Goal: Task Accomplishment & Management: Use online tool/utility

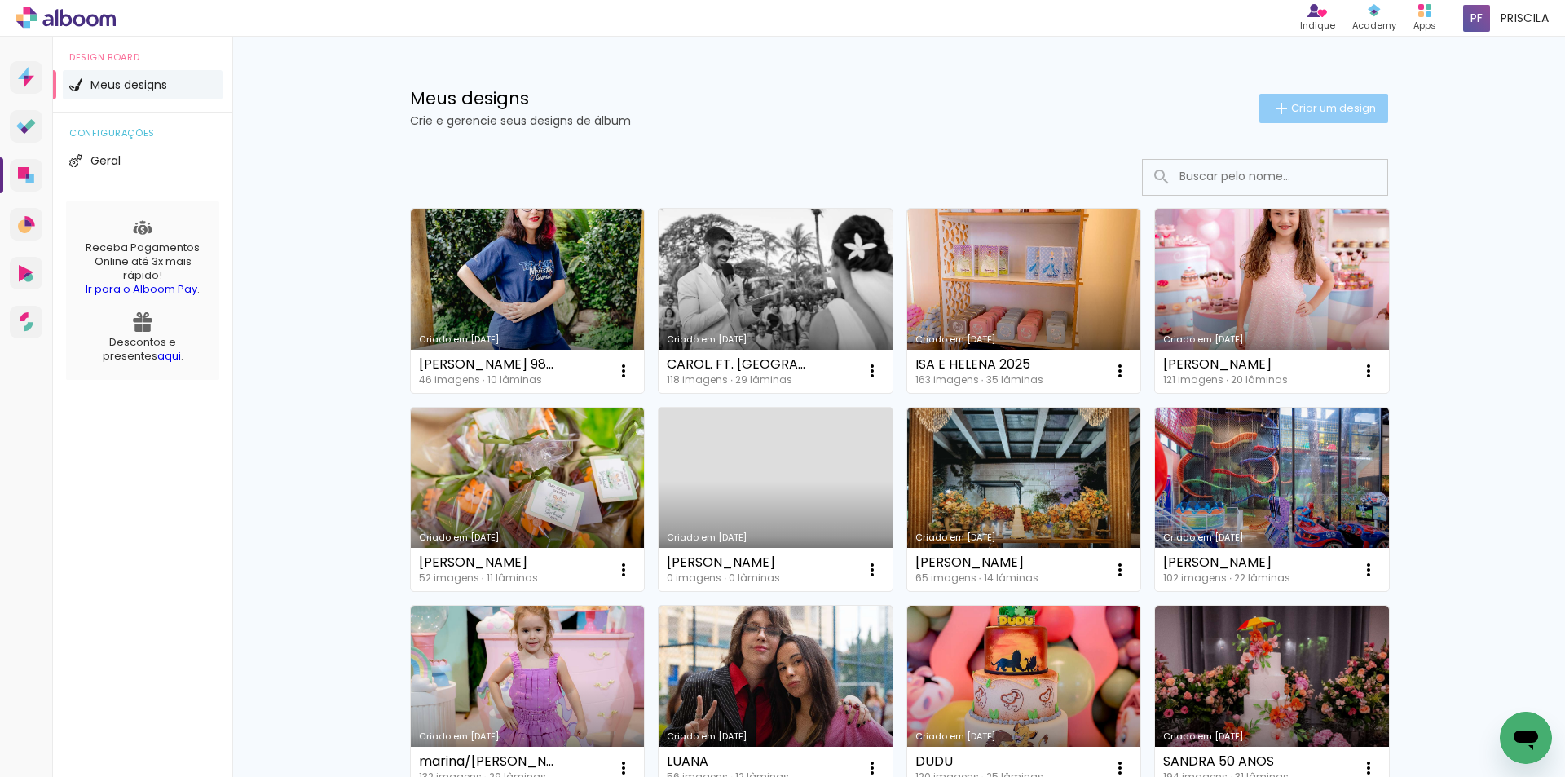
click at [1317, 99] on paper-button "Criar um design" at bounding box center [1323, 108] width 129 height 29
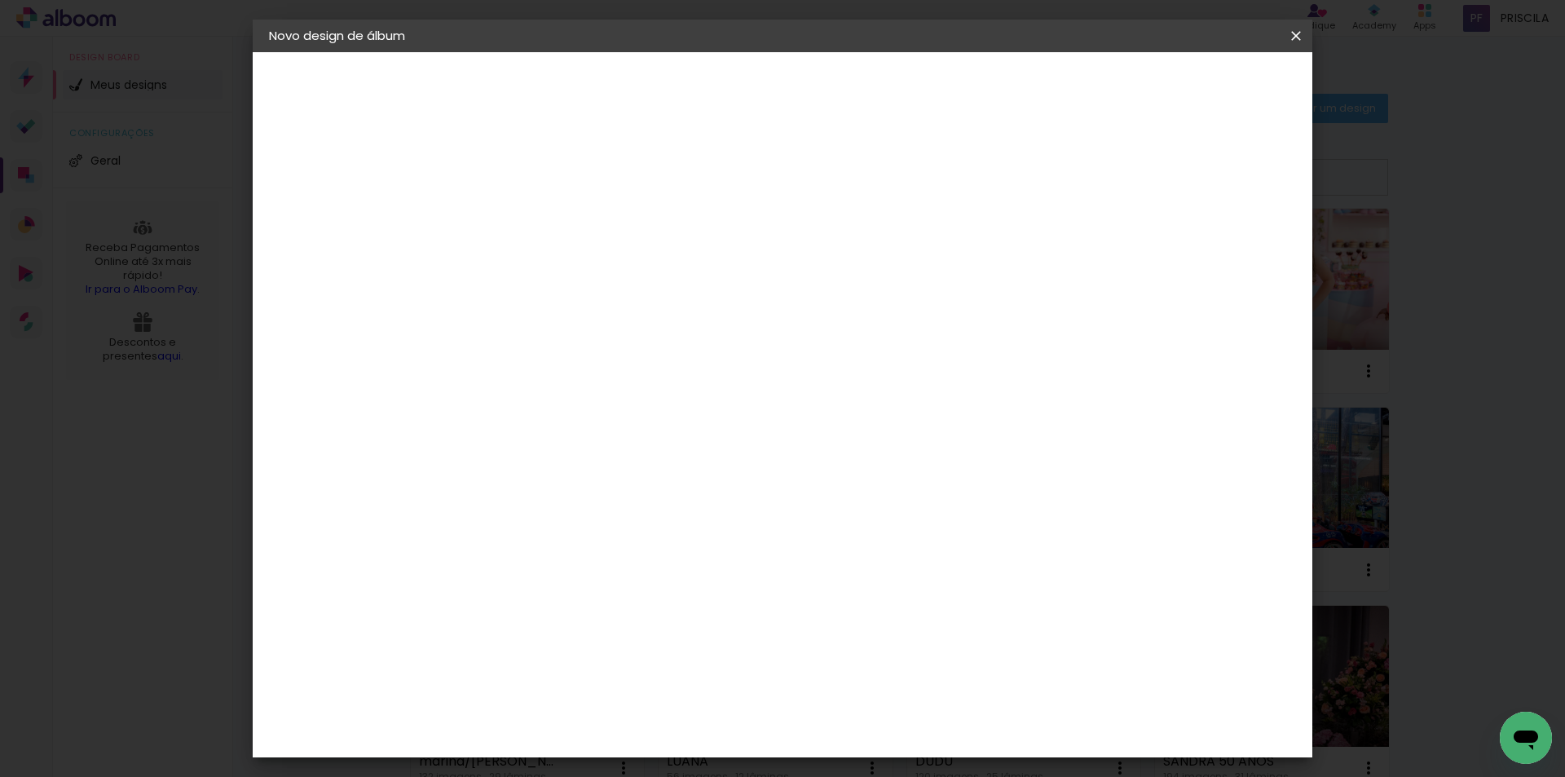
click at [536, 223] on input at bounding box center [536, 218] width 0 height 25
type input "zeze"
type paper-input "zeze"
click at [0, 0] on slot "Avançar" at bounding box center [0, 0] width 0 height 0
click at [627, 319] on input at bounding box center [561, 310] width 132 height 20
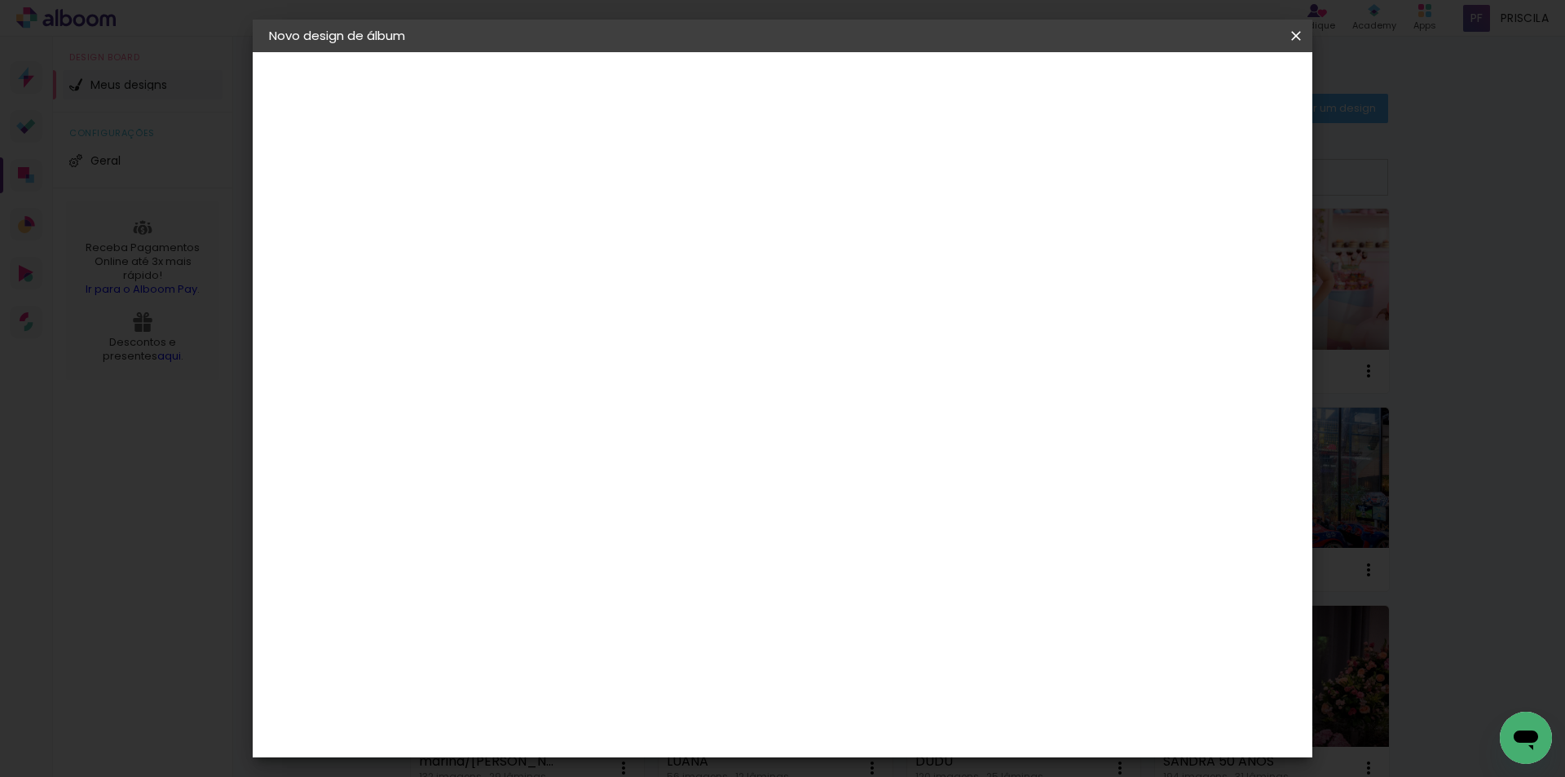
click at [614, 254] on input "[GEOGRAPHIC_DATA]" at bounding box center [554, 260] width 119 height 20
click at [614, 257] on input "[GEOGRAPHIC_DATA]" at bounding box center [554, 260] width 119 height 20
click at [0, 0] on slot "[GEOGRAPHIC_DATA]" at bounding box center [0, 0] width 0 height 0
click at [614, 258] on input "[GEOGRAPHIC_DATA]" at bounding box center [554, 260] width 119 height 20
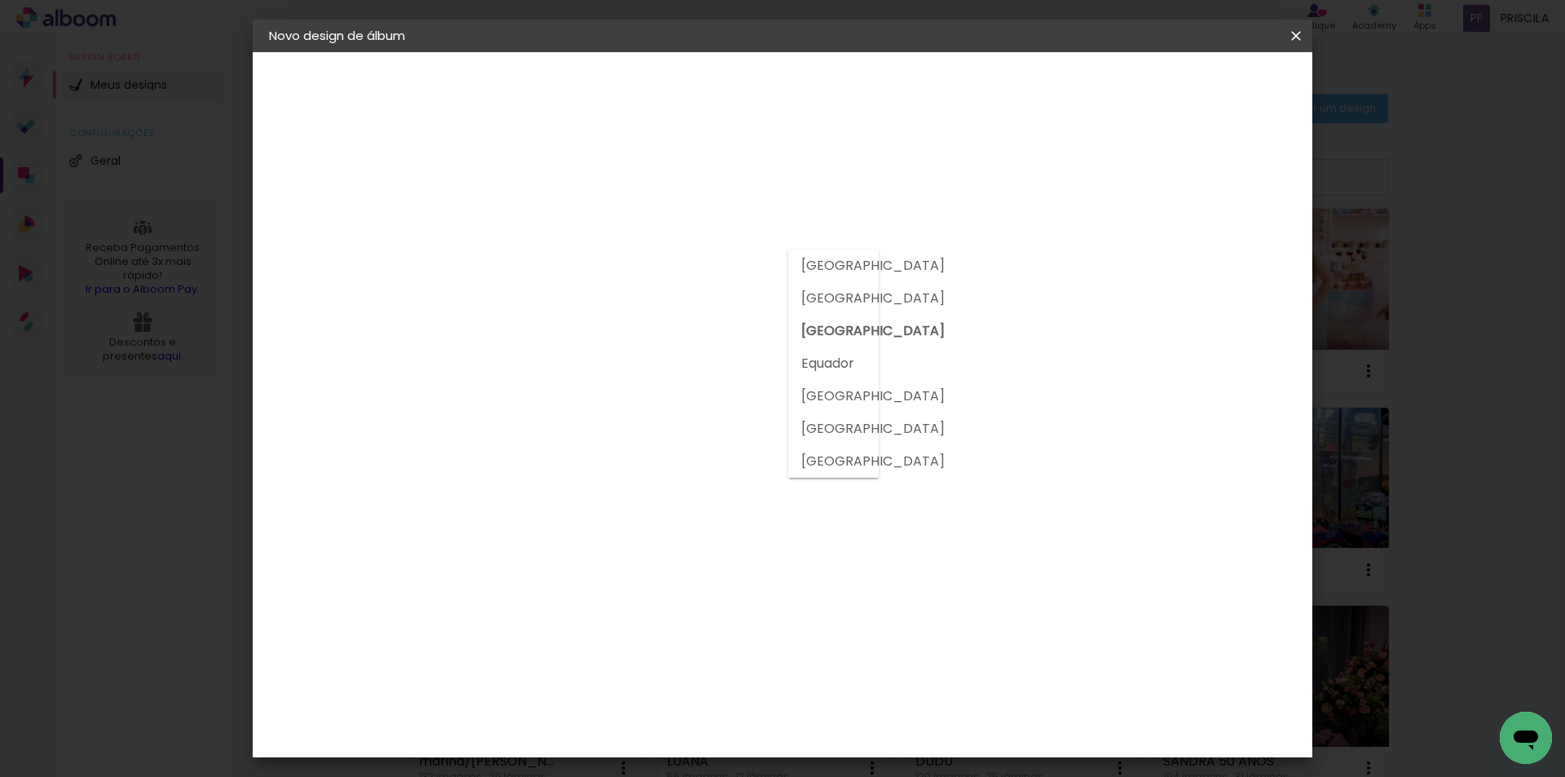
click at [0, 0] on slot "[GEOGRAPHIC_DATA]" at bounding box center [0, 0] width 0 height 0
type input "[GEOGRAPHIC_DATA]"
drag, startPoint x: 643, startPoint y: 543, endPoint x: 677, endPoint y: 539, distance: 33.7
click at [611, 543] on div "AlfaFotoBook" at bounding box center [568, 546] width 86 height 13
click at [0, 0] on slot "Avançar" at bounding box center [0, 0] width 0 height 0
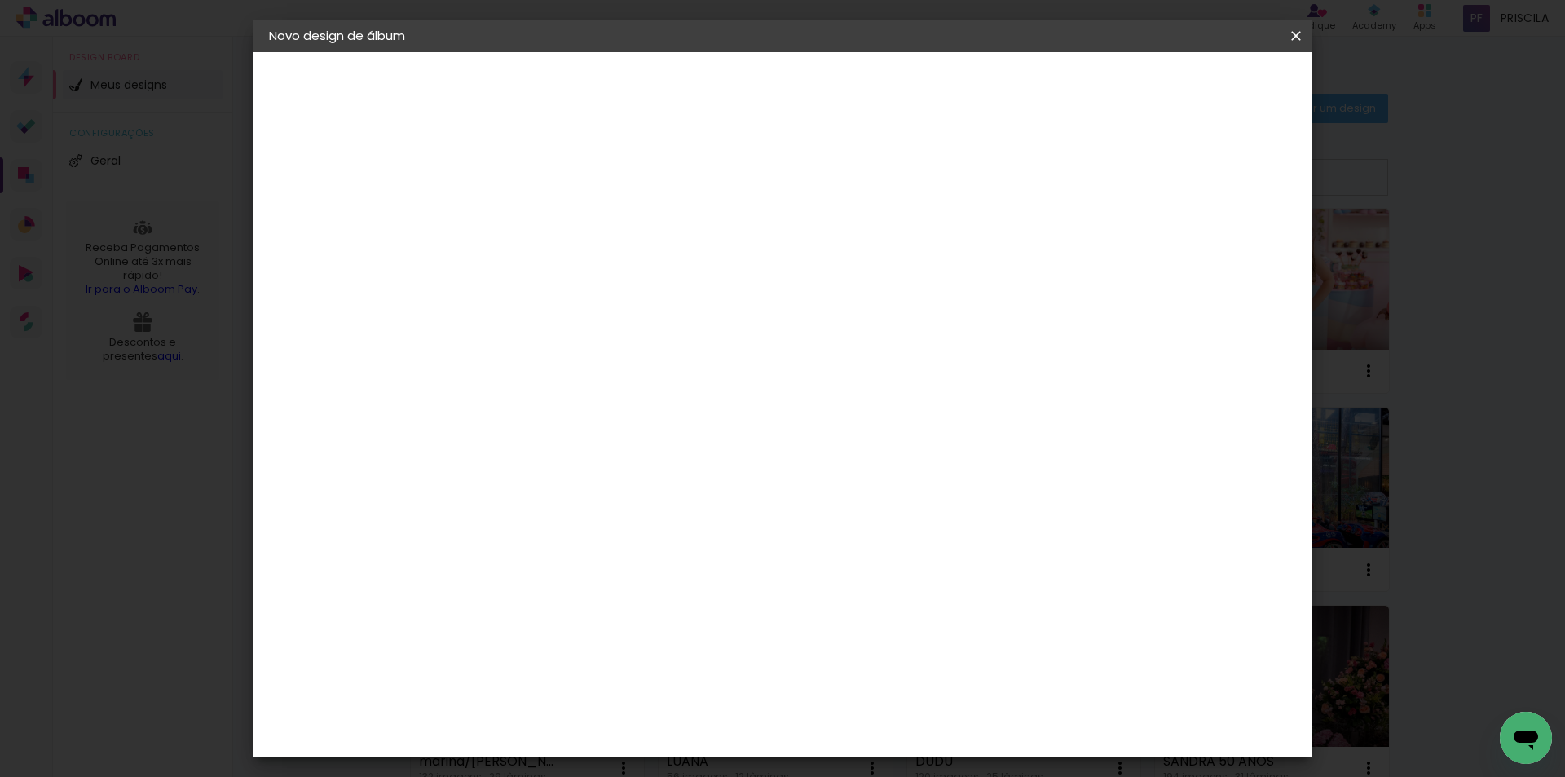
scroll to position [277, 0]
click at [760, 644] on span "30.5 × 60.9 cm" at bounding box center [733, 665] width 54 height 43
click at [826, 69] on header "Modelo Escolha o modelo do álbum. Voltar Avançar" at bounding box center [645, 100] width 361 height 97
click at [0, 0] on slot "Avançar" at bounding box center [0, 0] width 0 height 0
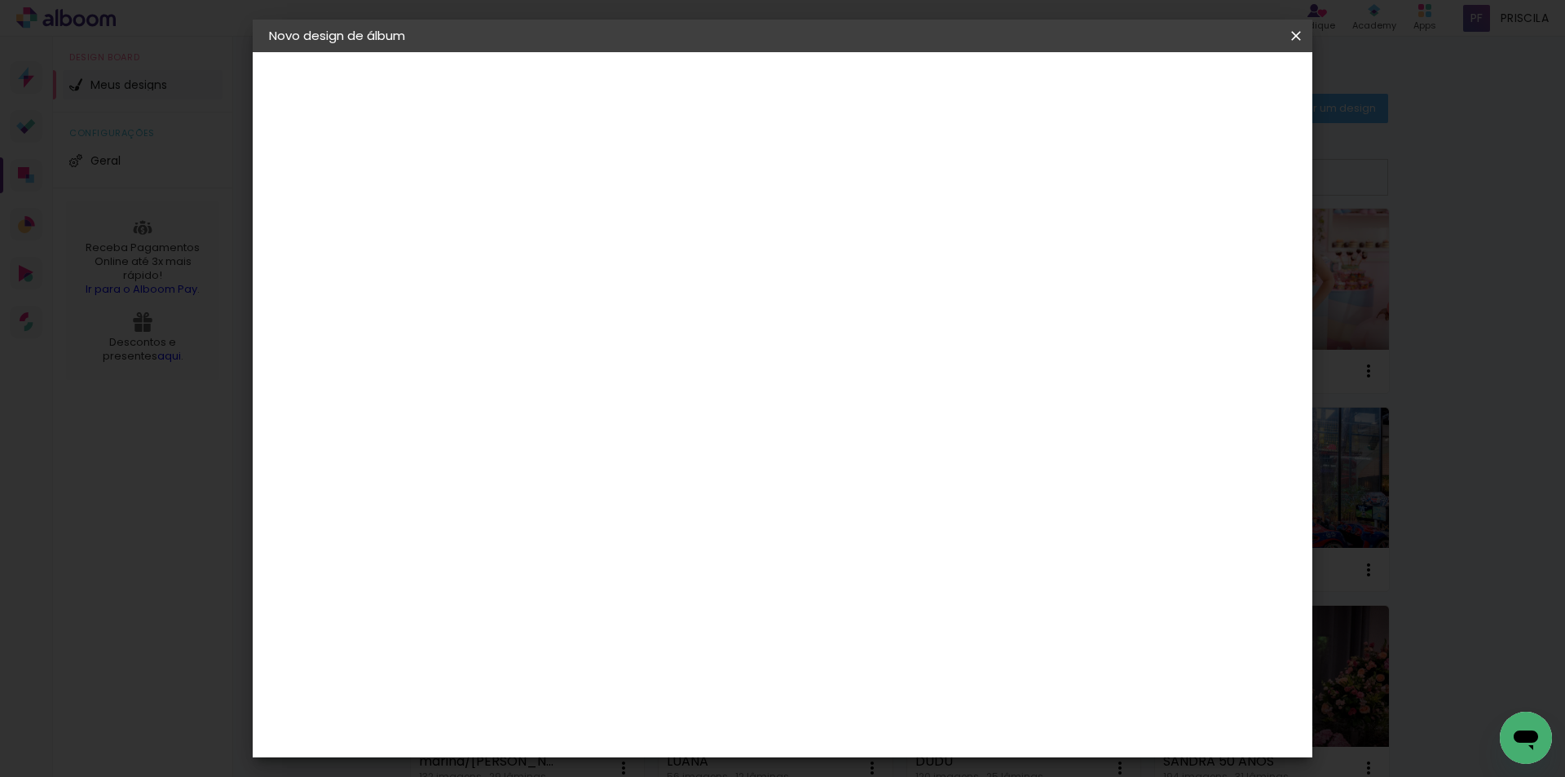
click at [1194, 87] on span "Iniciar design" at bounding box center [1157, 86] width 74 height 11
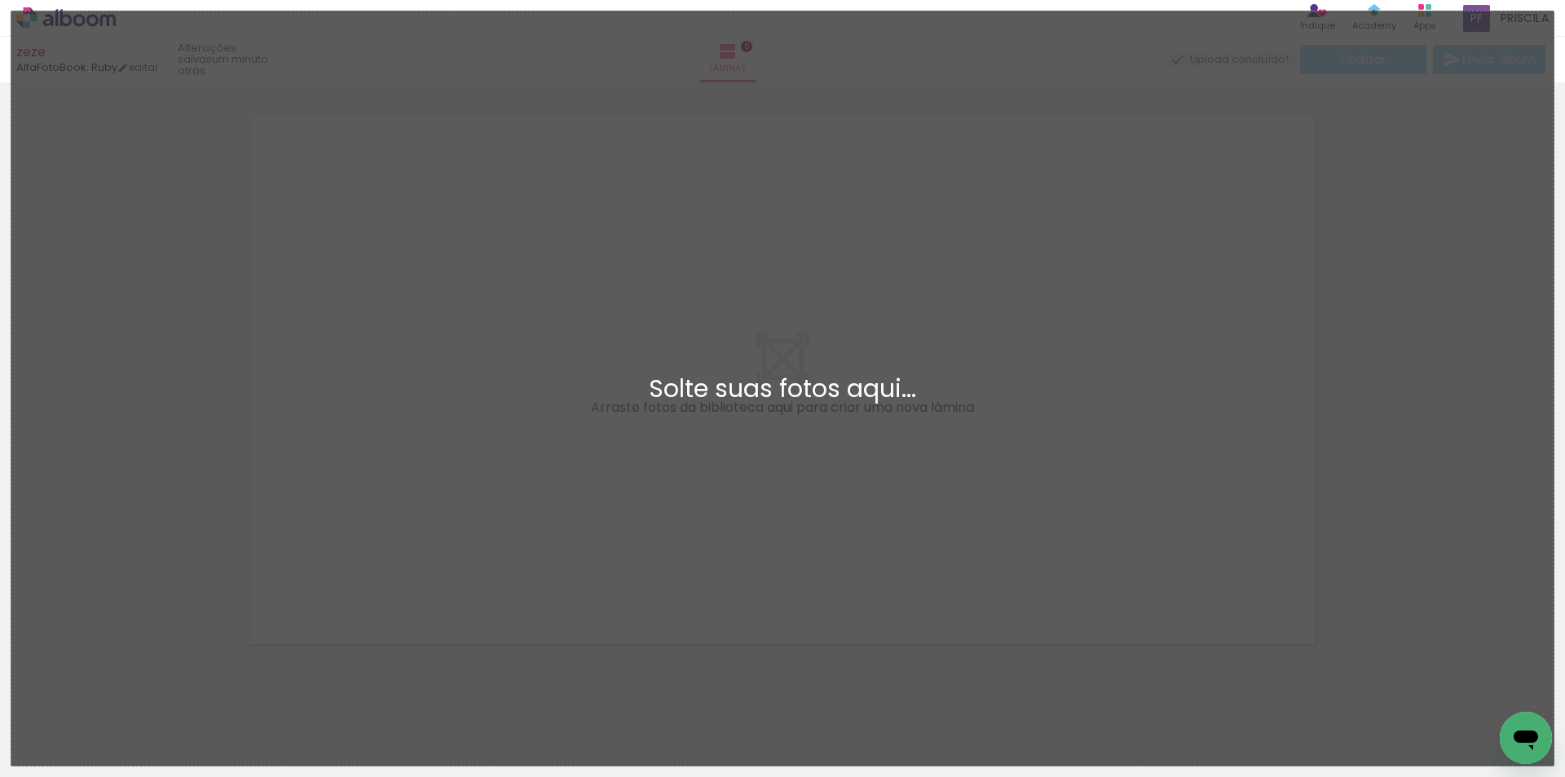
scroll to position [21, 0]
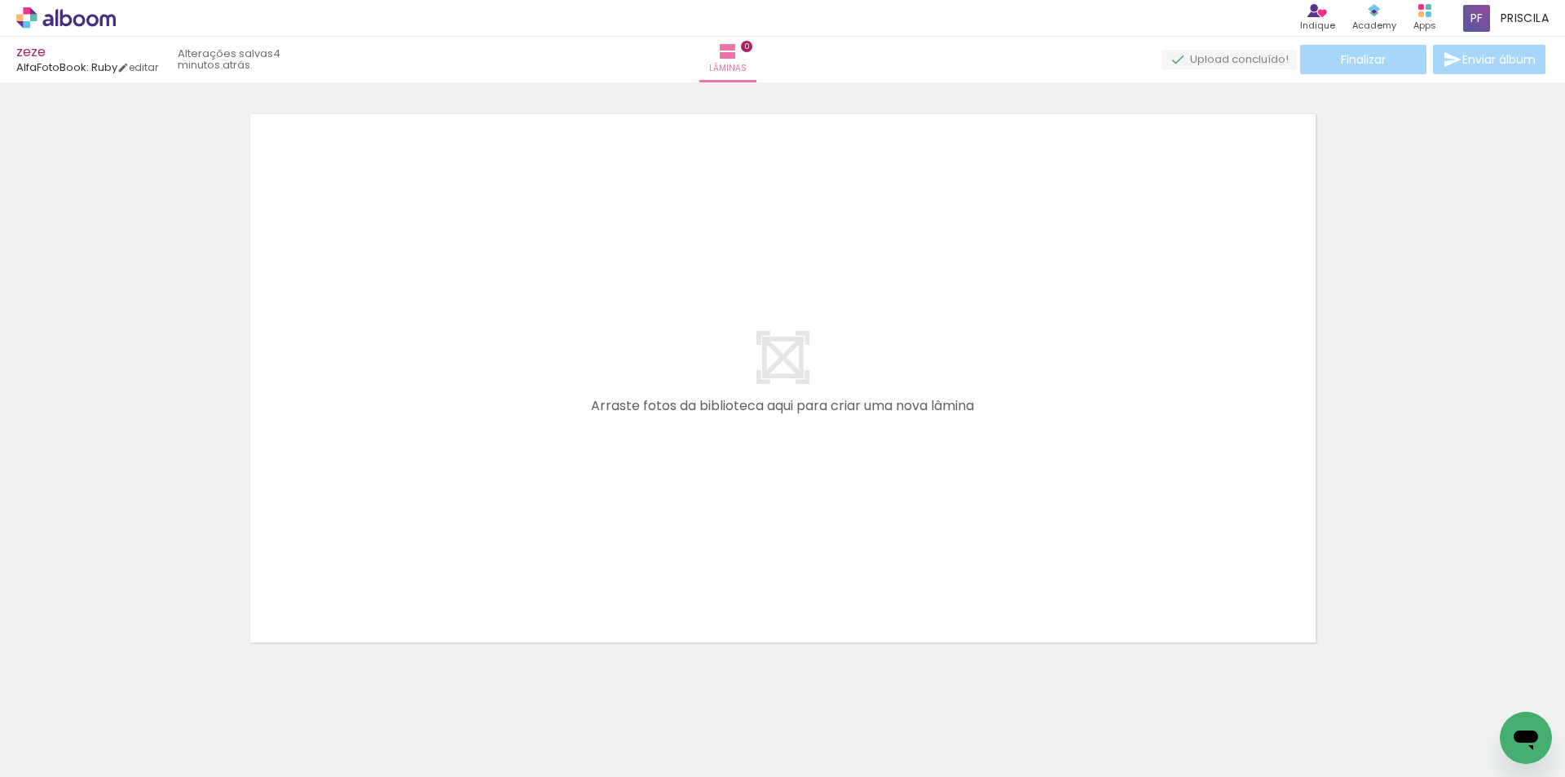
click at [884, 315] on quentale-layouter at bounding box center [783, 378] width 1077 height 540
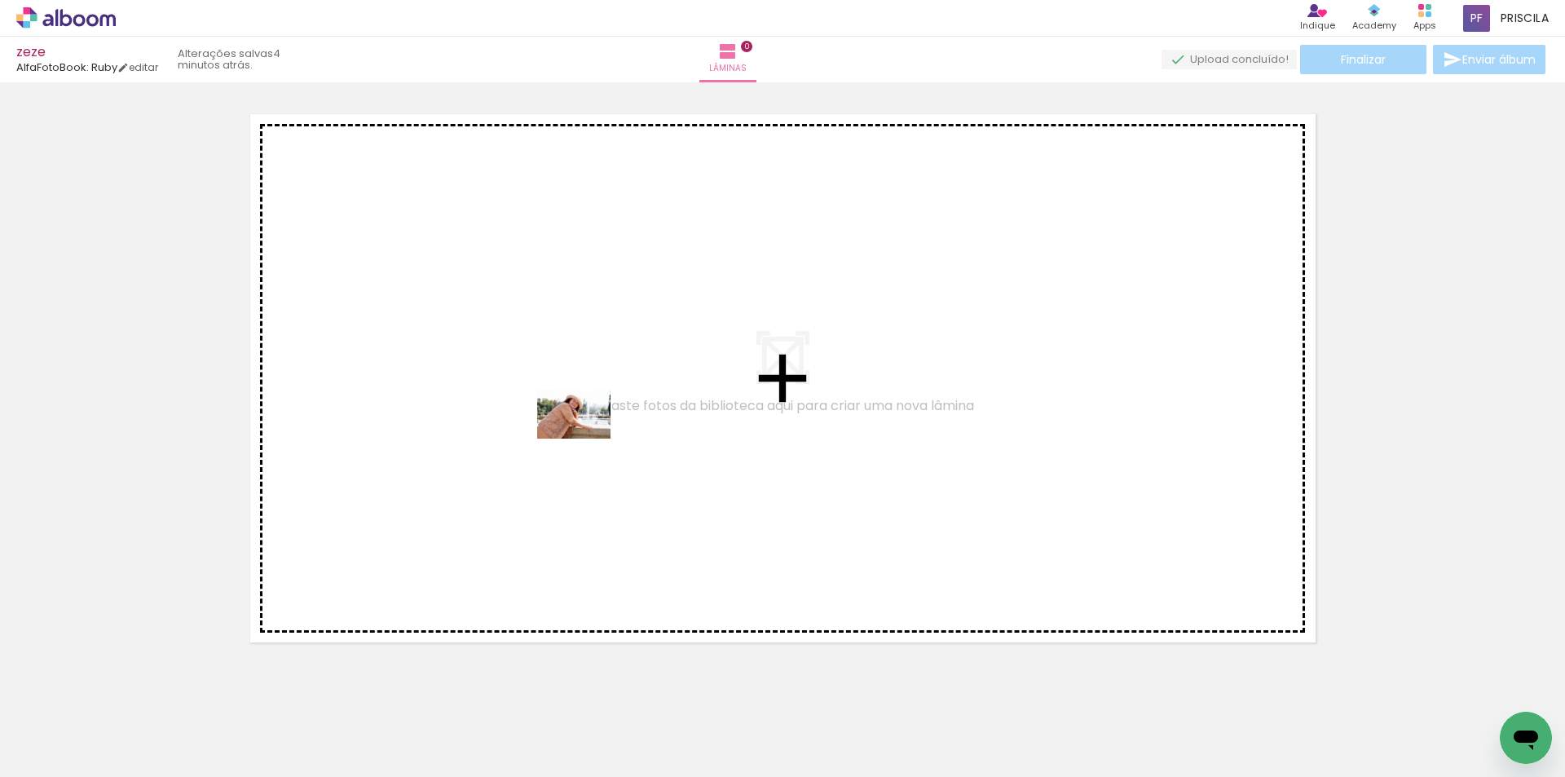
drag, startPoint x: 721, startPoint y: 734, endPoint x: 586, endPoint y: 439, distance: 324.3
click at [586, 439] on quentale-workspace at bounding box center [782, 388] width 1565 height 777
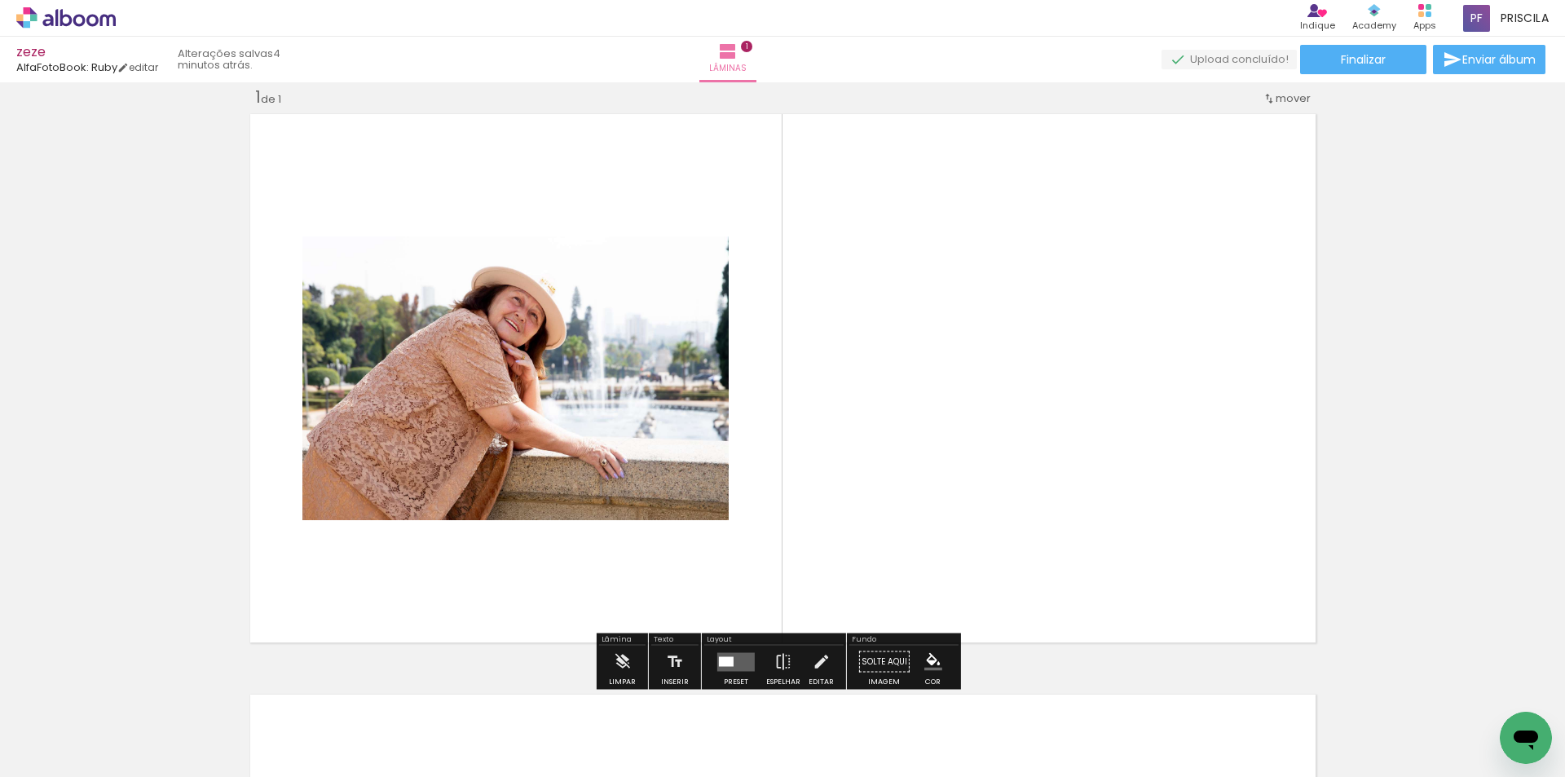
click at [67, 719] on div "Biblioteca 36 fotos Todas as fotos Não utilizadas Adicionar Fotos" at bounding box center [50, 726] width 101 height 81
click at [69, 727] on input "Todas as fotos" at bounding box center [46, 728] width 62 height 14
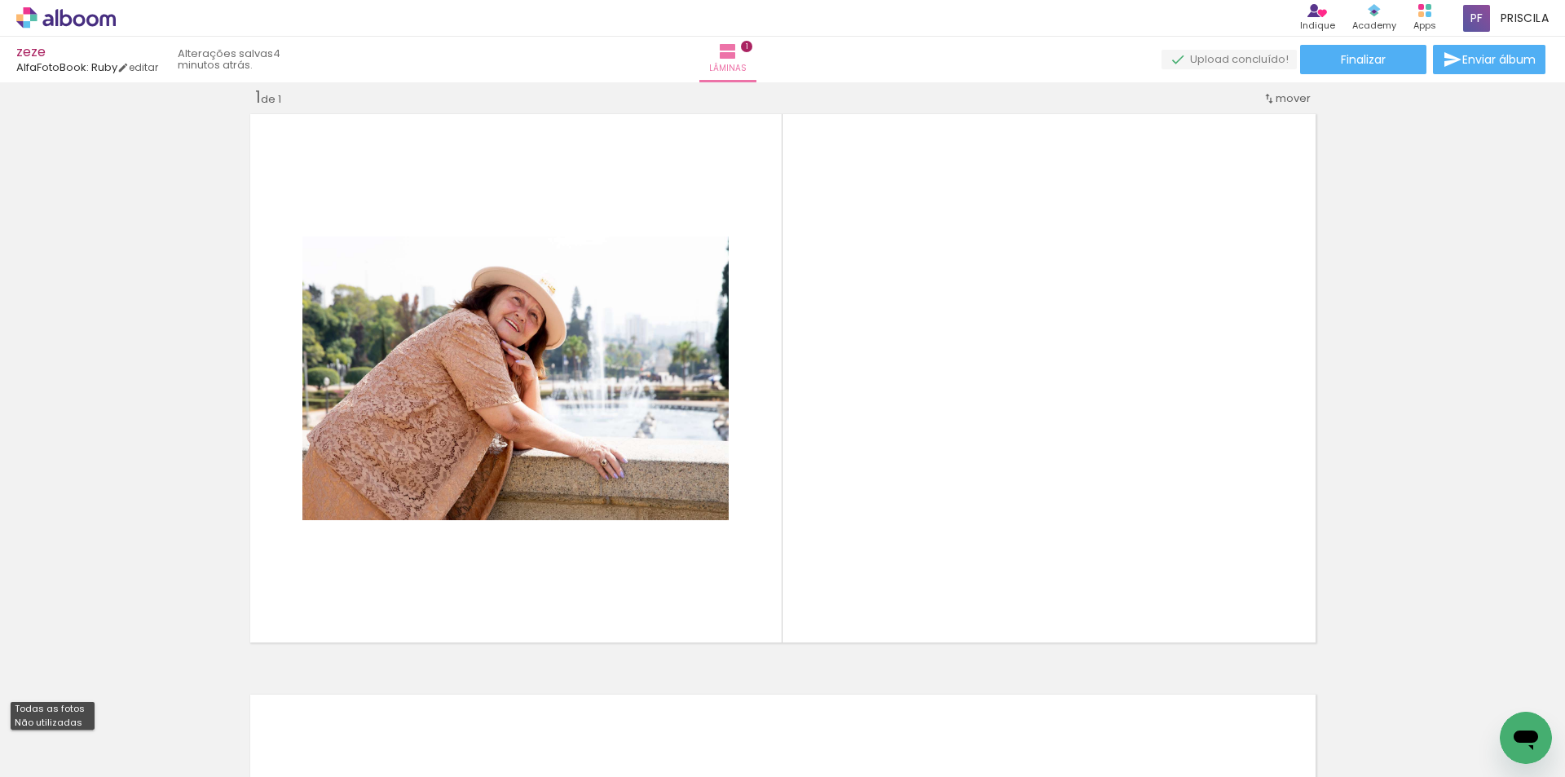
click at [0, 0] on slot "Não utilizadas" at bounding box center [0, 0] width 0 height 0
type input "Não utilizadas"
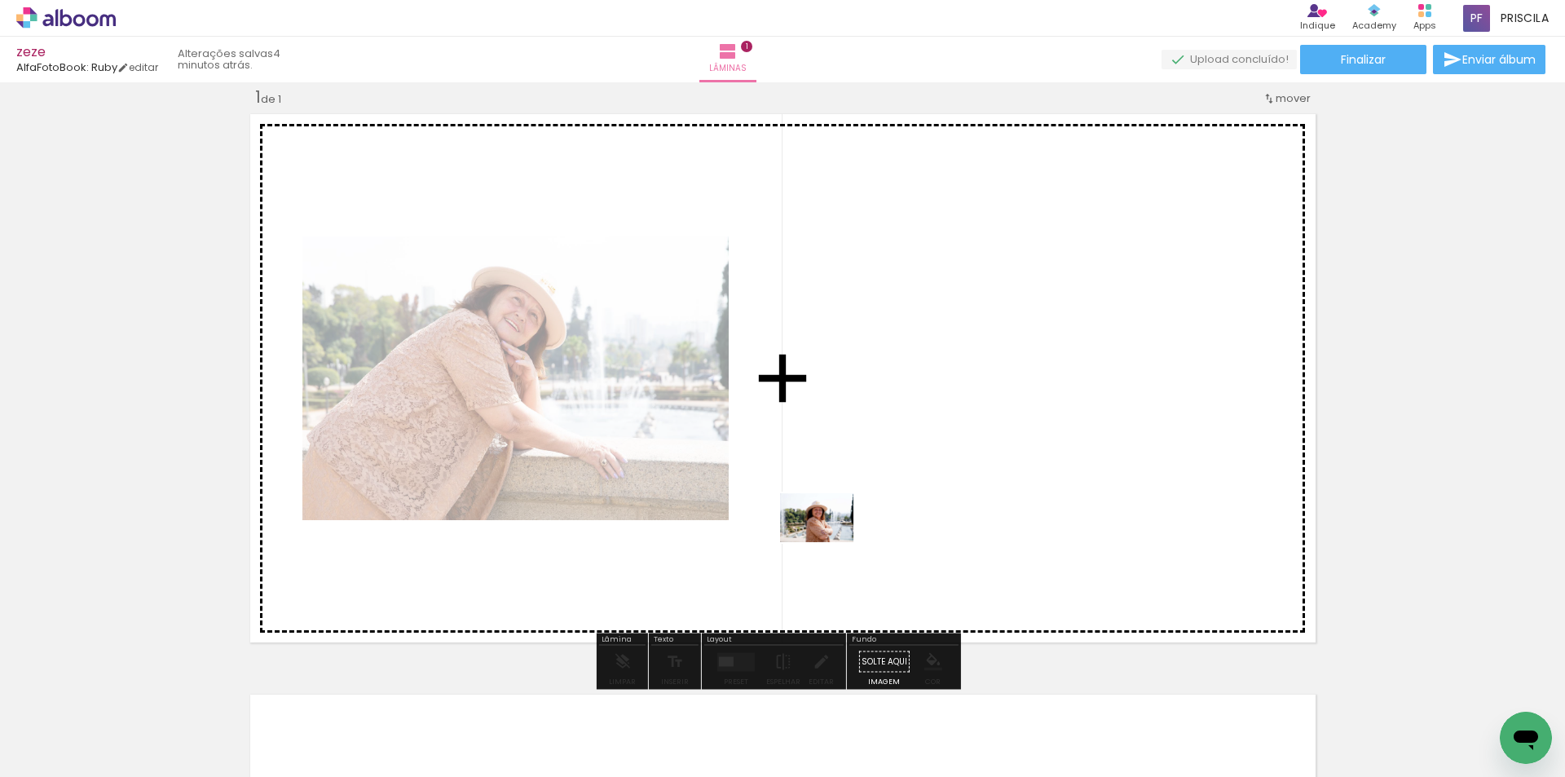
drag, startPoint x: 711, startPoint y: 723, endPoint x: 855, endPoint y: 501, distance: 265.2
click at [855, 501] on quentale-workspace at bounding box center [782, 388] width 1565 height 777
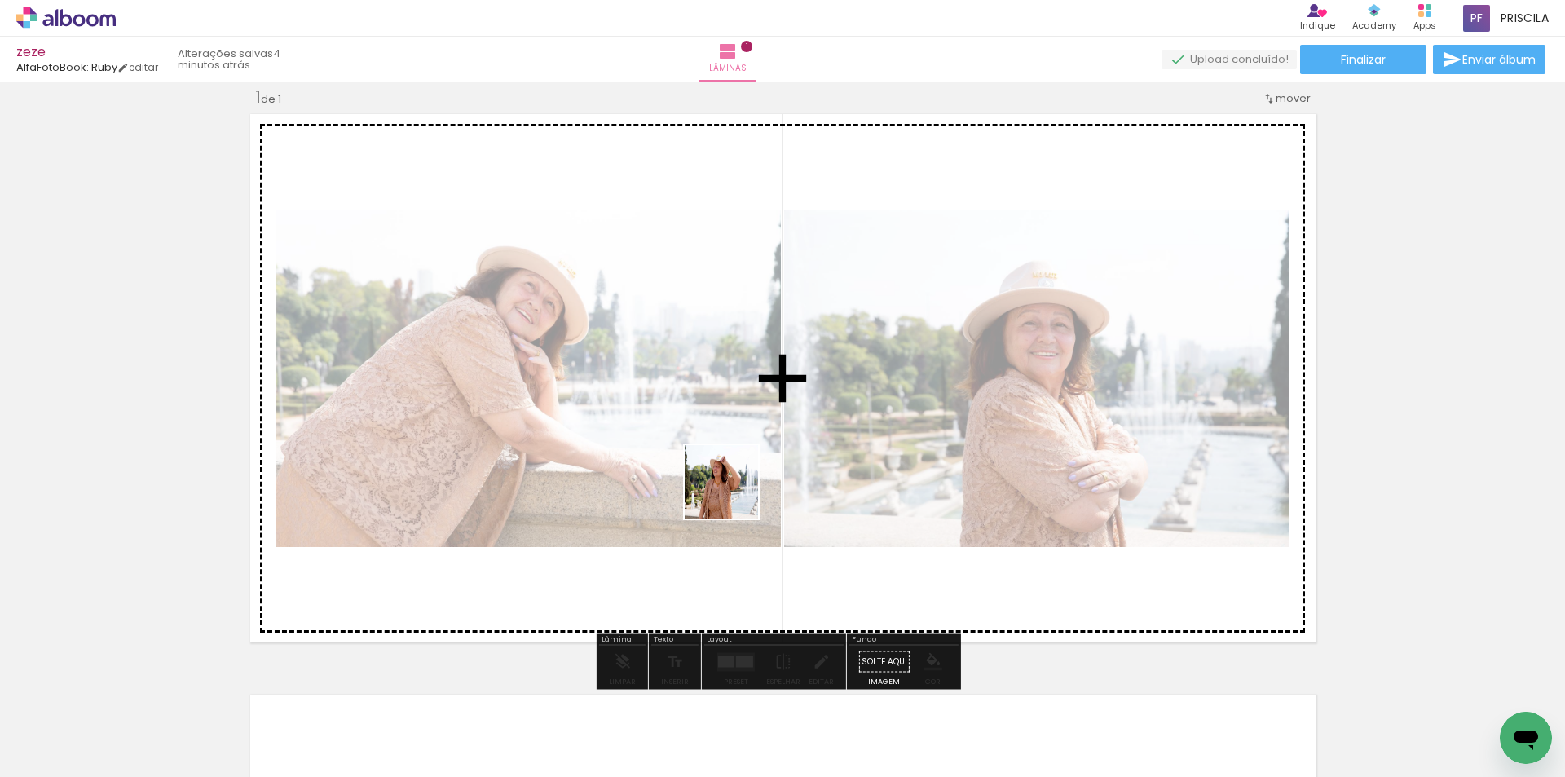
drag, startPoint x: 718, startPoint y: 743, endPoint x: 734, endPoint y: 481, distance: 262.9
click at [734, 481] on quentale-workspace at bounding box center [782, 388] width 1565 height 777
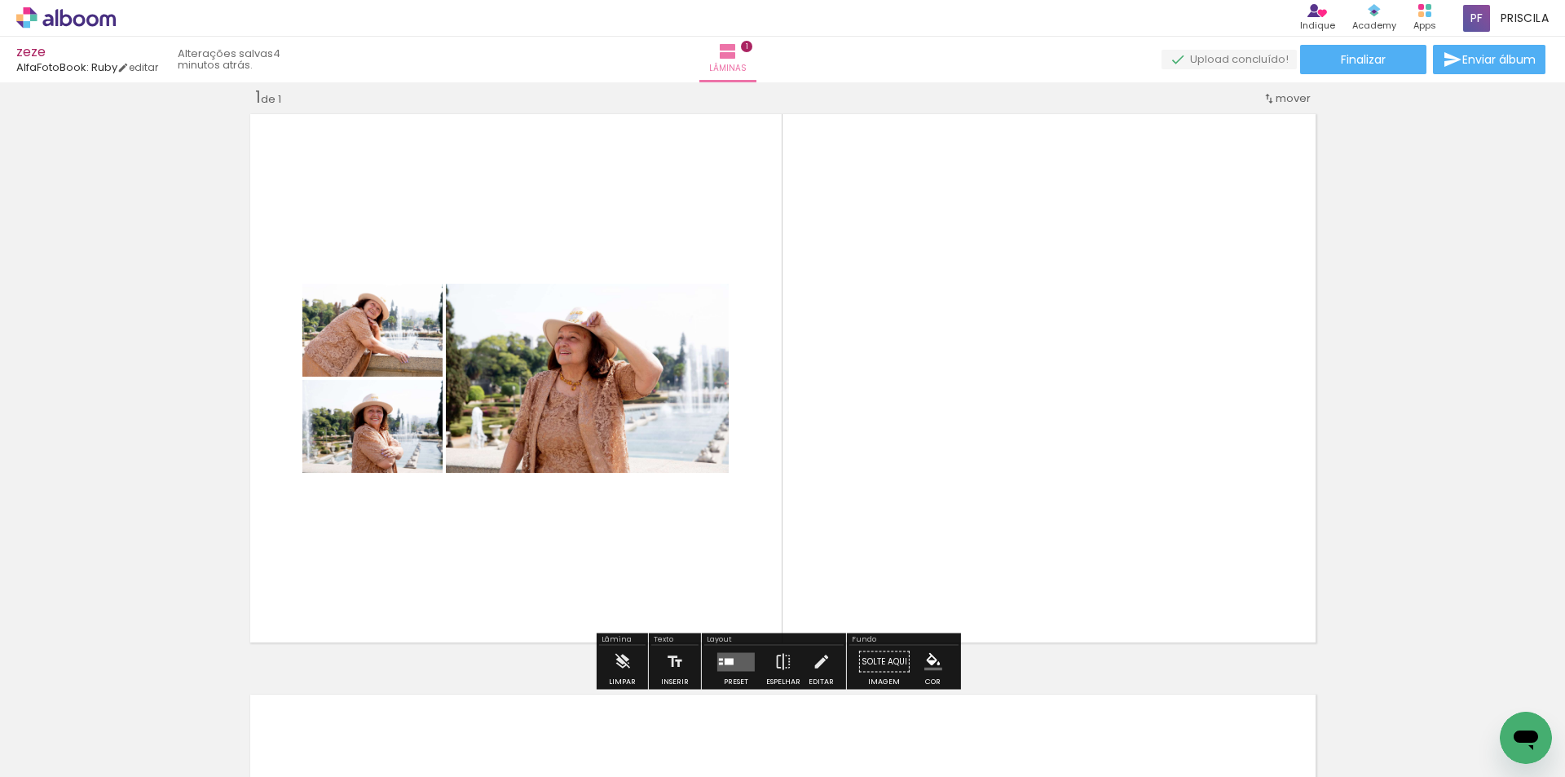
click at [726, 659] on div at bounding box center [729, 661] width 9 height 7
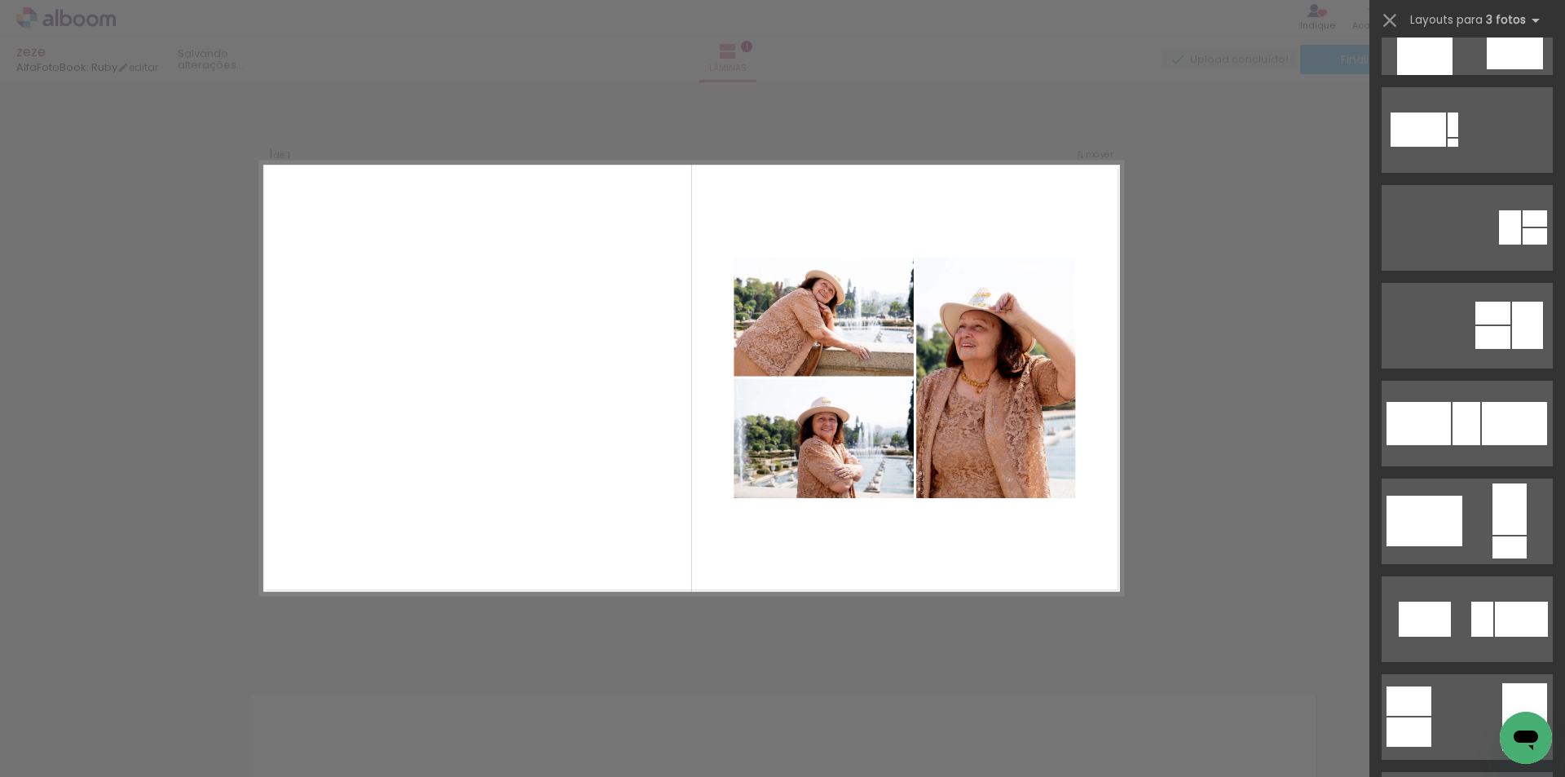
scroll to position [6304, 0]
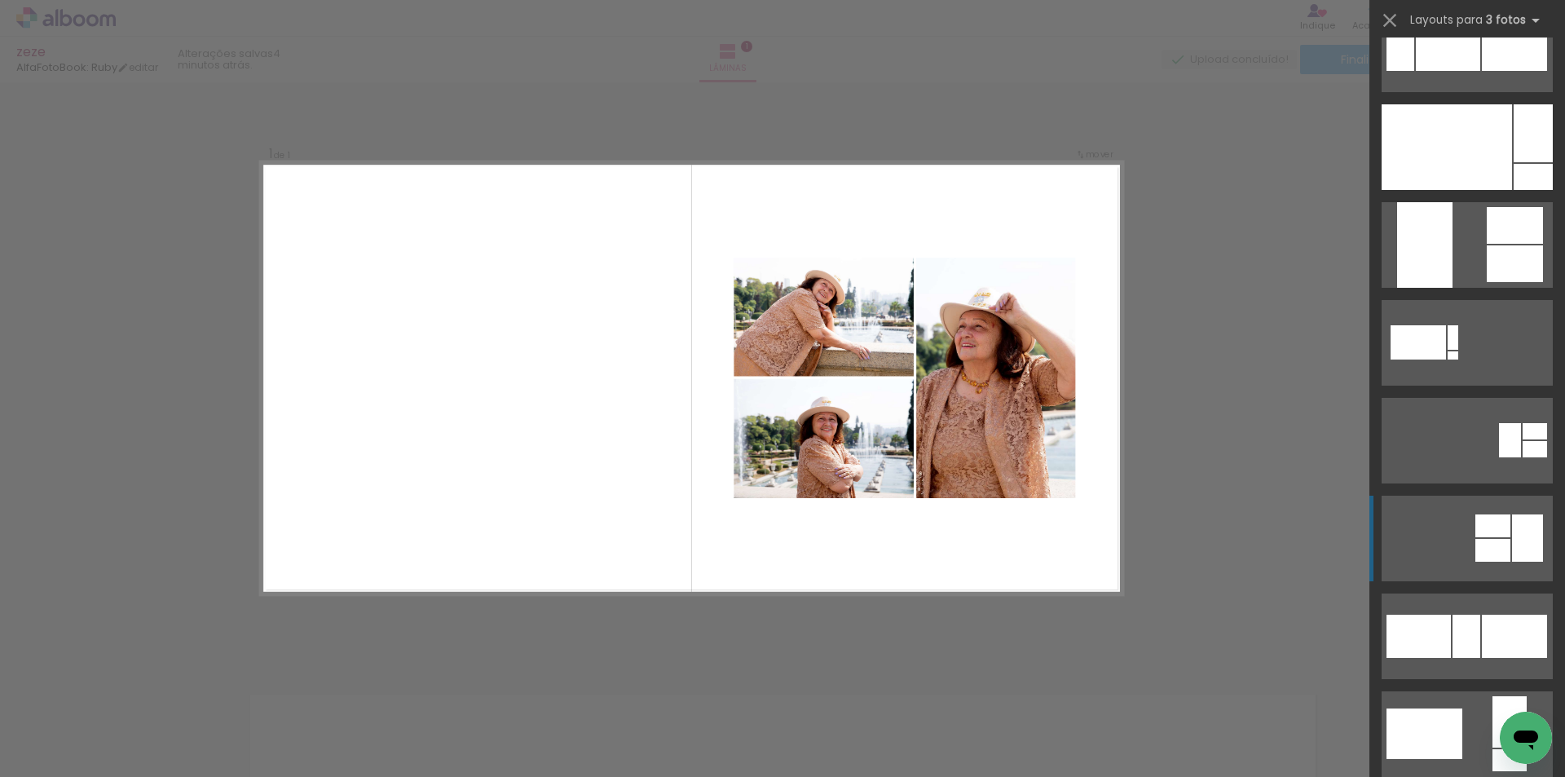
click at [1496, 532] on div at bounding box center [1493, 525] width 35 height 23
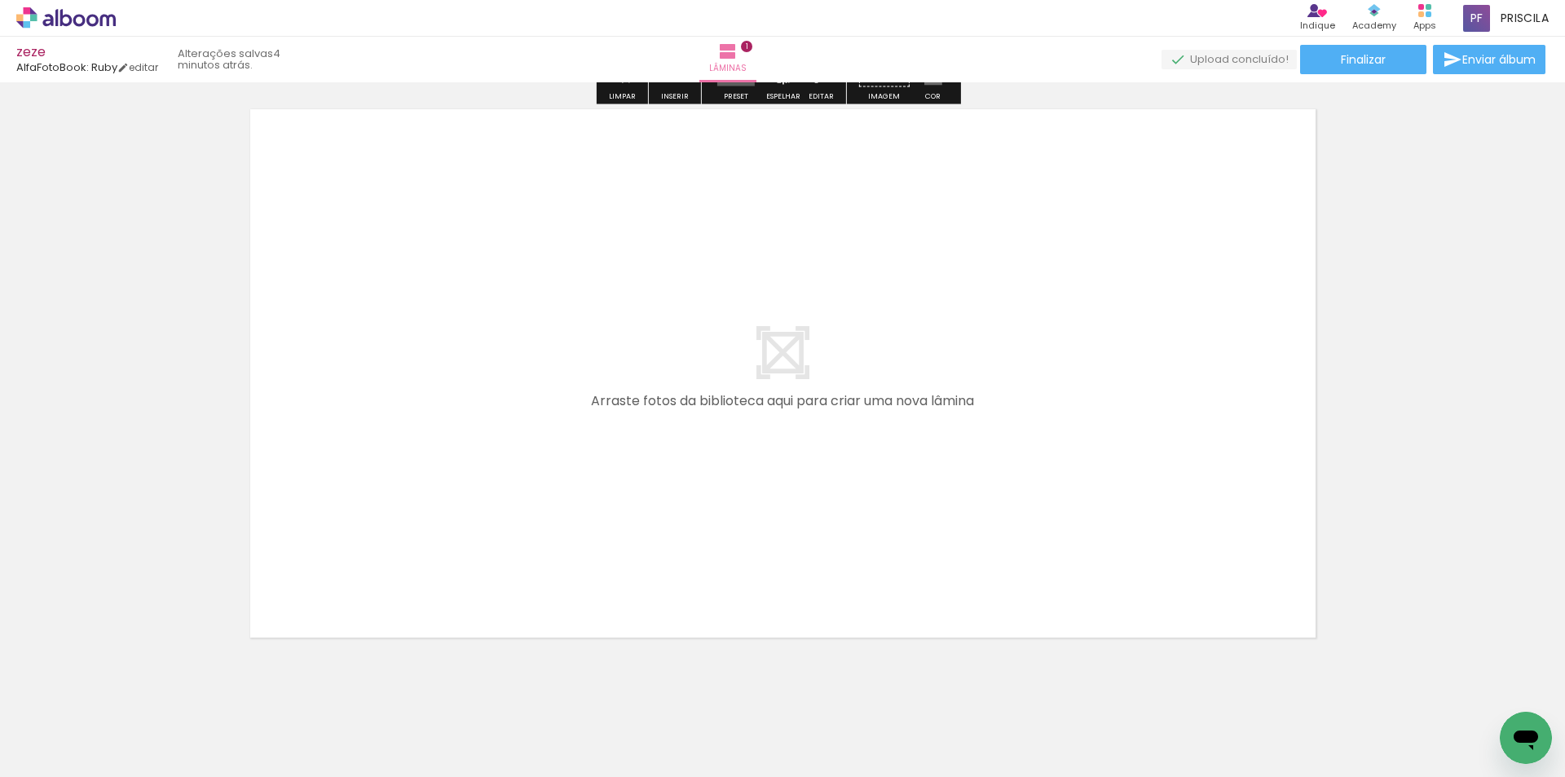
scroll to position [632, 0]
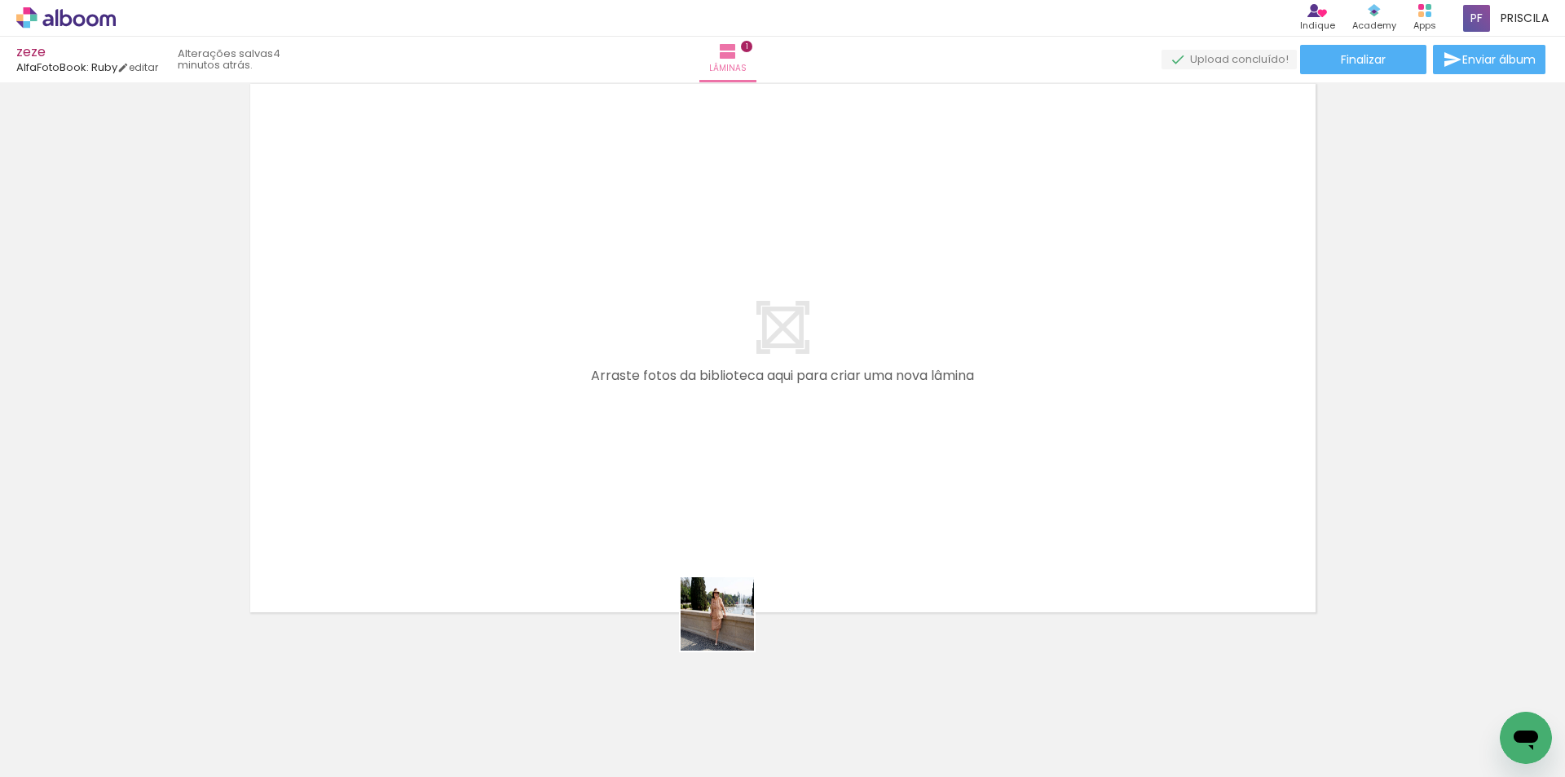
drag, startPoint x: 730, startPoint y: 626, endPoint x: 704, endPoint y: 516, distance: 112.9
click at [704, 516] on quentale-workspace at bounding box center [782, 388] width 1565 height 777
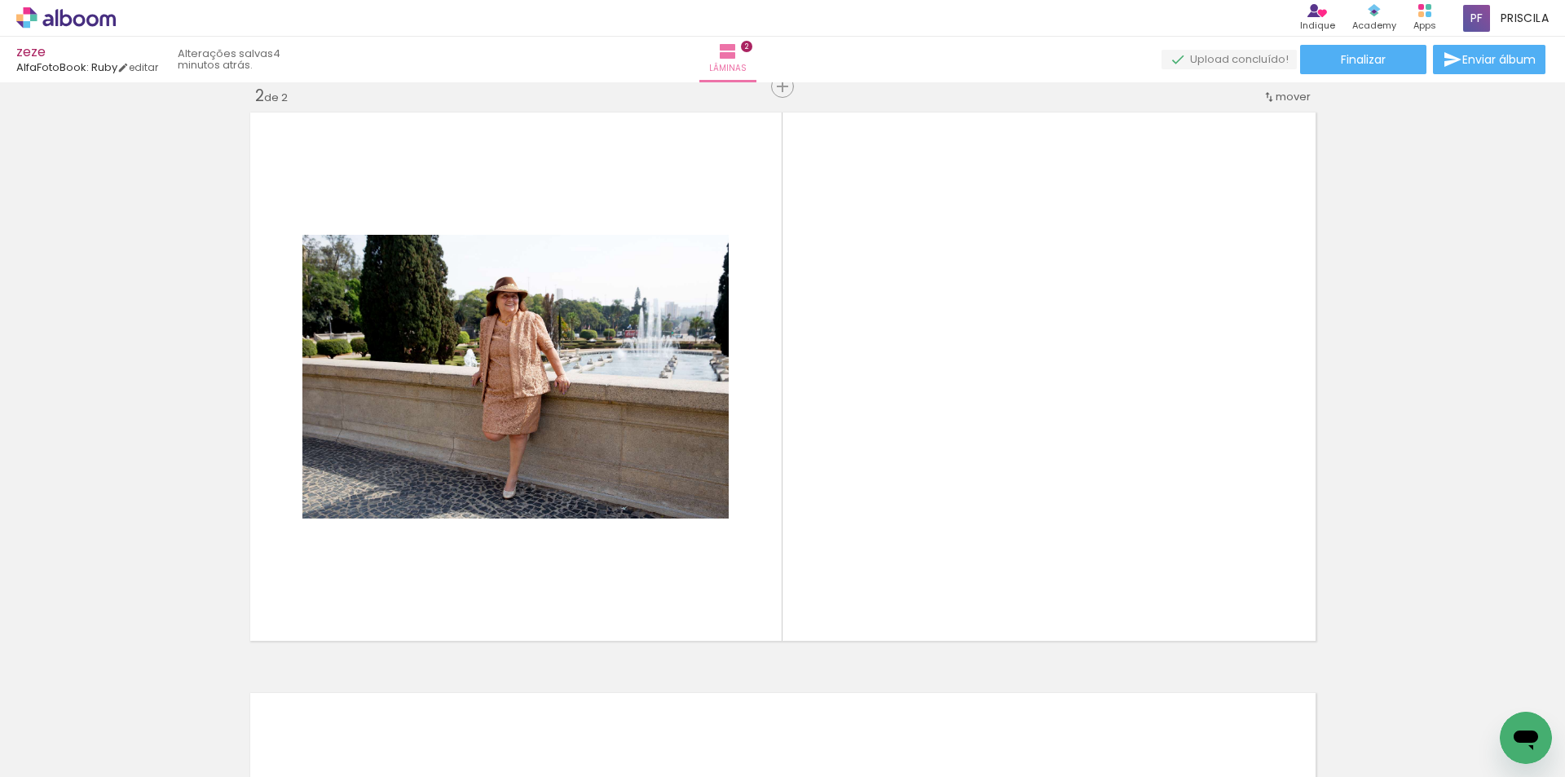
scroll to position [602, 0]
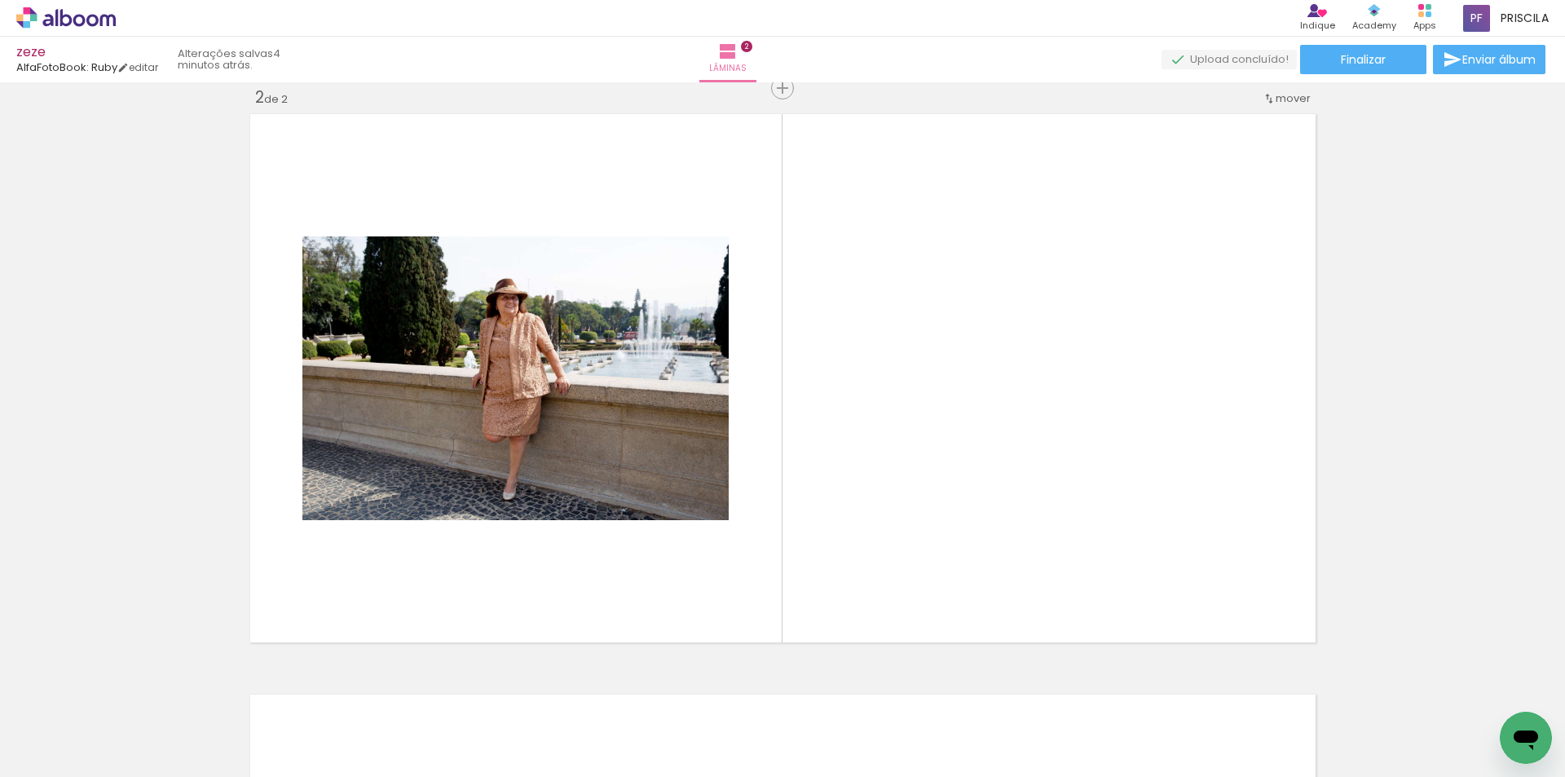
drag, startPoint x: 724, startPoint y: 730, endPoint x: 739, endPoint y: 609, distance: 122.3
click at [713, 486] on quentale-workspace at bounding box center [782, 388] width 1565 height 777
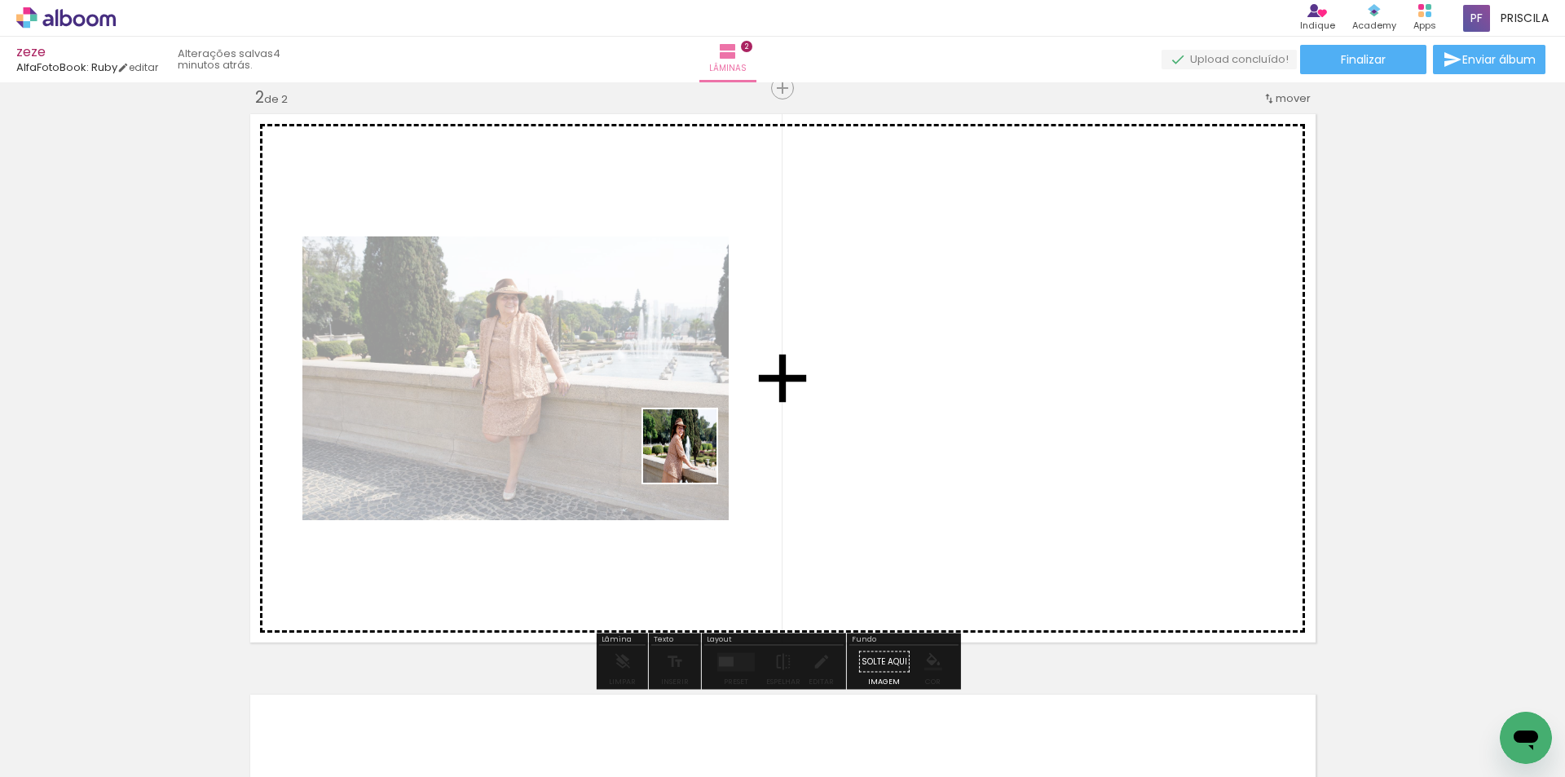
drag, startPoint x: 724, startPoint y: 715, endPoint x: 690, endPoint y: 447, distance: 270.3
click at [690, 447] on quentale-workspace at bounding box center [782, 388] width 1565 height 777
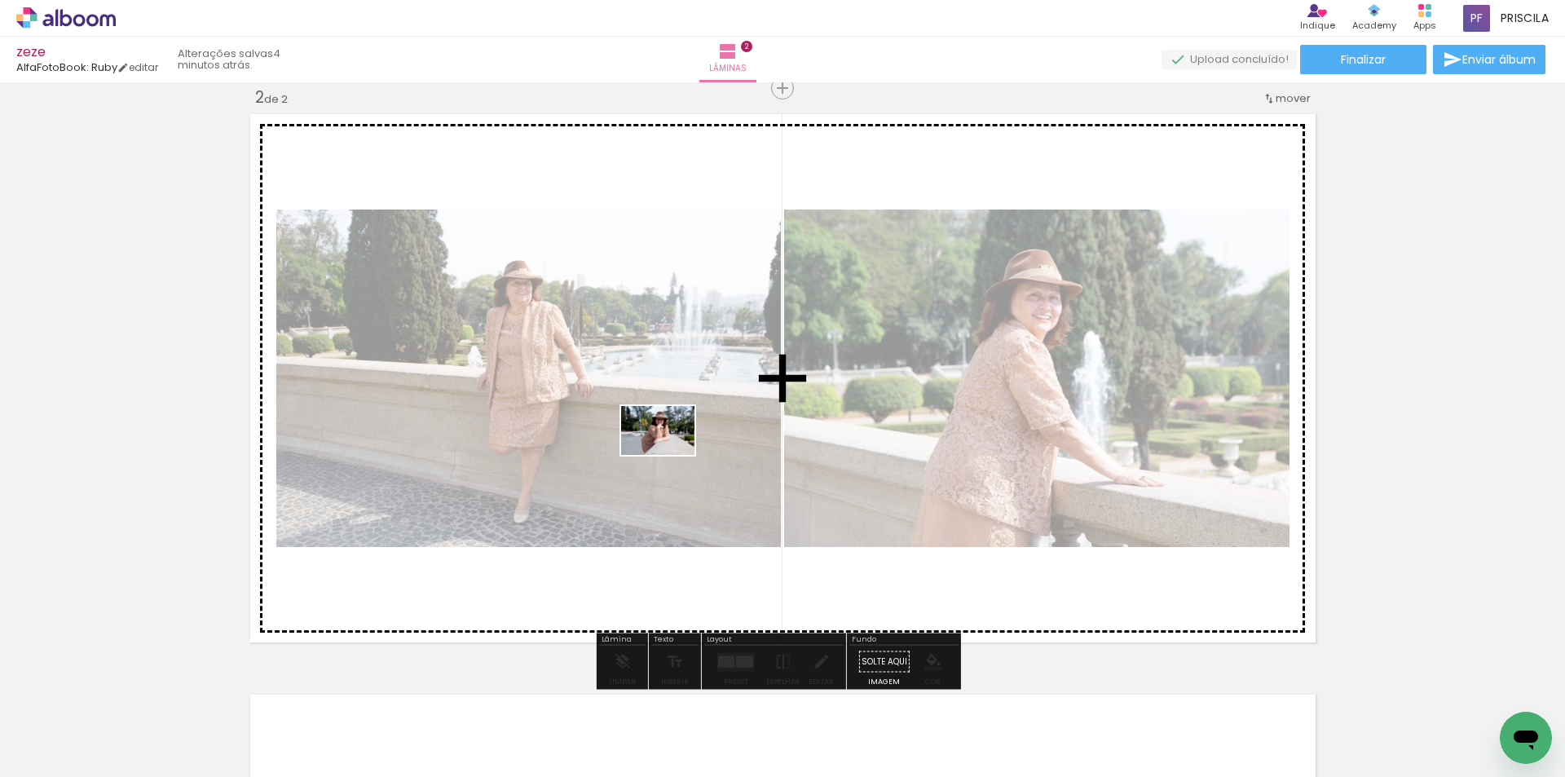
drag, startPoint x: 717, startPoint y: 718, endPoint x: 727, endPoint y: 646, distance: 73.3
click at [670, 456] on quentale-workspace at bounding box center [782, 388] width 1565 height 777
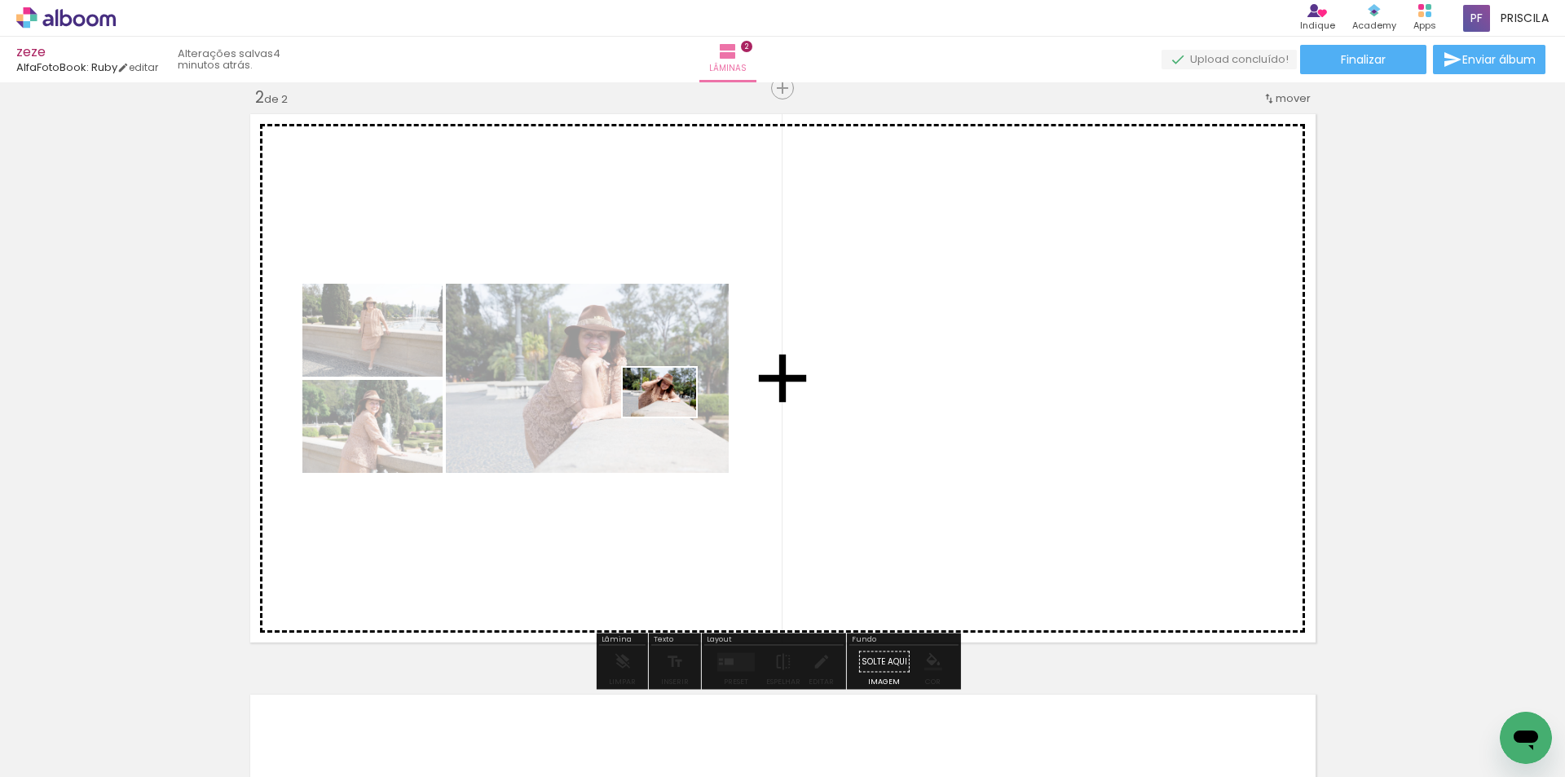
drag, startPoint x: 730, startPoint y: 726, endPoint x: 672, endPoint y: 417, distance: 315.3
click at [672, 417] on quentale-workspace at bounding box center [782, 388] width 1565 height 777
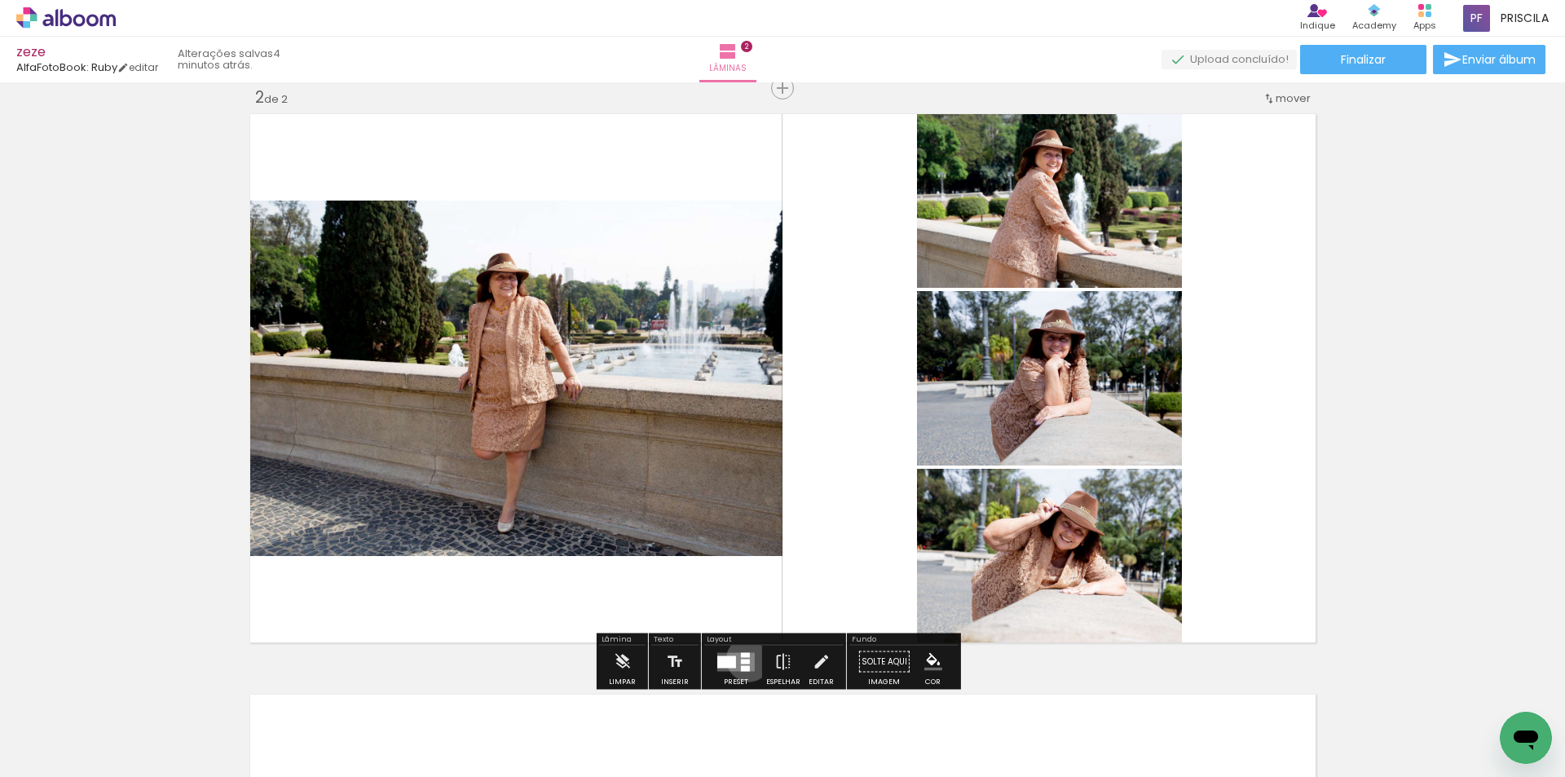
click at [745, 659] on div at bounding box center [745, 661] width 9 height 5
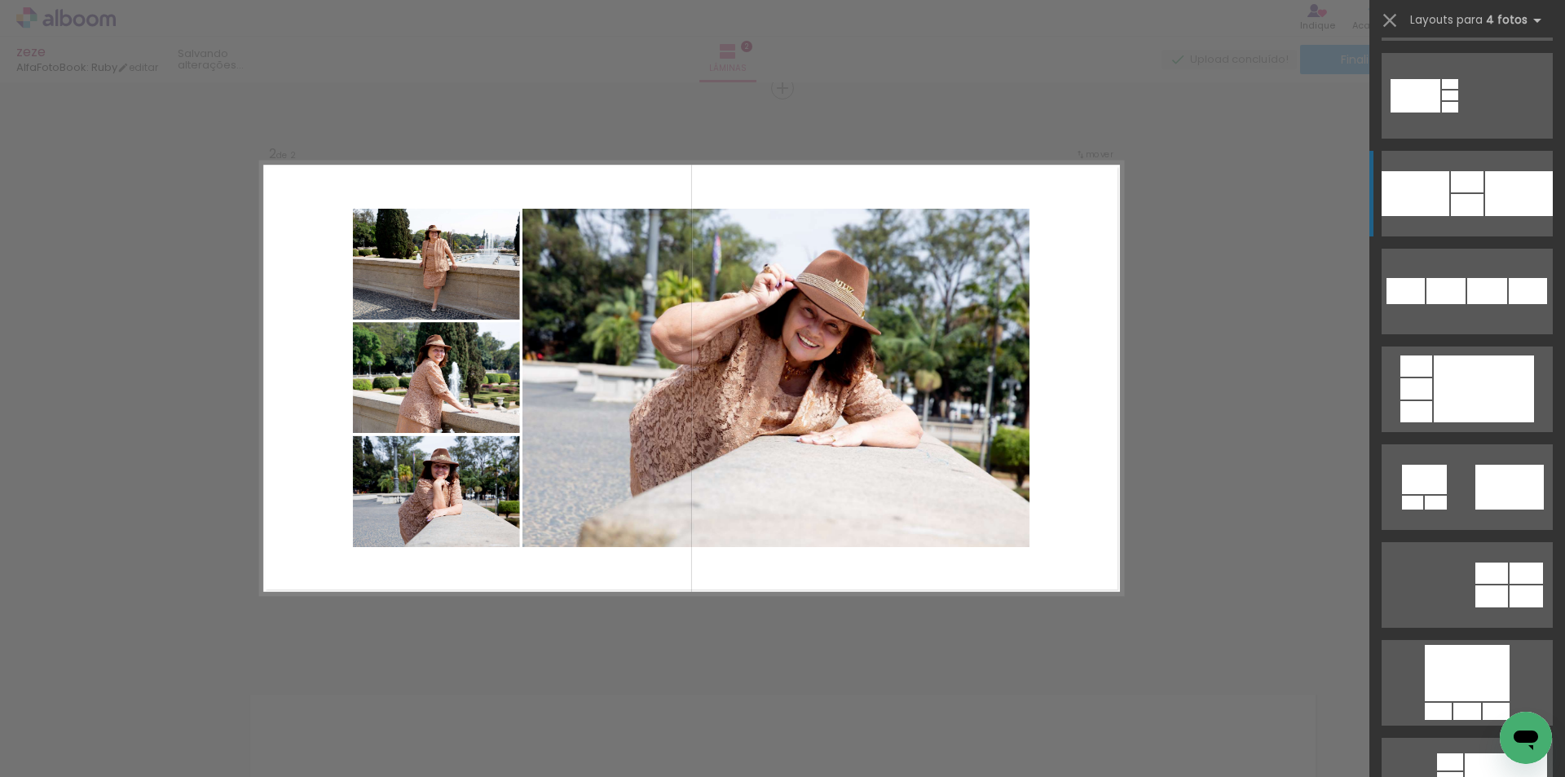
scroll to position [2392, 0]
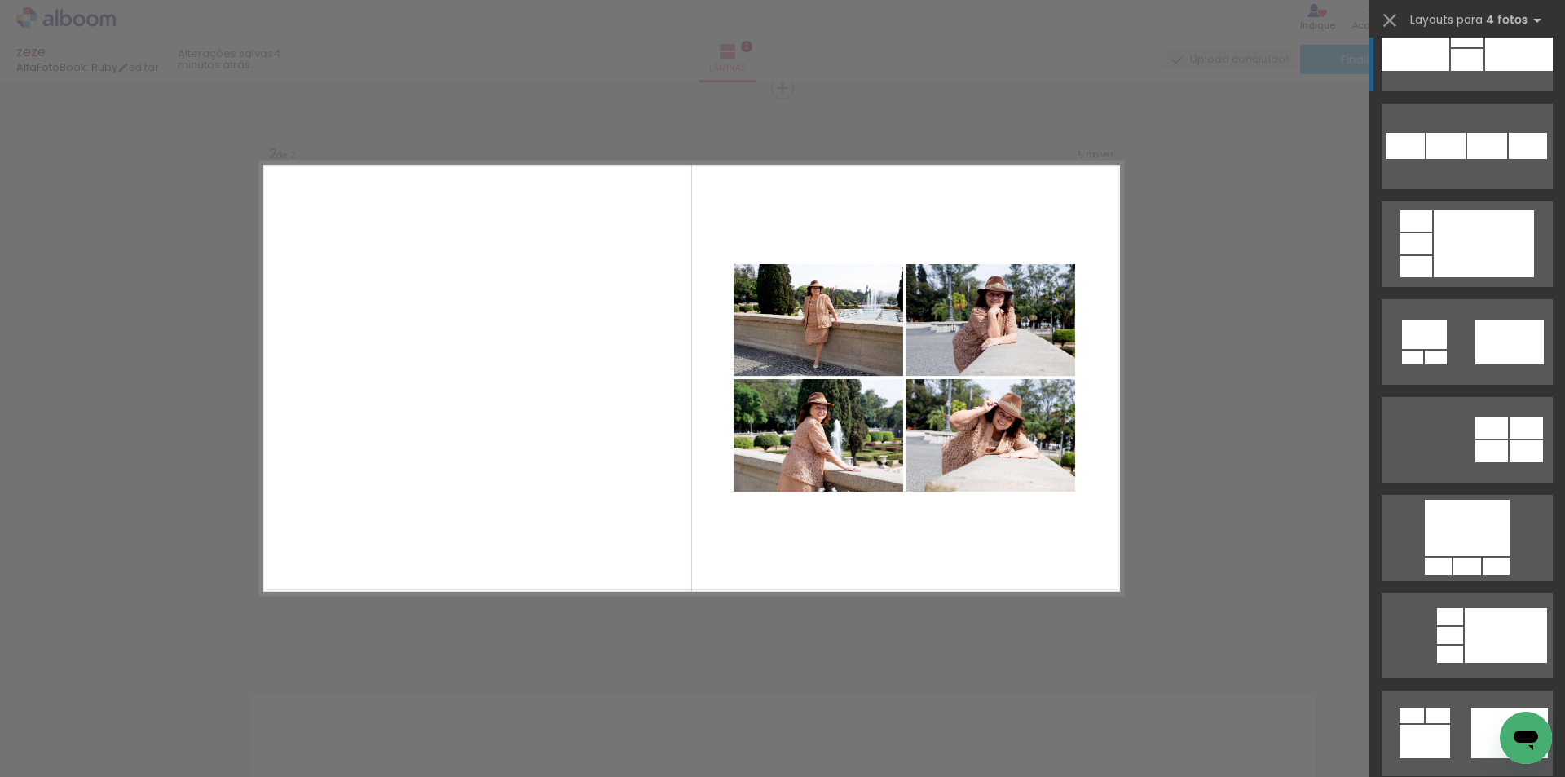
click at [1498, 438] on div at bounding box center [1492, 427] width 33 height 21
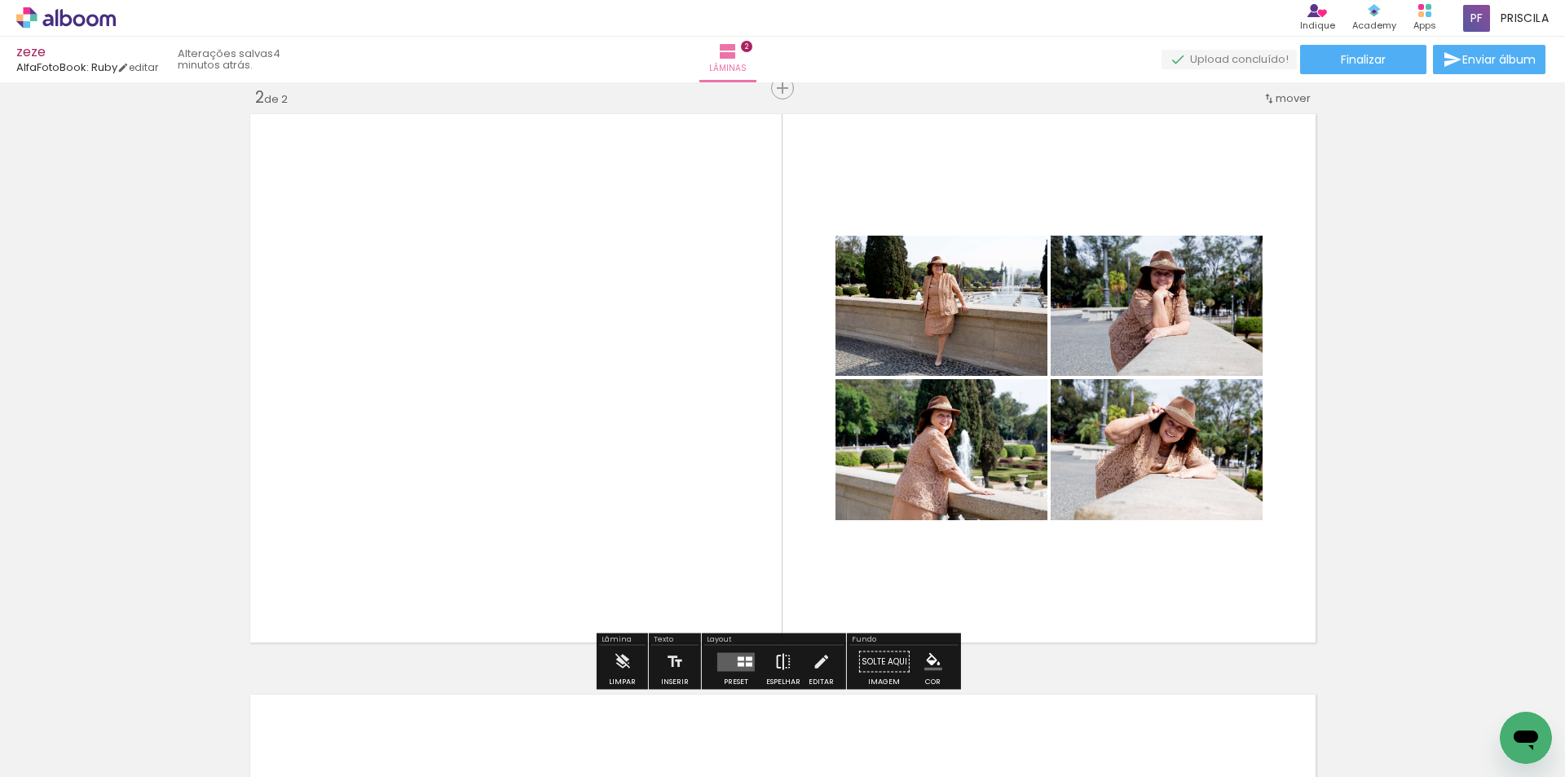
click at [774, 655] on iron-icon at bounding box center [783, 662] width 18 height 33
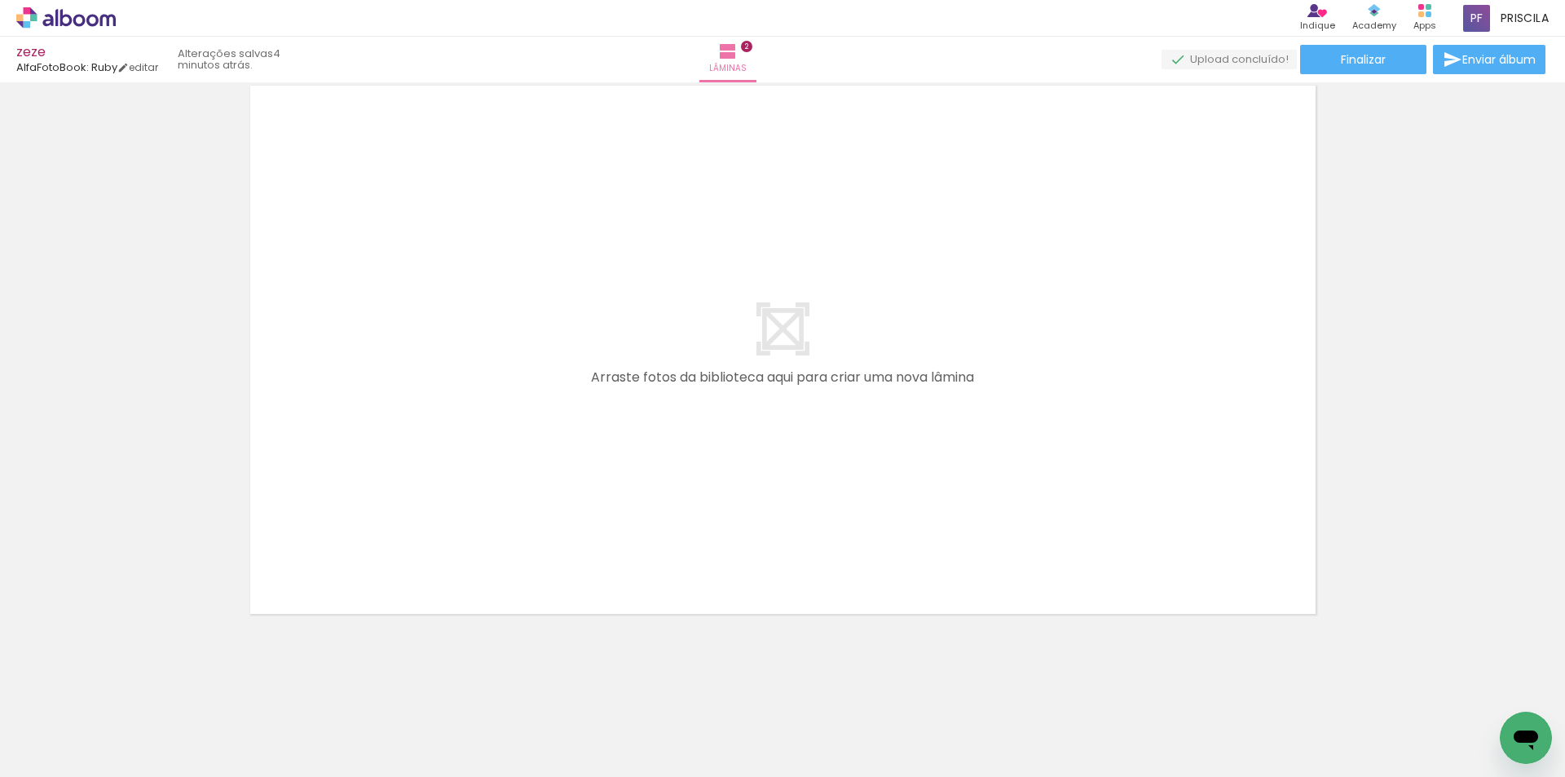
scroll to position [1212, 0]
drag, startPoint x: 738, startPoint y: 718, endPoint x: 832, endPoint y: 550, distance: 192.7
click at [856, 479] on quentale-workspace at bounding box center [782, 388] width 1565 height 777
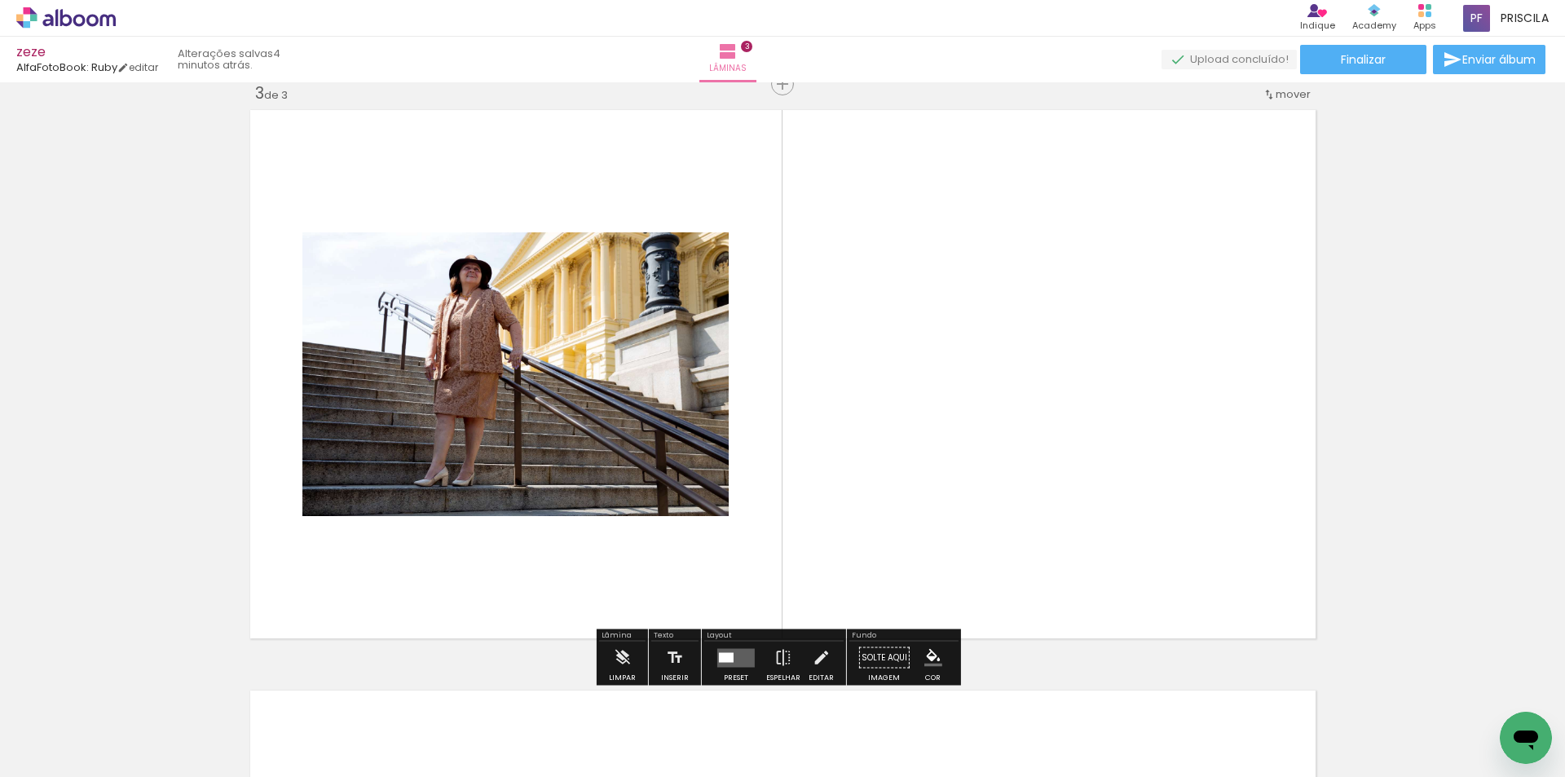
scroll to position [1182, 0]
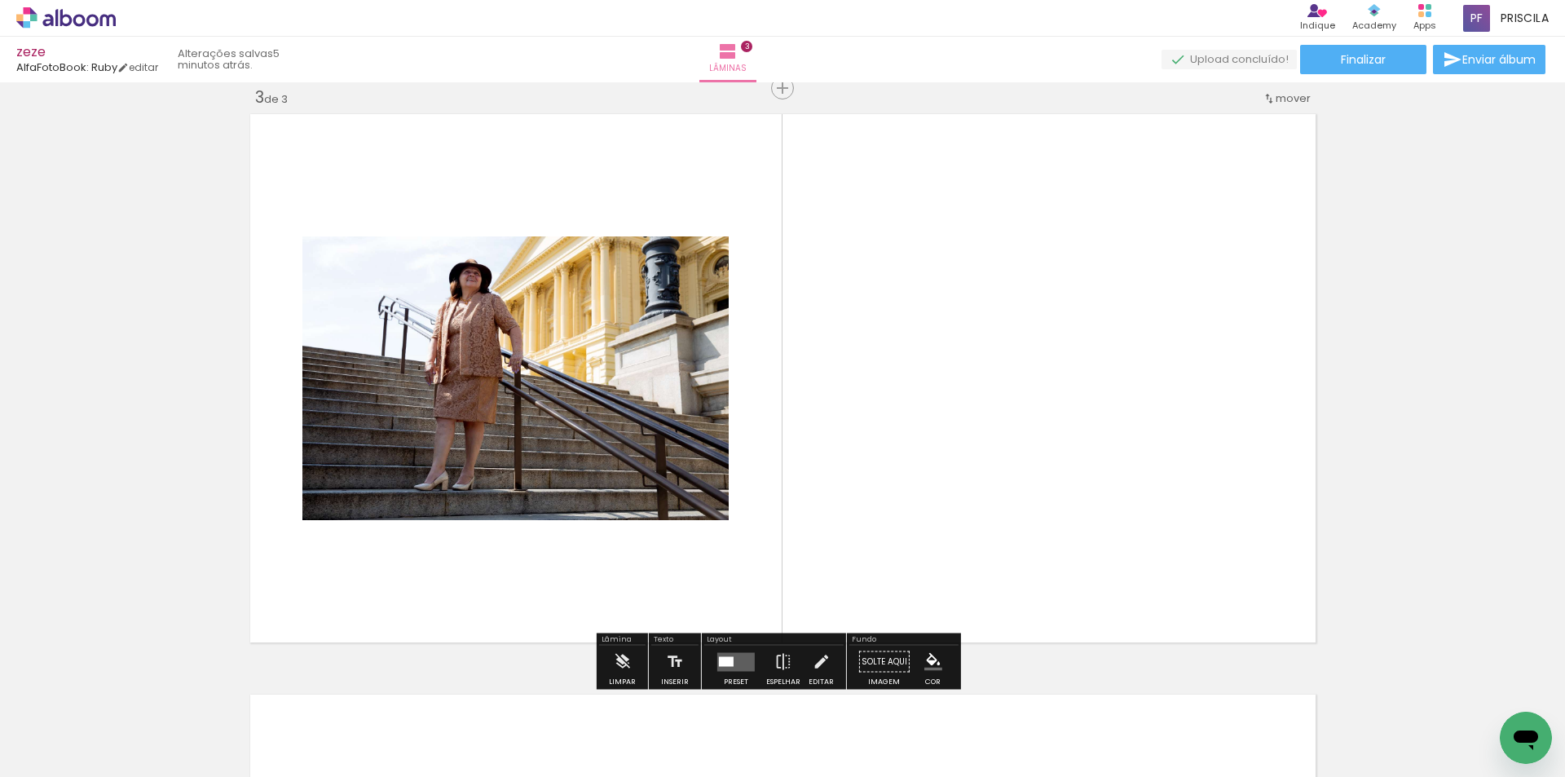
drag, startPoint x: 743, startPoint y: 657, endPoint x: 754, endPoint y: 646, distance: 16.1
click at [742, 657] on quentale-layouter at bounding box center [735, 661] width 37 height 19
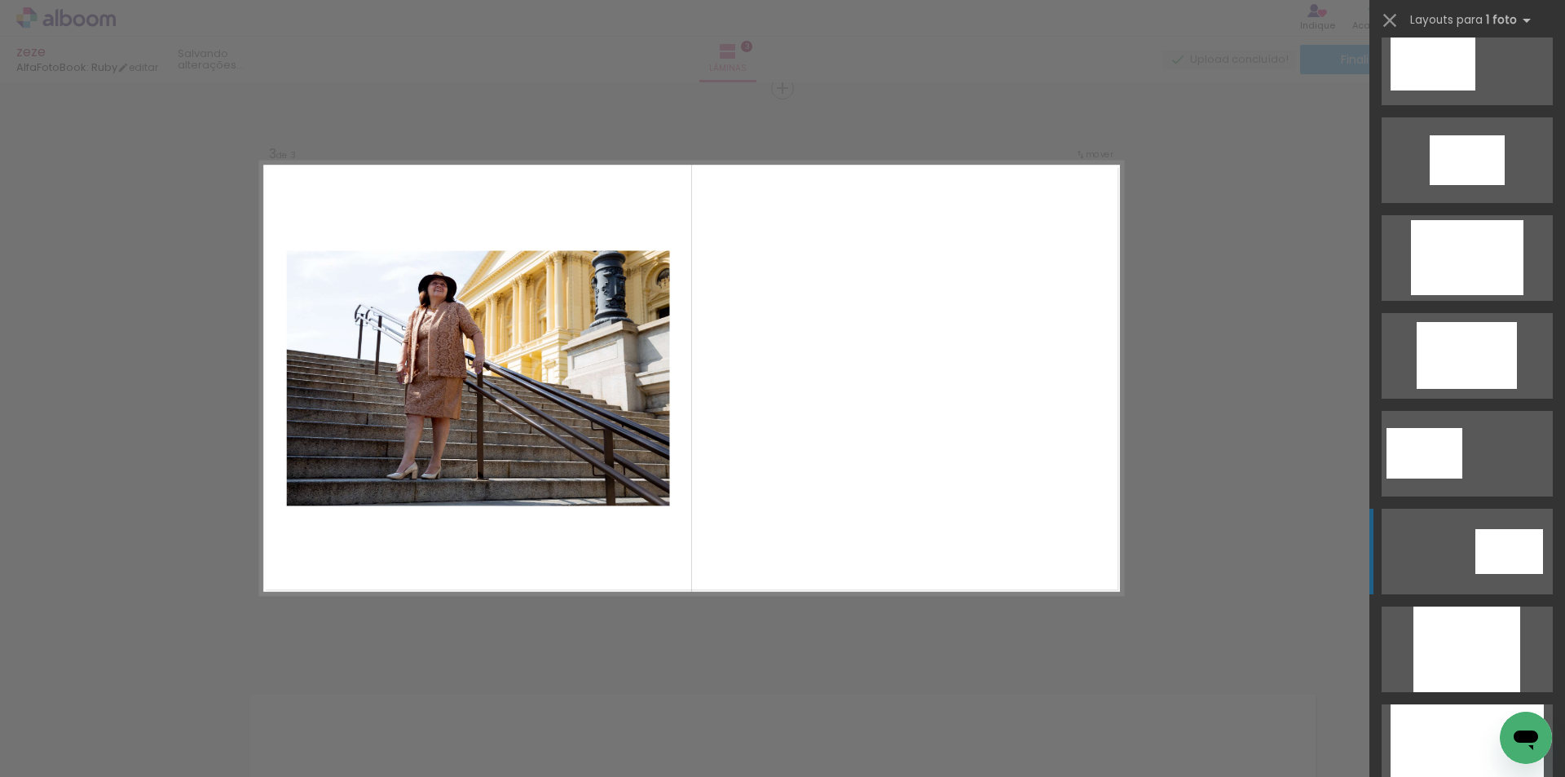
scroll to position [434, 0]
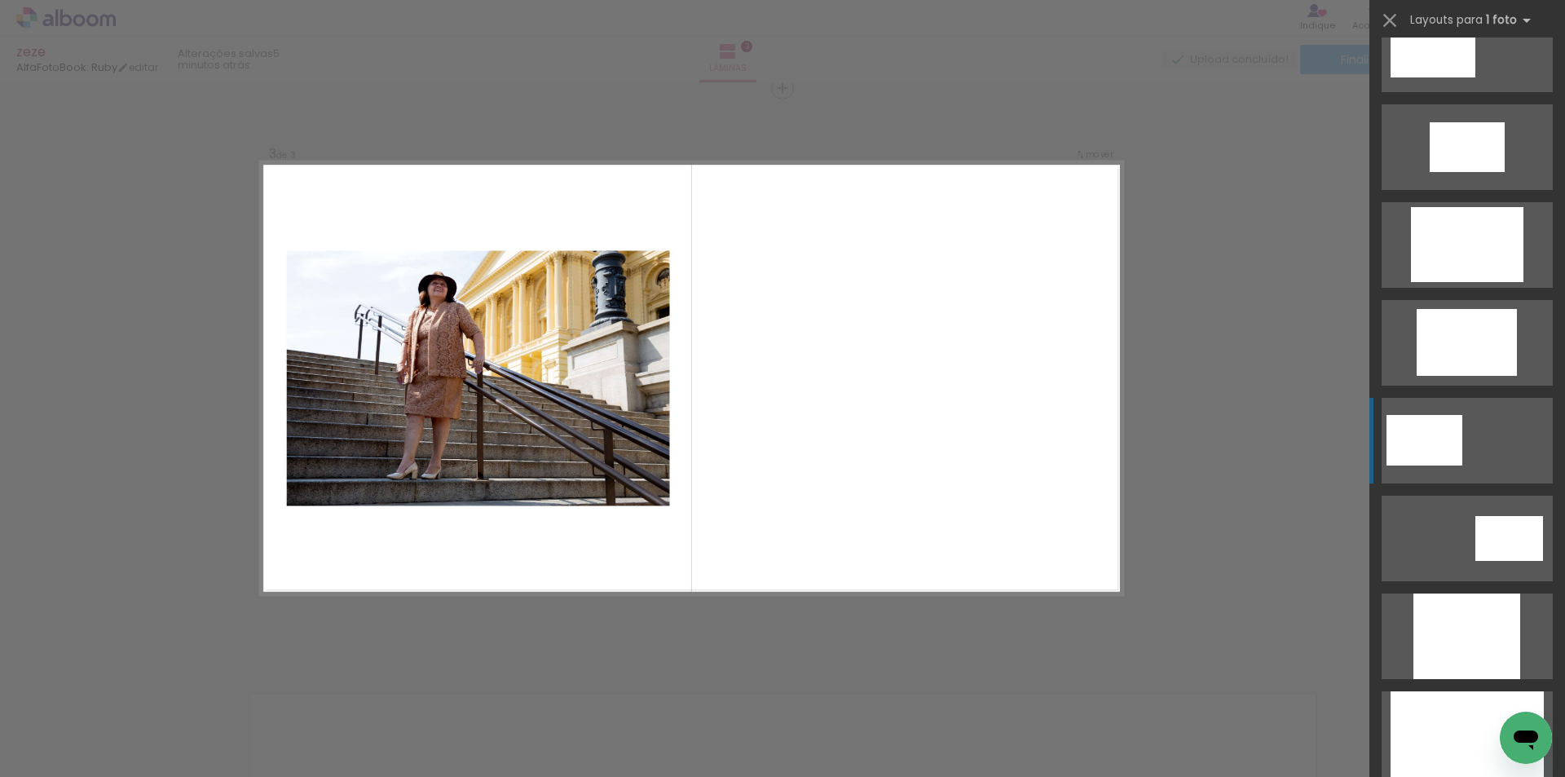
click at [1436, 452] on div at bounding box center [1425, 440] width 76 height 51
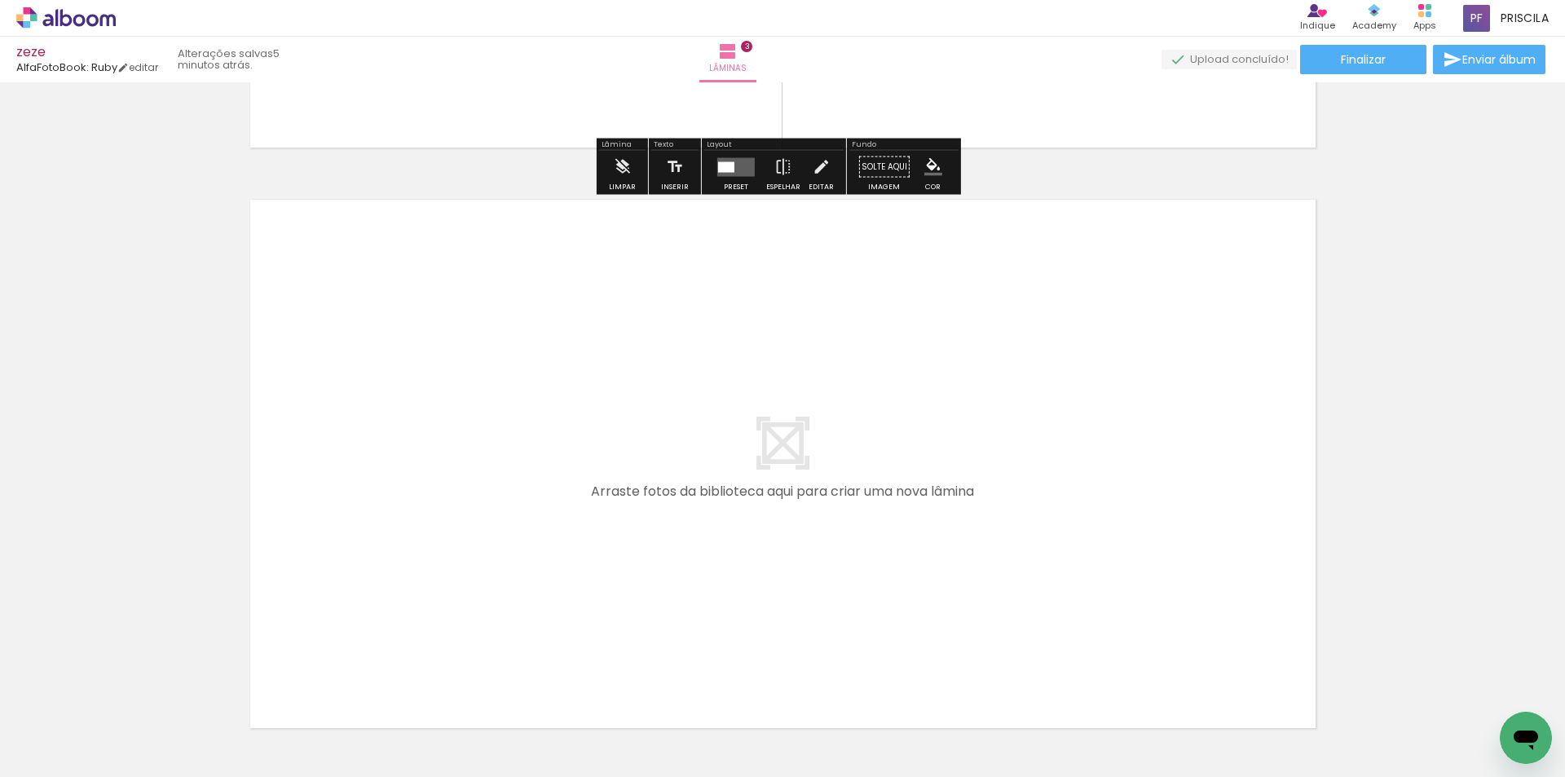
scroll to position [1793, 0]
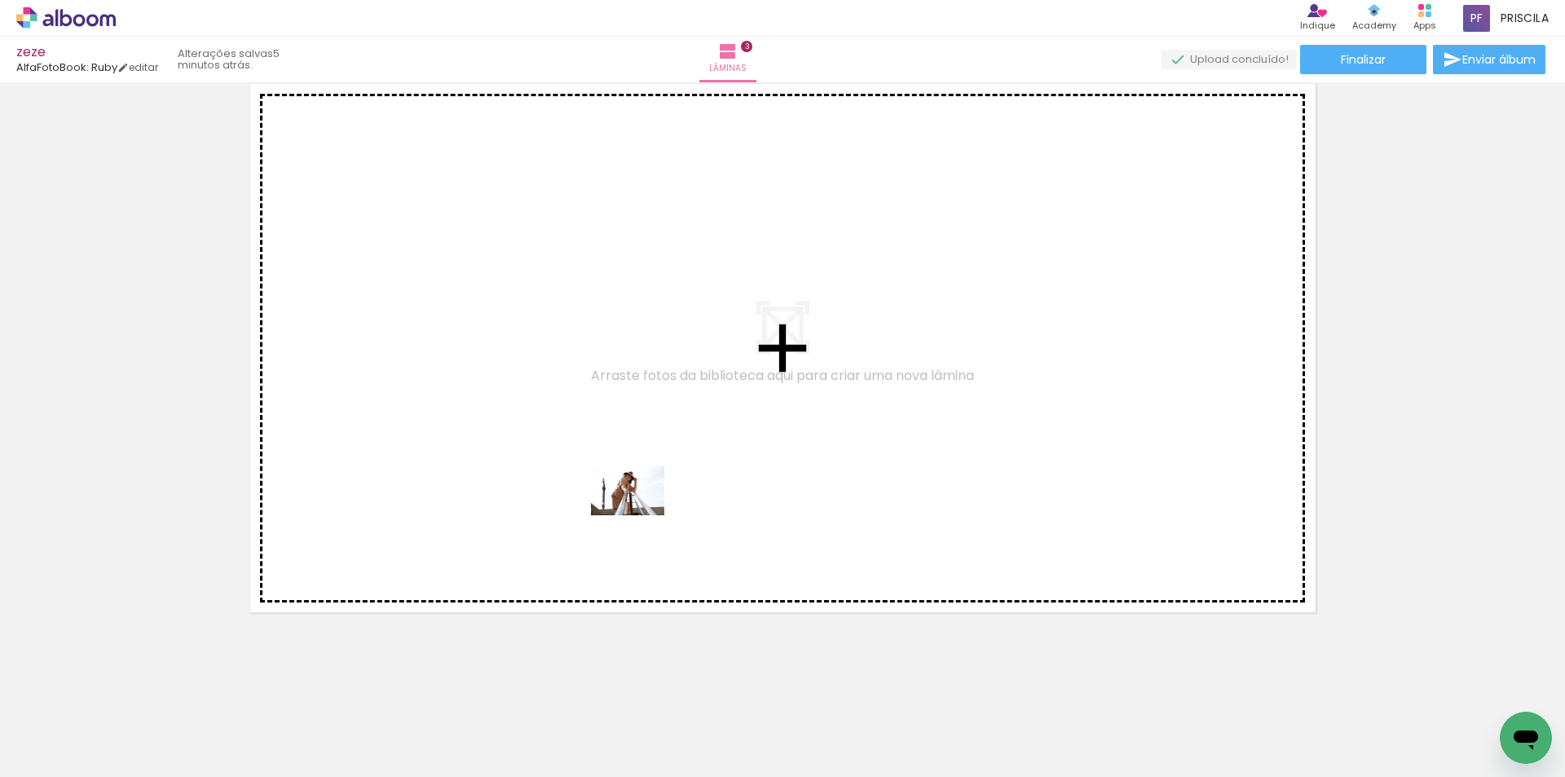
drag, startPoint x: 732, startPoint y: 720, endPoint x: 691, endPoint y: 723, distance: 40.9
click at [639, 515] on quentale-workspace at bounding box center [782, 388] width 1565 height 777
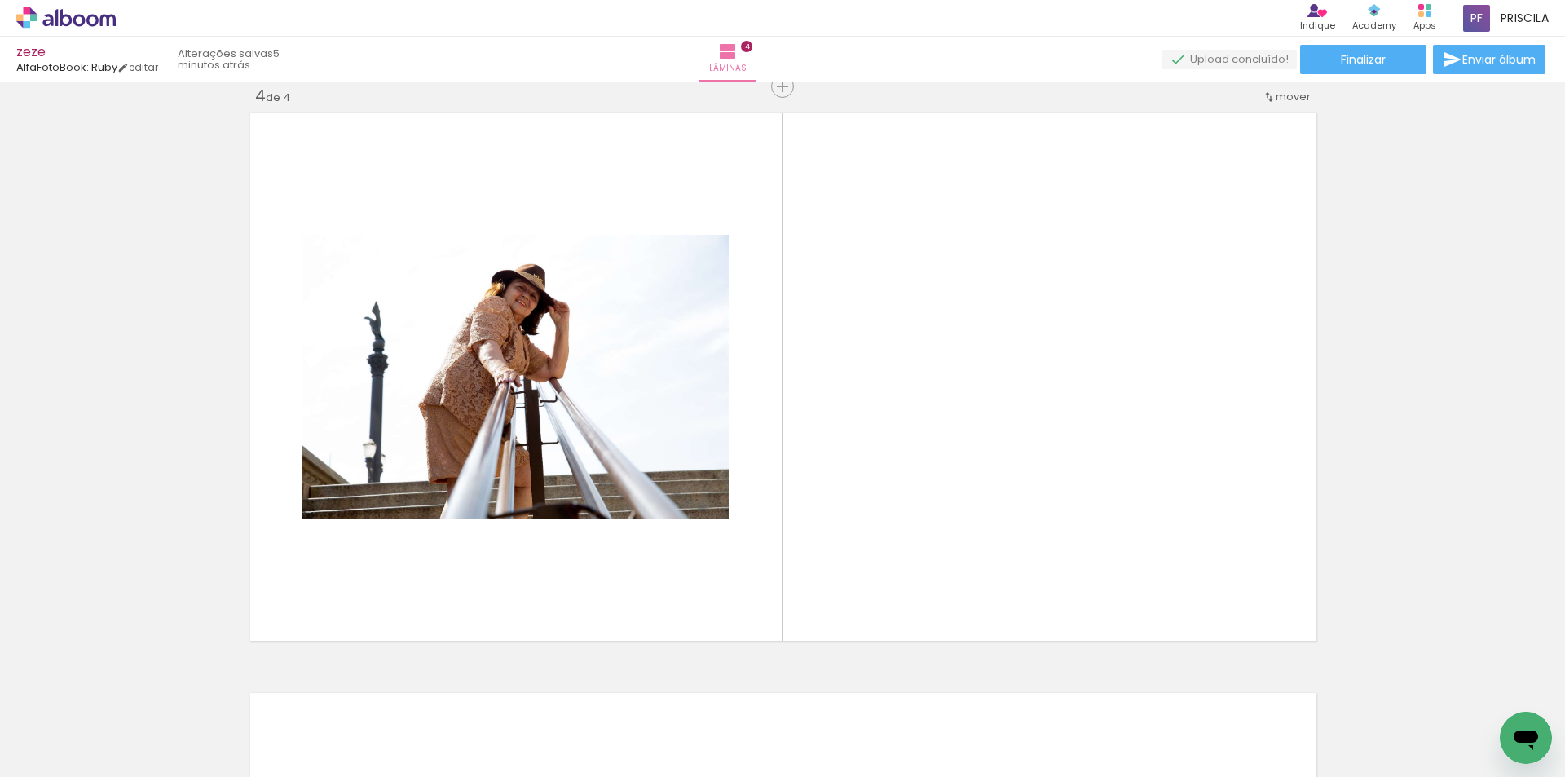
scroll to position [1762, 0]
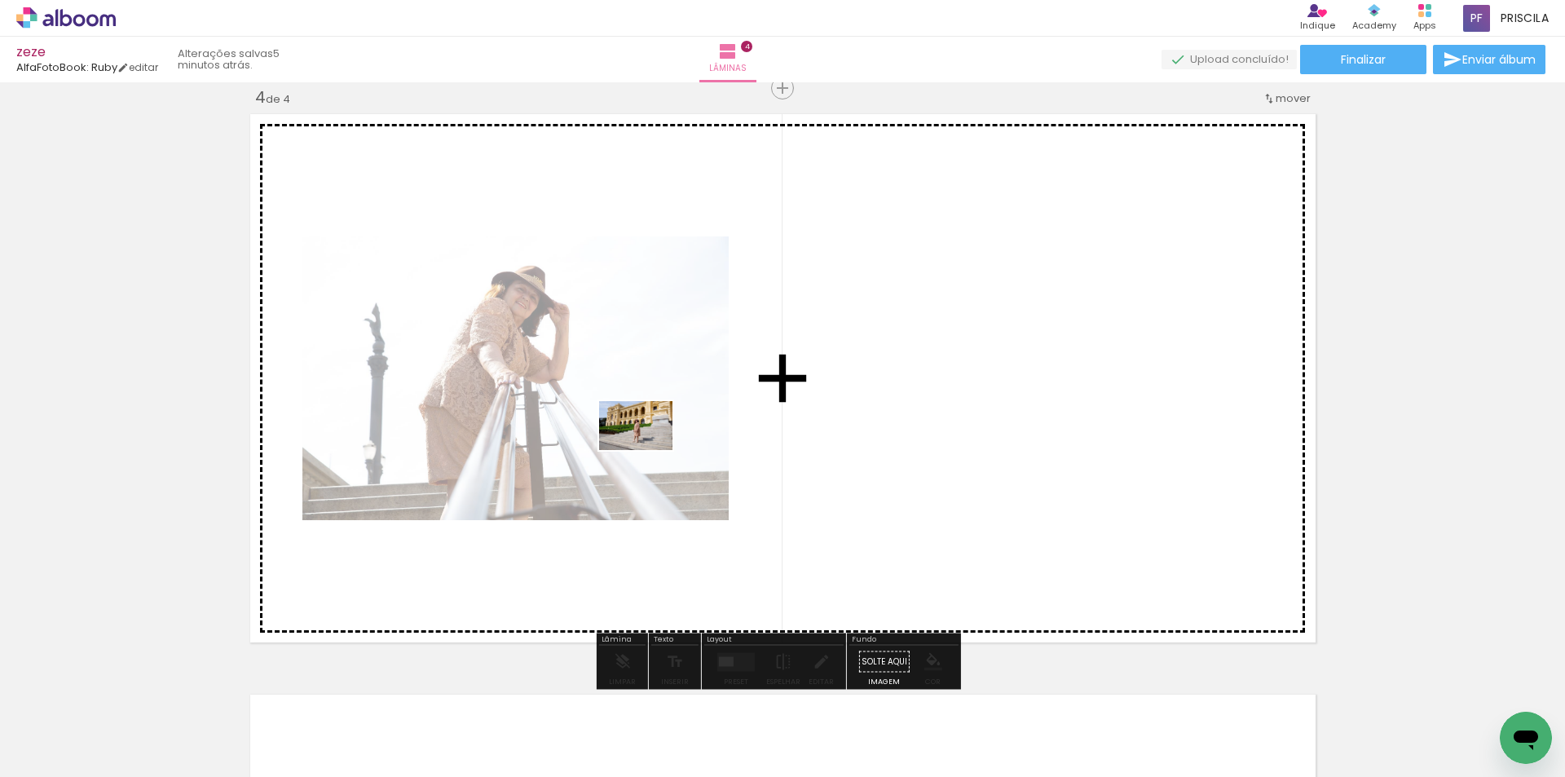
drag, startPoint x: 727, startPoint y: 722, endPoint x: 648, endPoint y: 447, distance: 286.7
click at [648, 447] on quentale-workspace at bounding box center [782, 388] width 1565 height 777
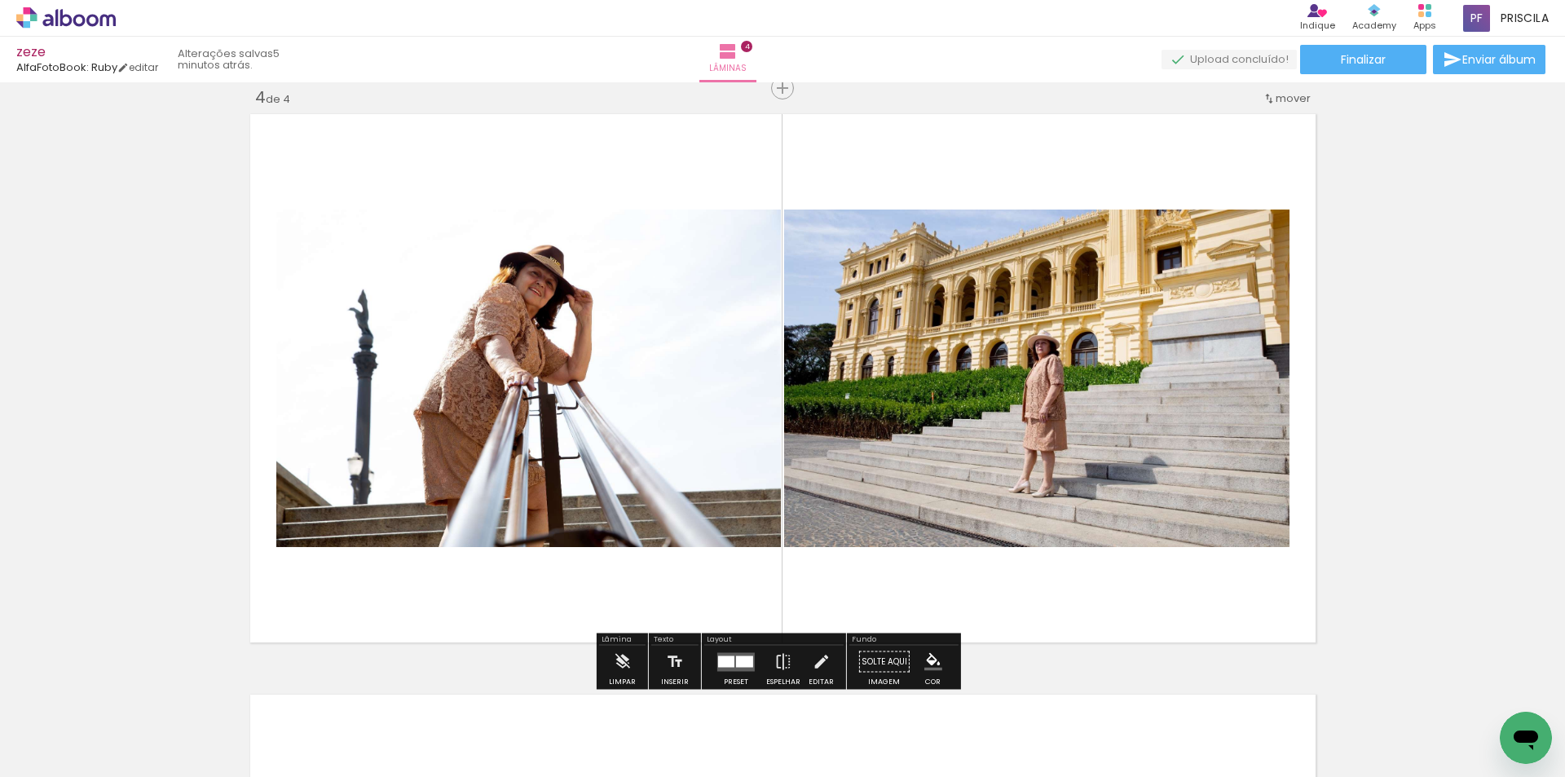
drag, startPoint x: 734, startPoint y: 659, endPoint x: 884, endPoint y: 598, distance: 161.7
click at [736, 655] on div at bounding box center [744, 660] width 17 height 11
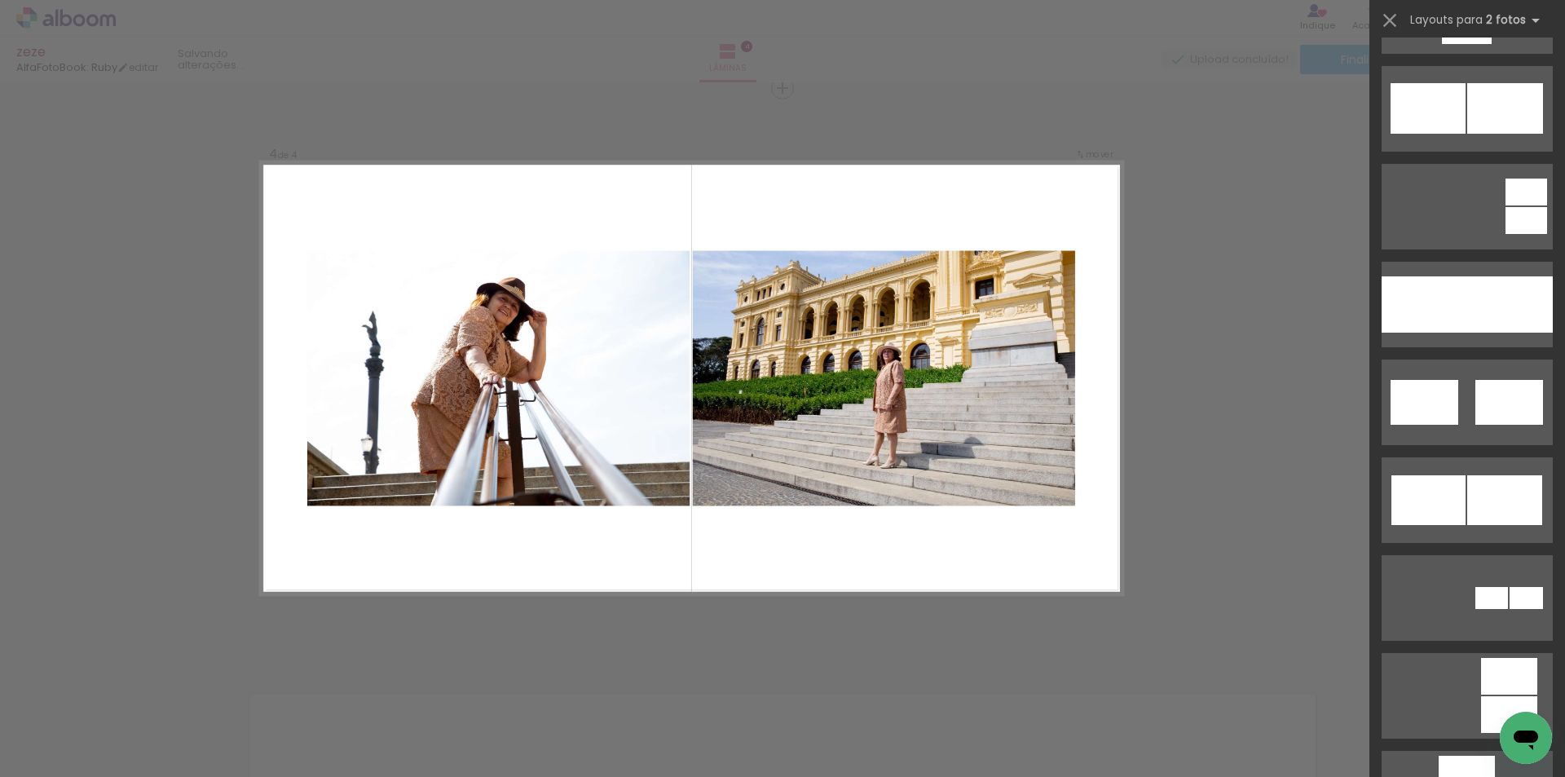
scroll to position [0, 0]
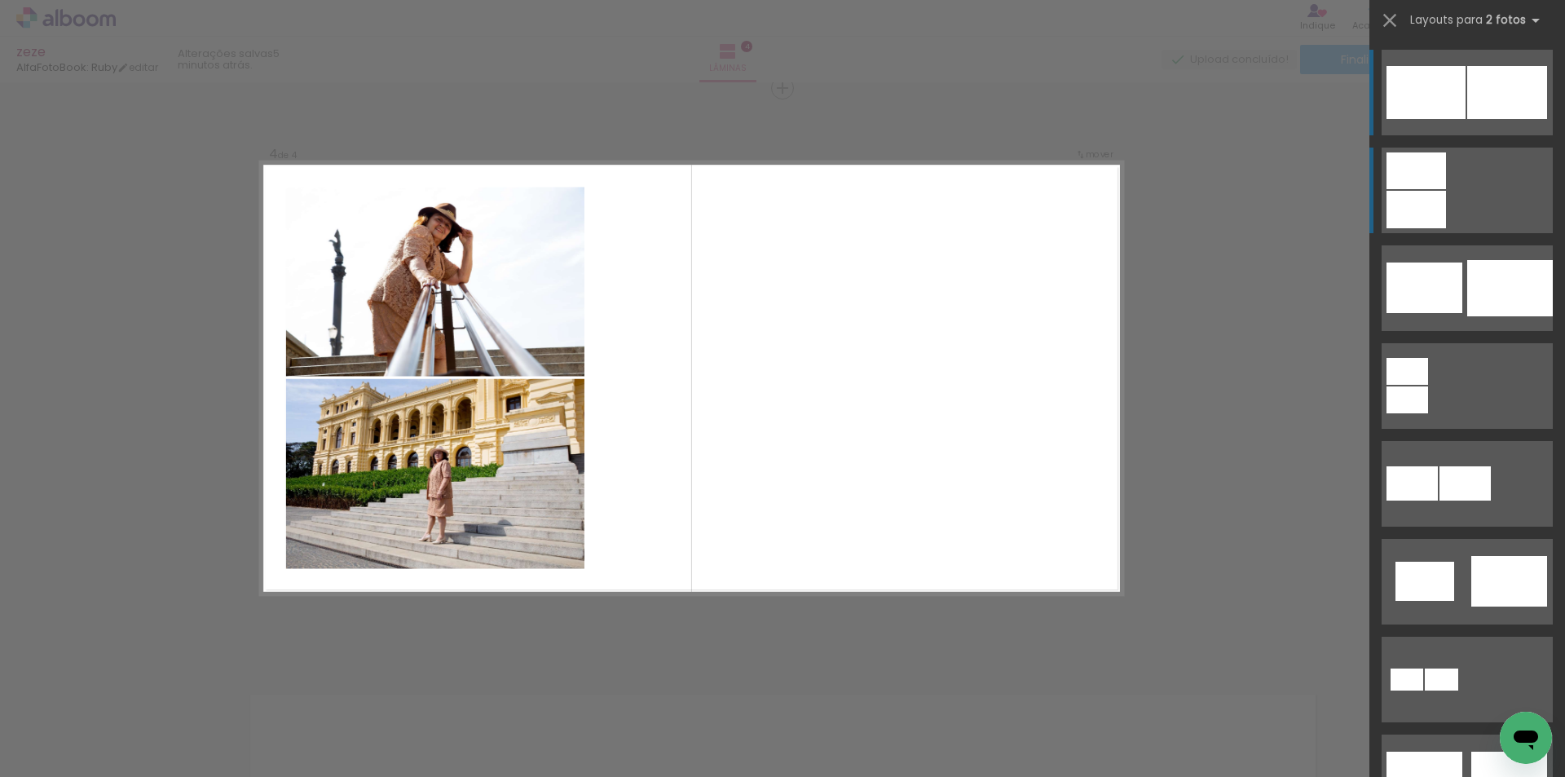
click at [1443, 194] on quentale-layouter at bounding box center [1467, 191] width 171 height 86
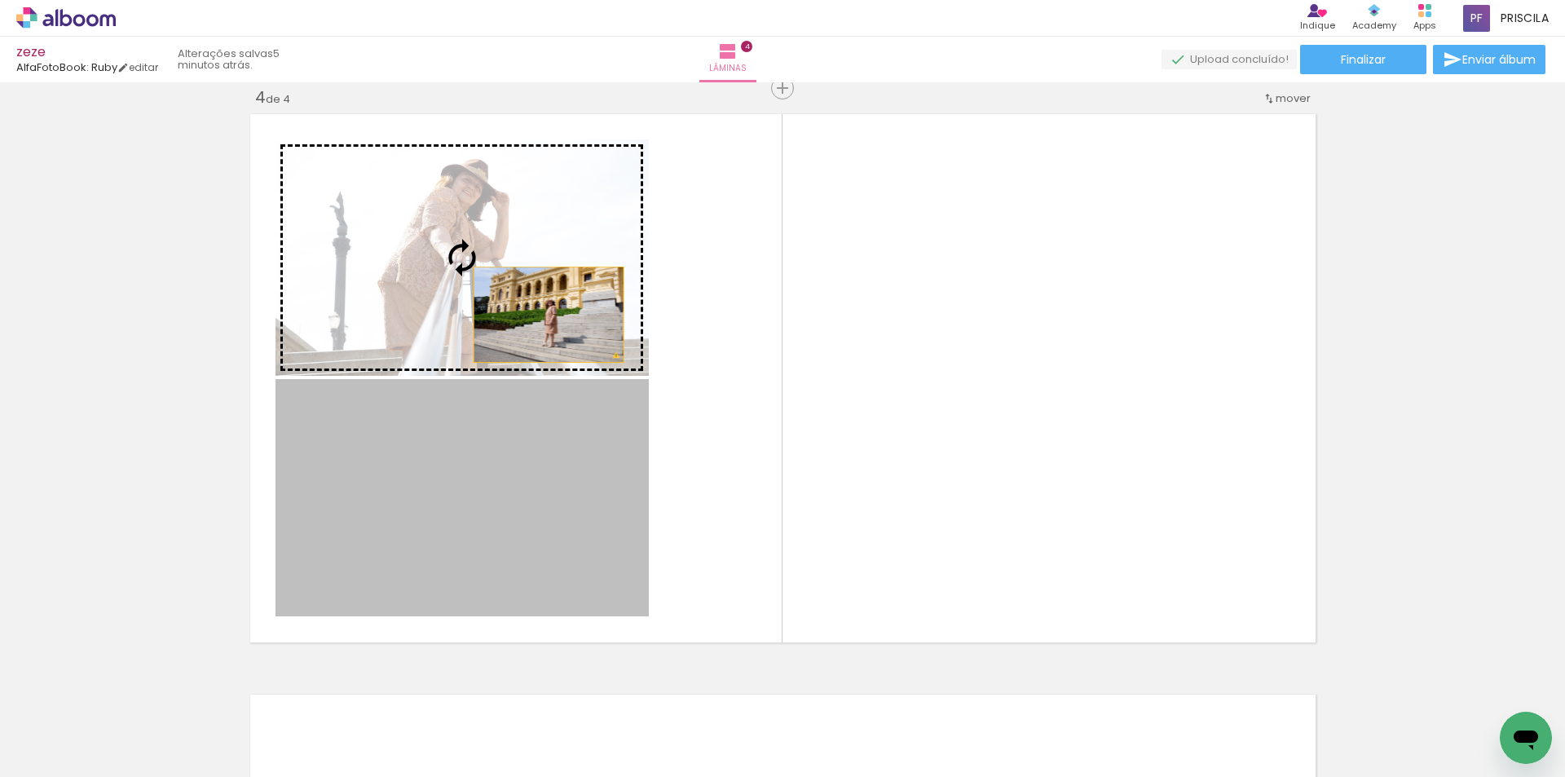
drag, startPoint x: 509, startPoint y: 494, endPoint x: 542, endPoint y: 315, distance: 182.4
click at [0, 0] on slot at bounding box center [0, 0] width 0 height 0
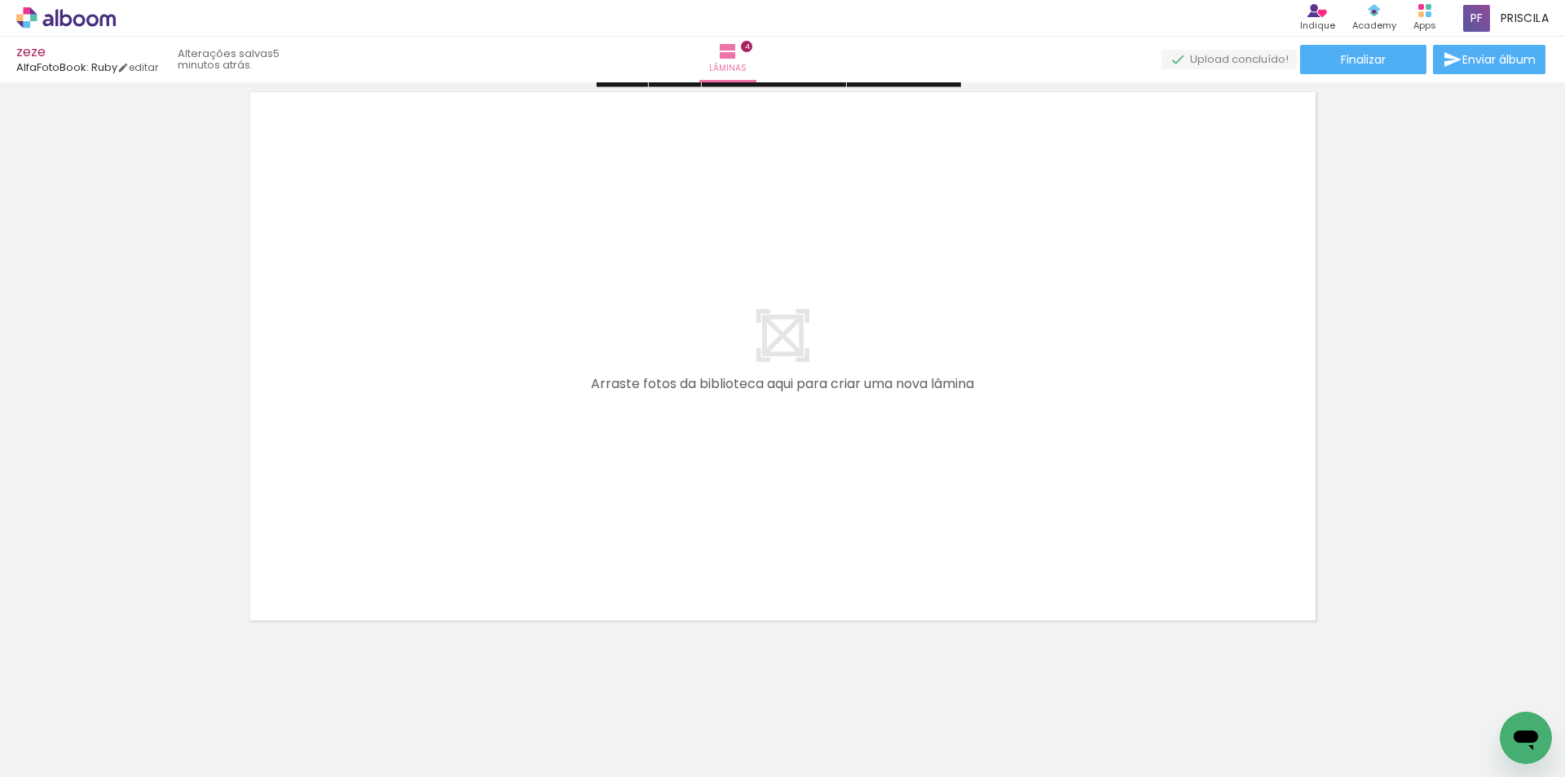
scroll to position [2373, 0]
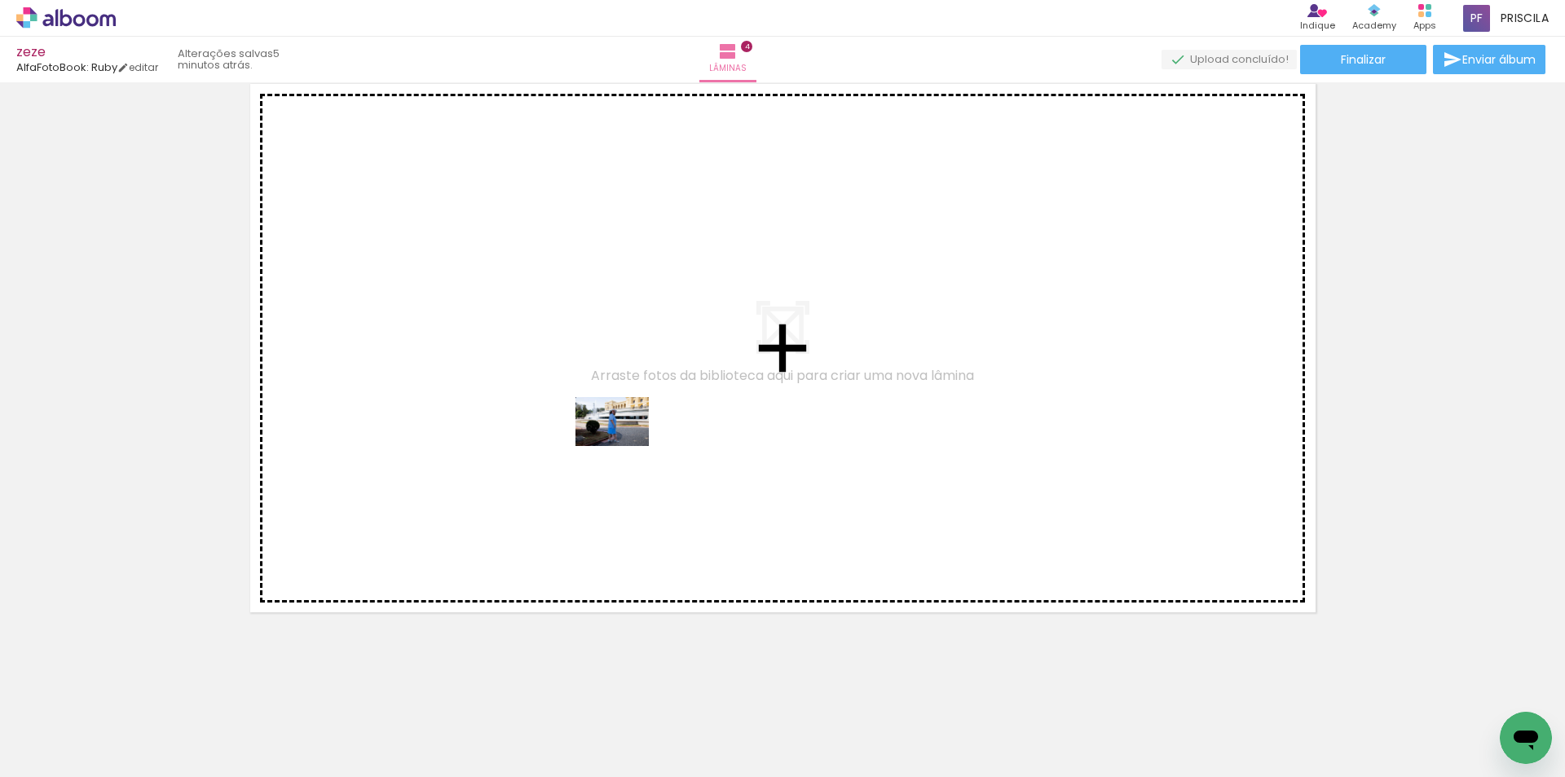
drag, startPoint x: 725, startPoint y: 721, endPoint x: 624, endPoint y: 446, distance: 293.2
click at [624, 446] on quentale-workspace at bounding box center [782, 388] width 1565 height 777
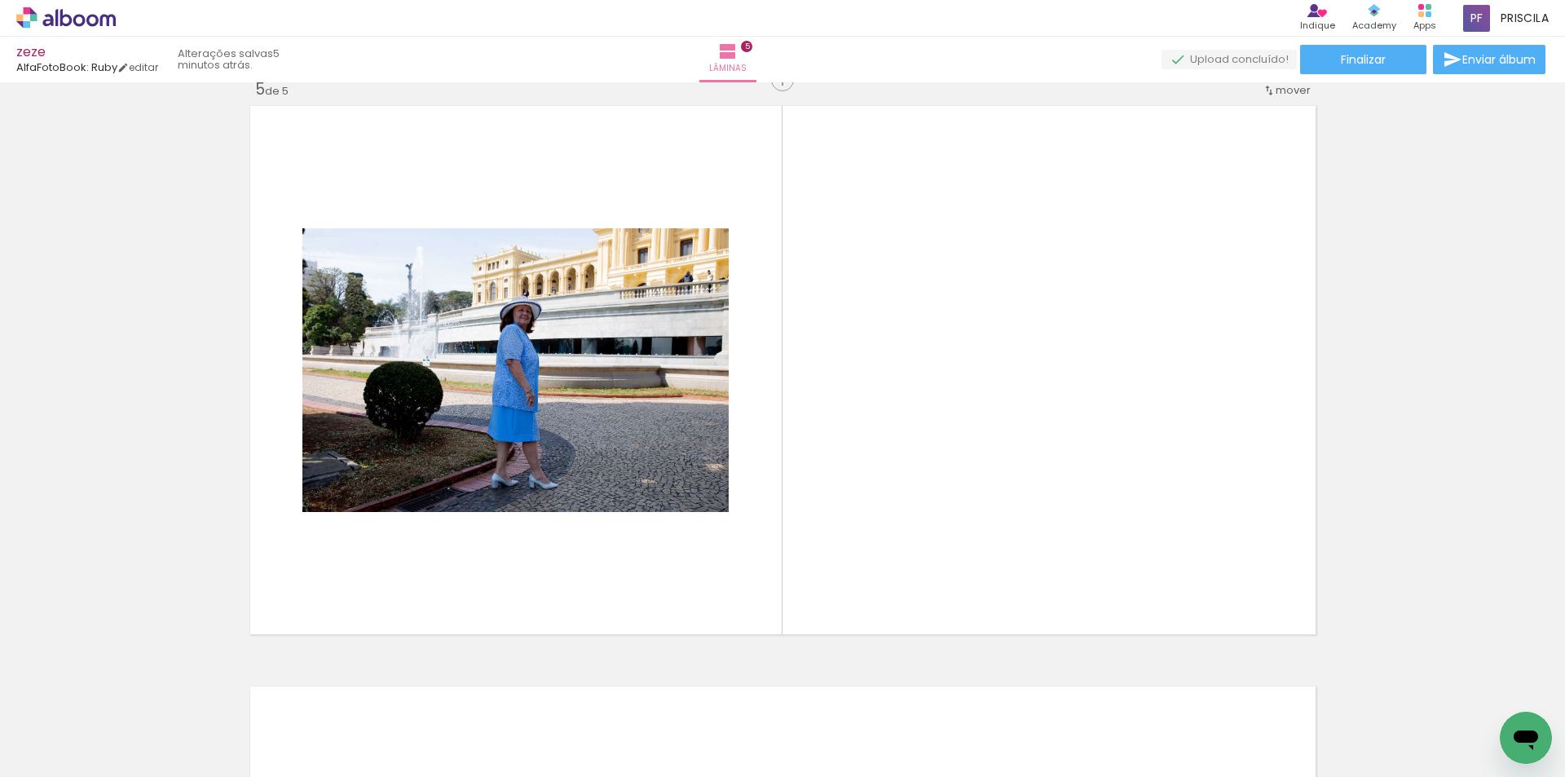
scroll to position [2343, 0]
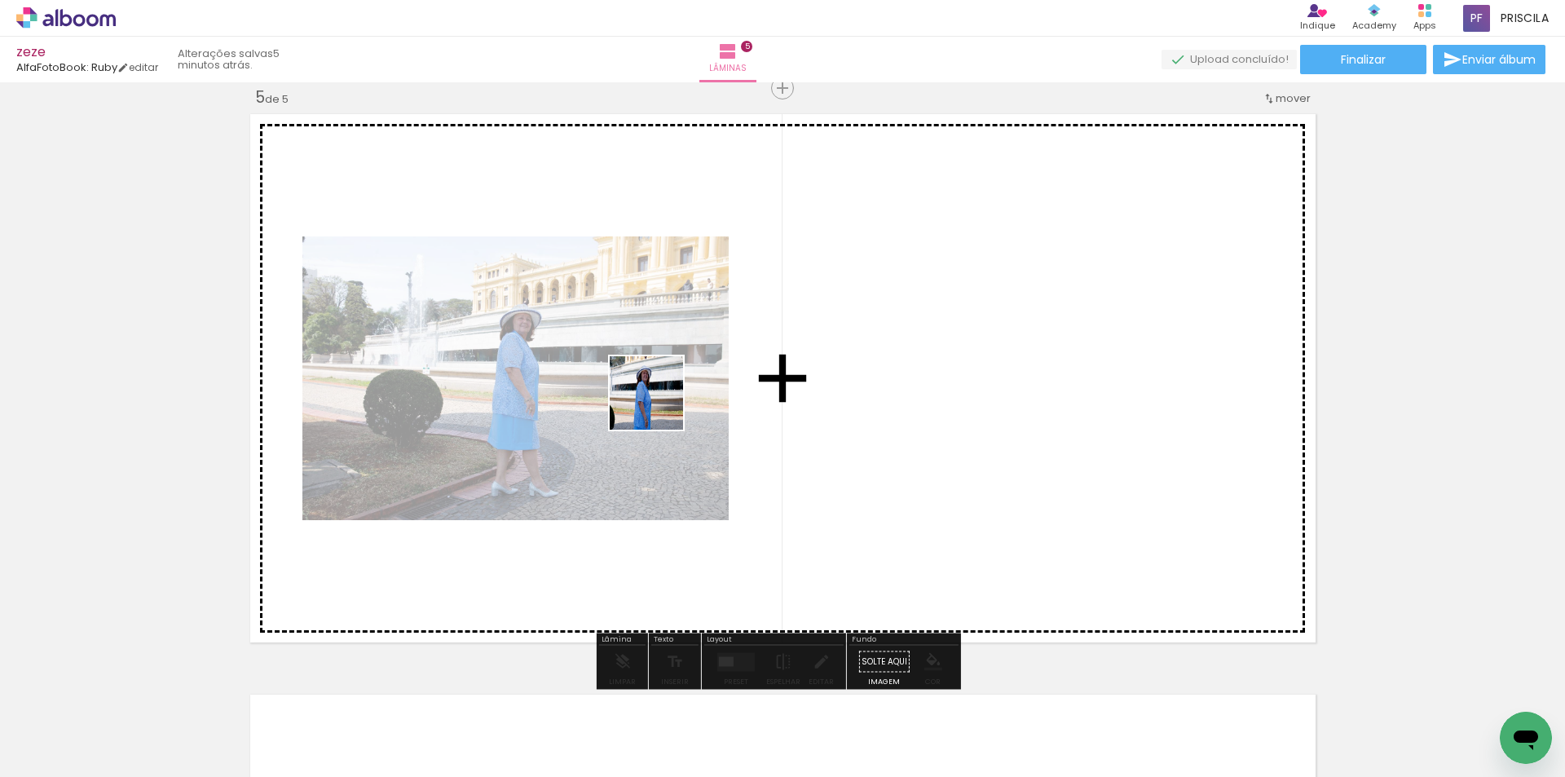
drag, startPoint x: 726, startPoint y: 730, endPoint x: 655, endPoint y: 395, distance: 342.3
click at [655, 395] on quentale-workspace at bounding box center [782, 388] width 1565 height 777
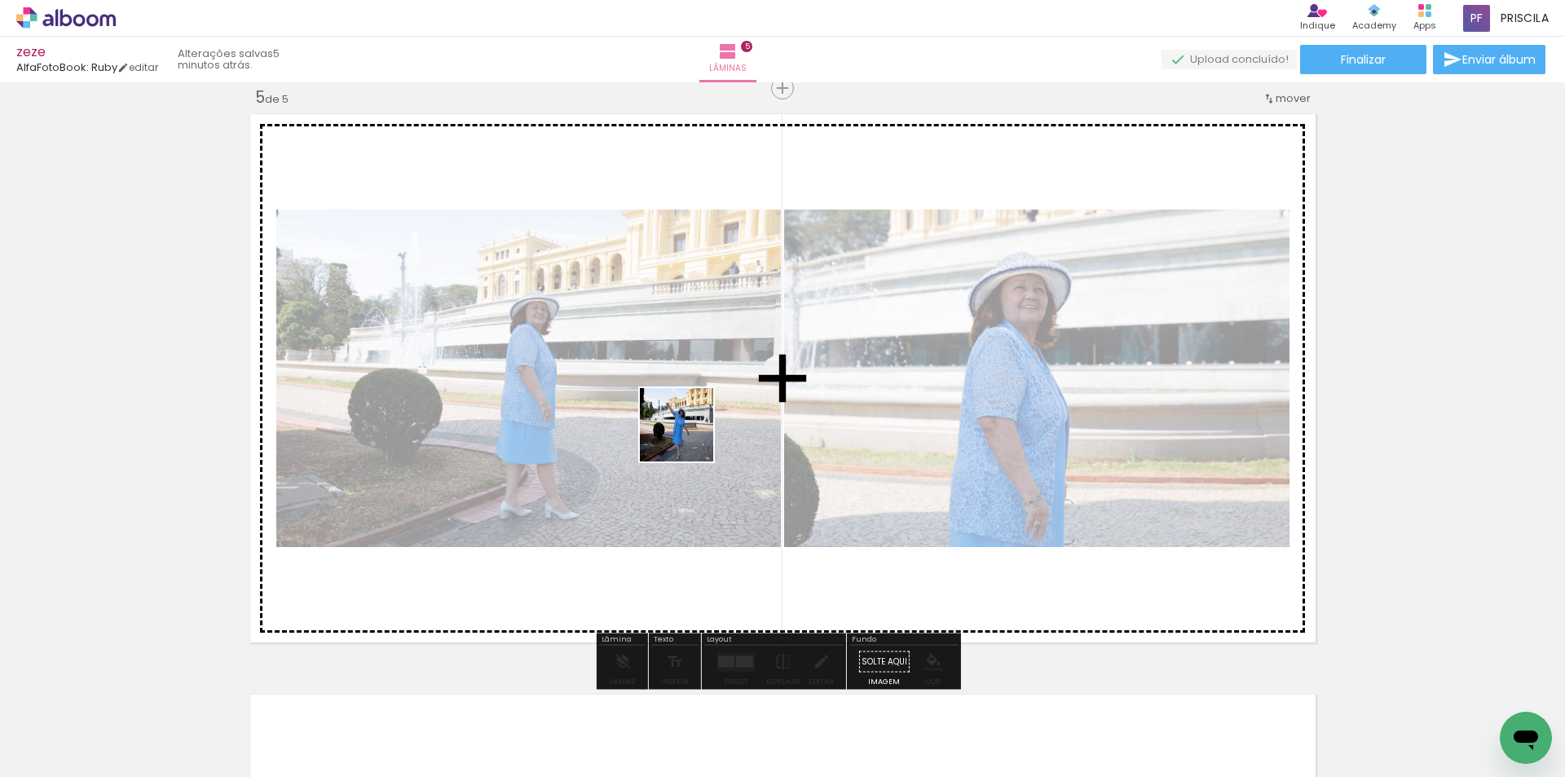
drag, startPoint x: 741, startPoint y: 732, endPoint x: 682, endPoint y: 406, distance: 331.3
click at [682, 406] on quentale-workspace at bounding box center [782, 388] width 1565 height 777
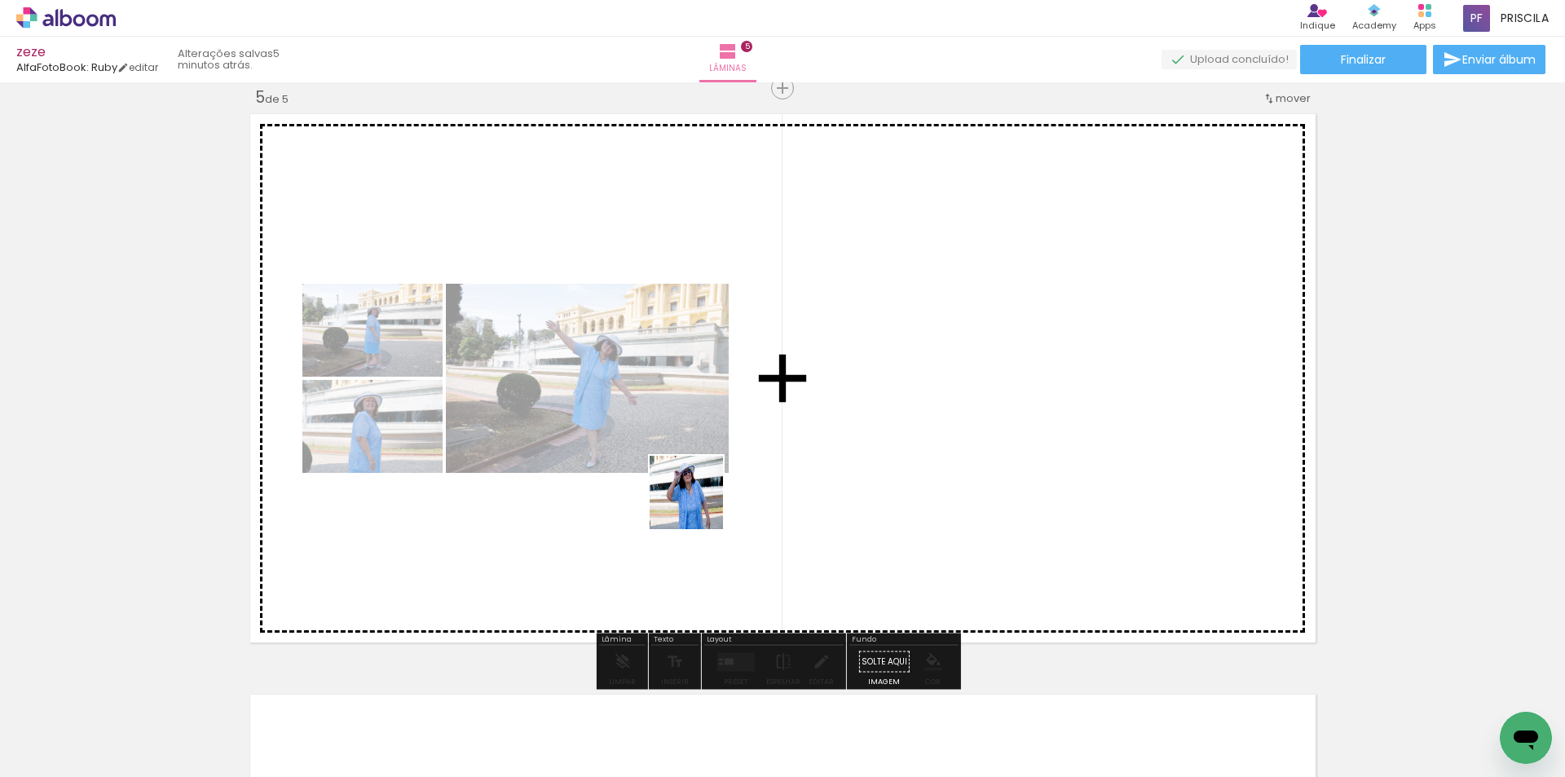
drag, startPoint x: 739, startPoint y: 731, endPoint x: 739, endPoint y: 457, distance: 273.9
click at [678, 435] on quentale-workspace at bounding box center [782, 388] width 1565 height 777
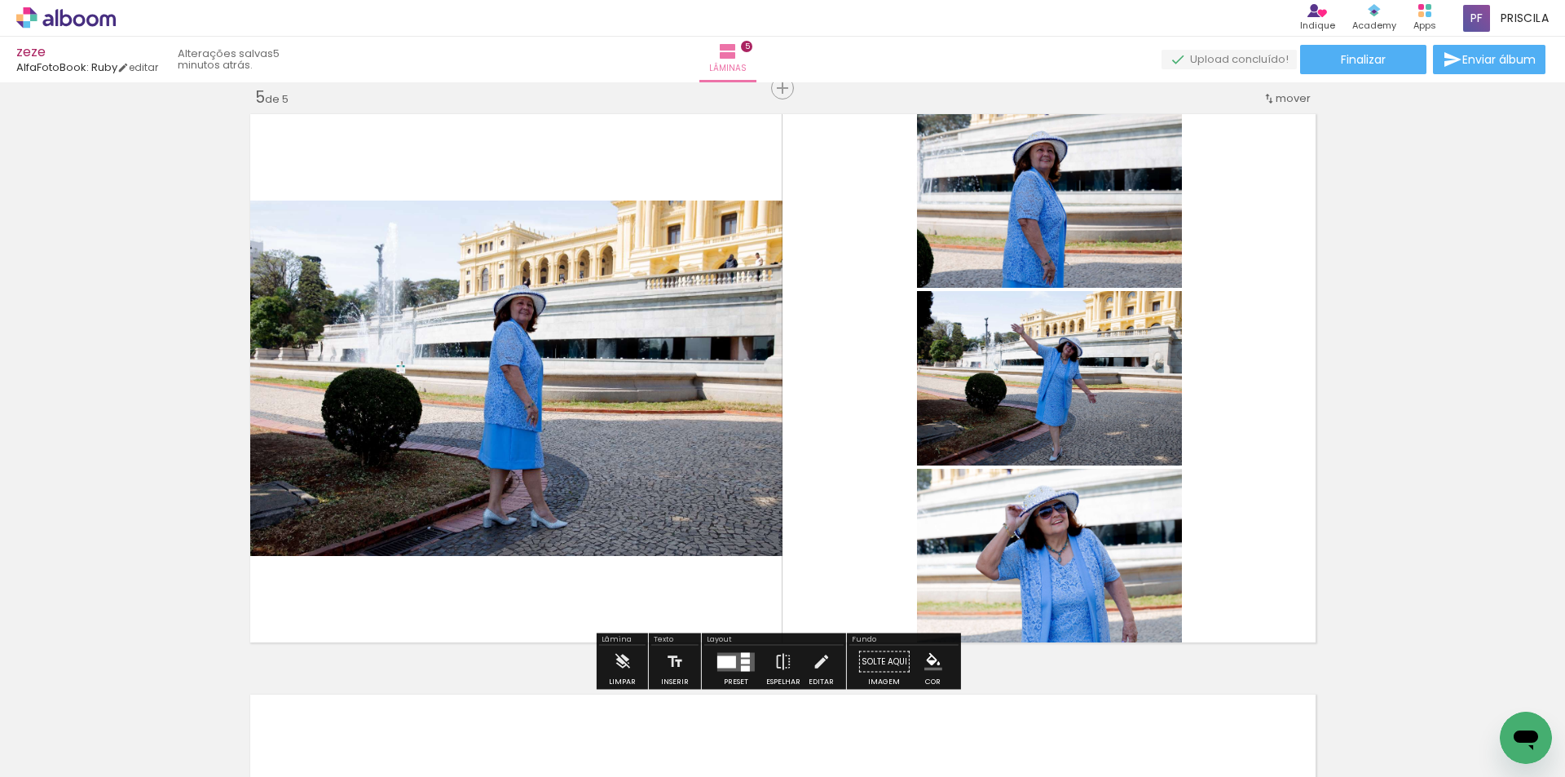
click at [648, 392] on quentale-workspace at bounding box center [782, 388] width 1565 height 777
drag, startPoint x: 730, startPoint y: 712, endPoint x: 735, endPoint y: 729, distance: 18.0
click at [736, 730] on div at bounding box center [711, 722] width 81 height 54
click at [738, 657] on quentale-layouter at bounding box center [735, 661] width 37 height 19
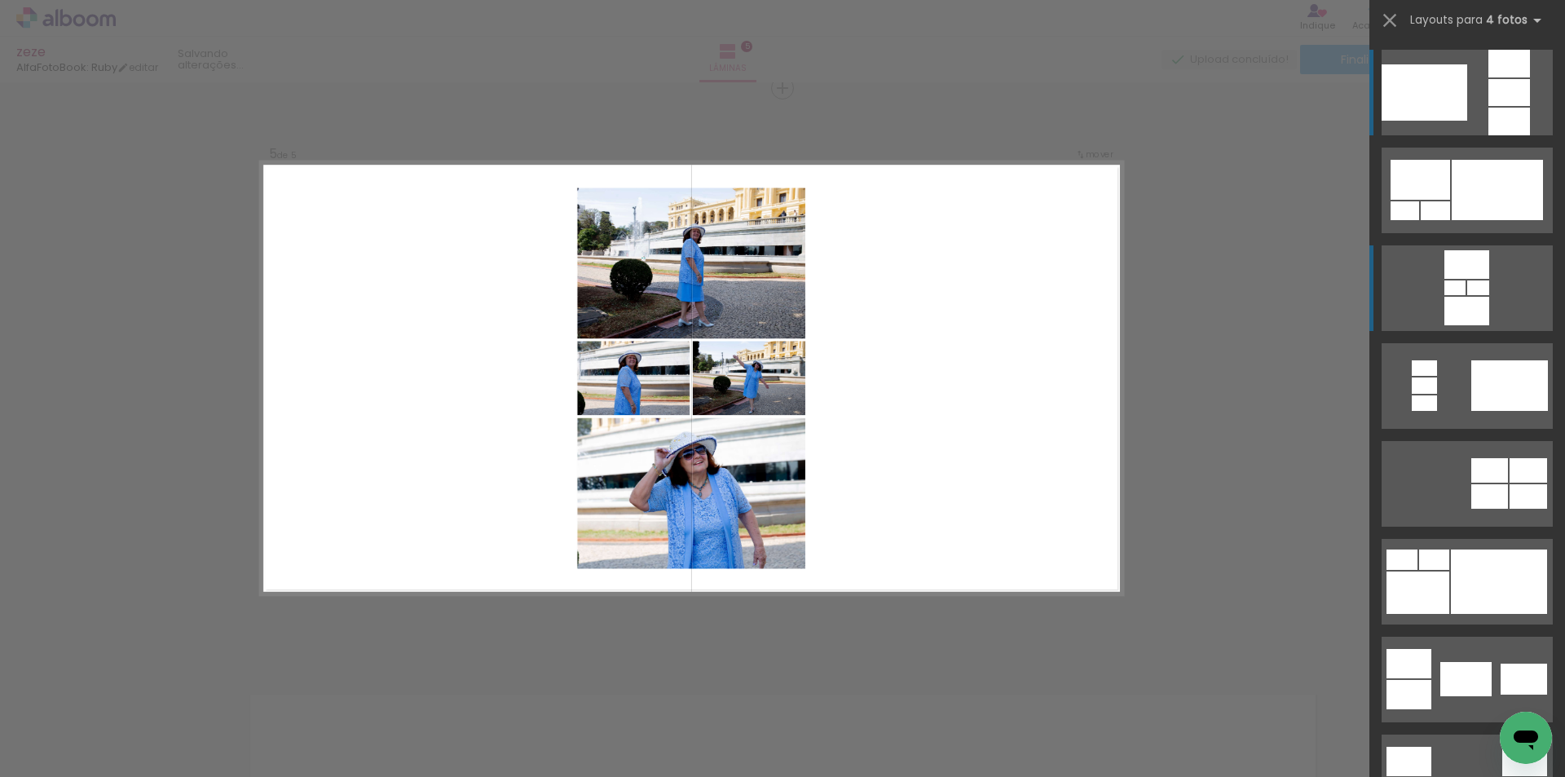
click at [1489, 294] on quentale-layouter at bounding box center [1467, 288] width 171 height 86
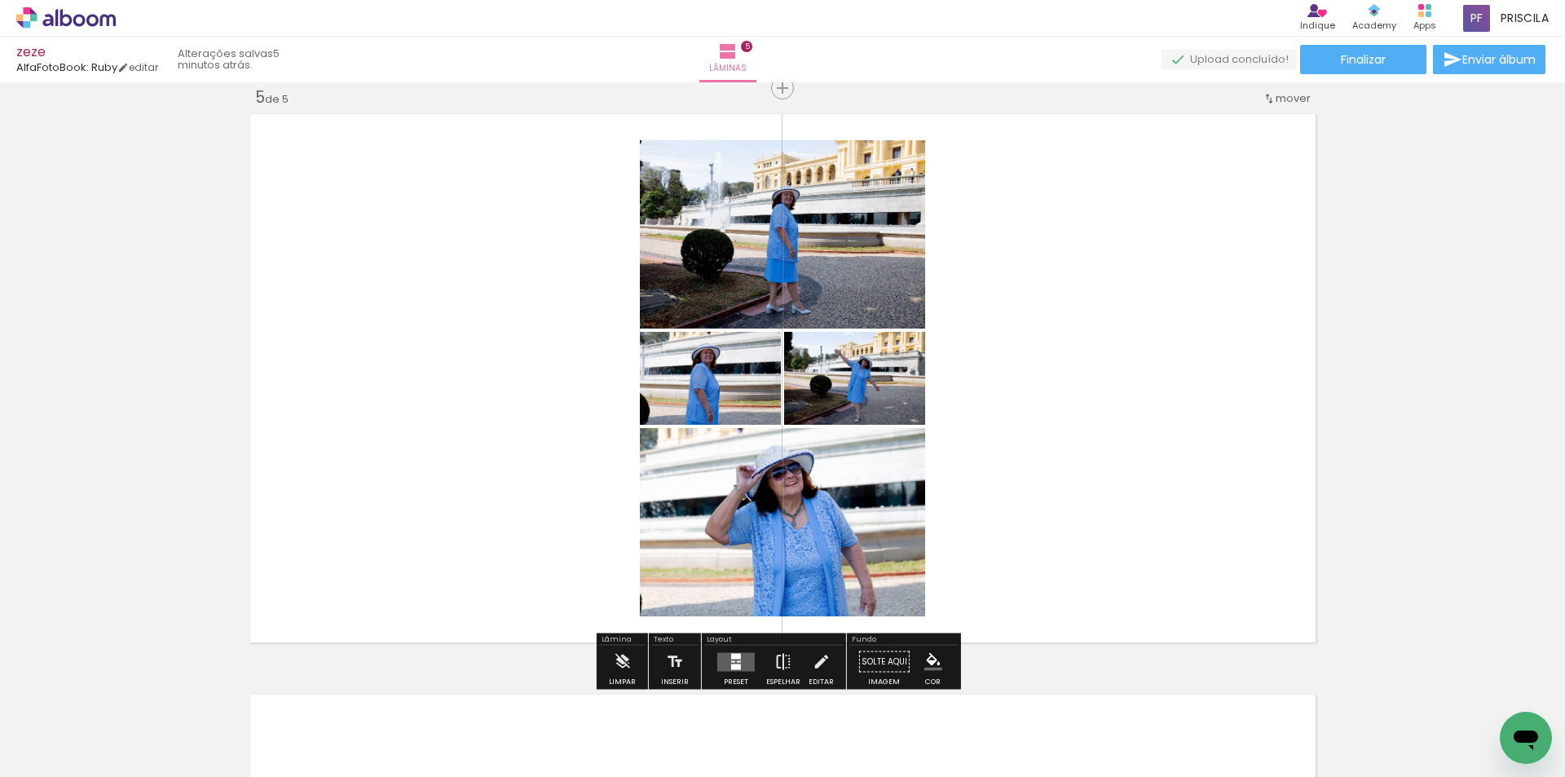
click at [779, 655] on iron-icon at bounding box center [783, 662] width 18 height 33
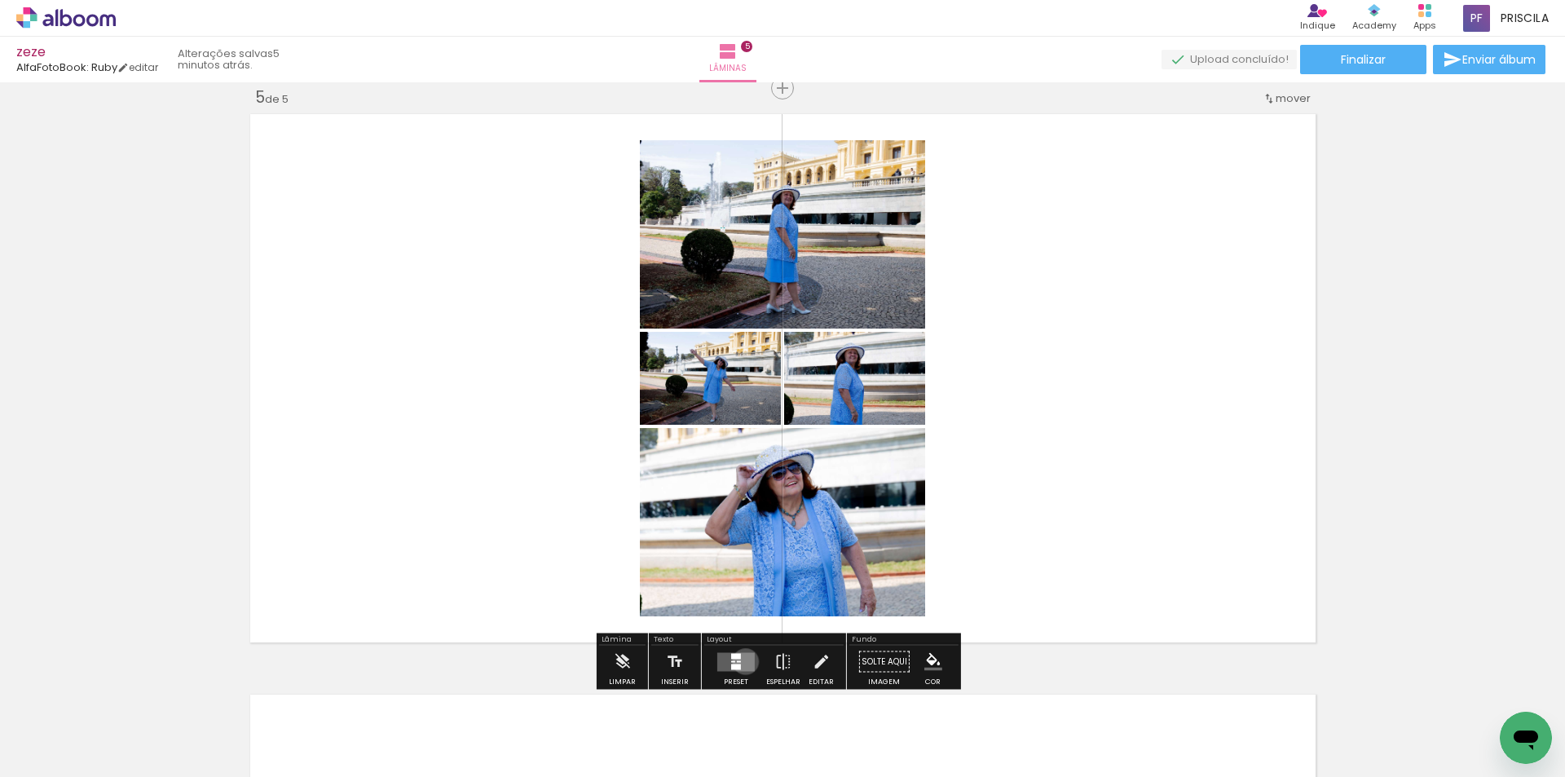
click at [742, 661] on quentale-layouter at bounding box center [735, 661] width 37 height 19
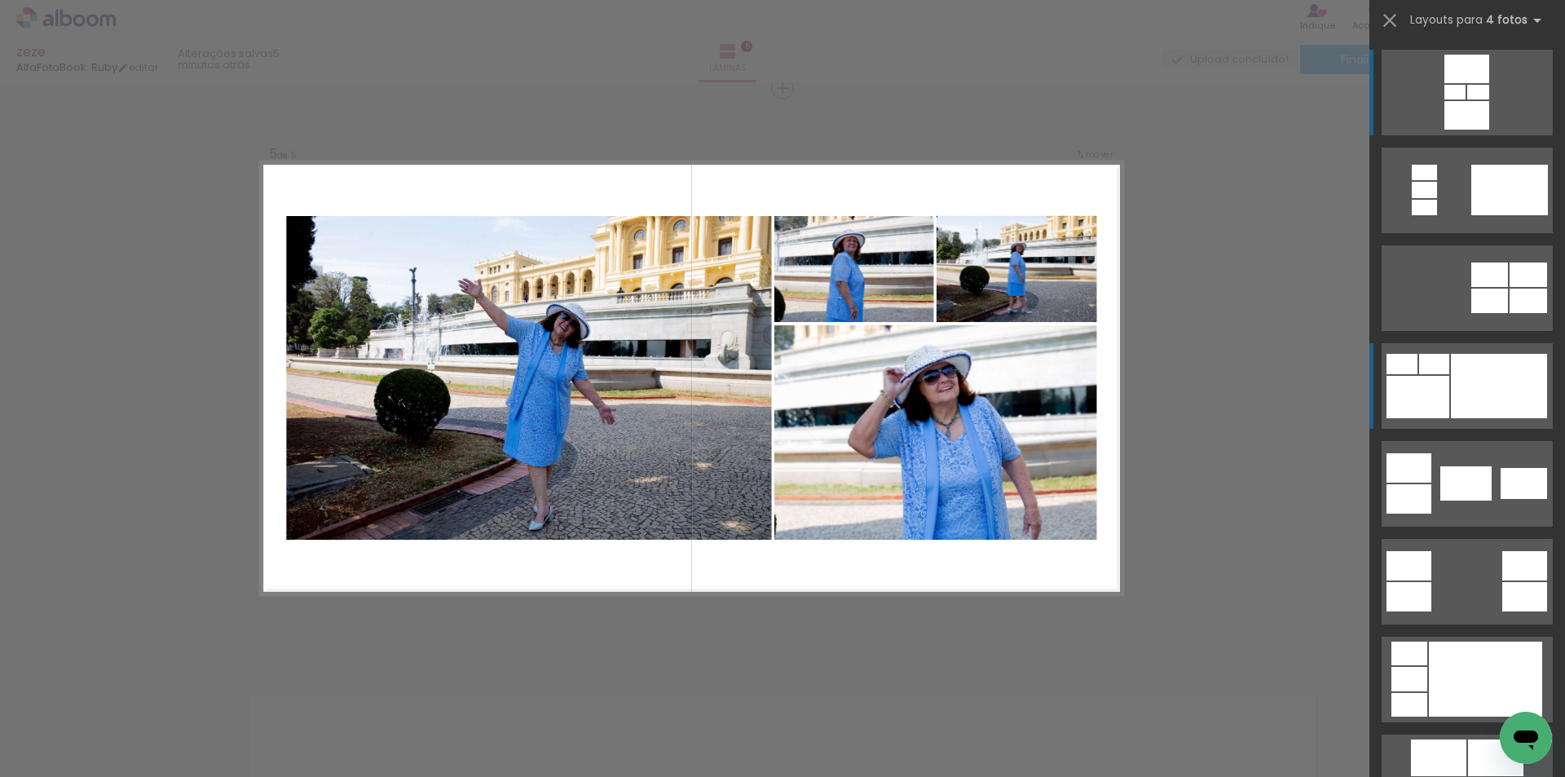
scroll to position [630, 0]
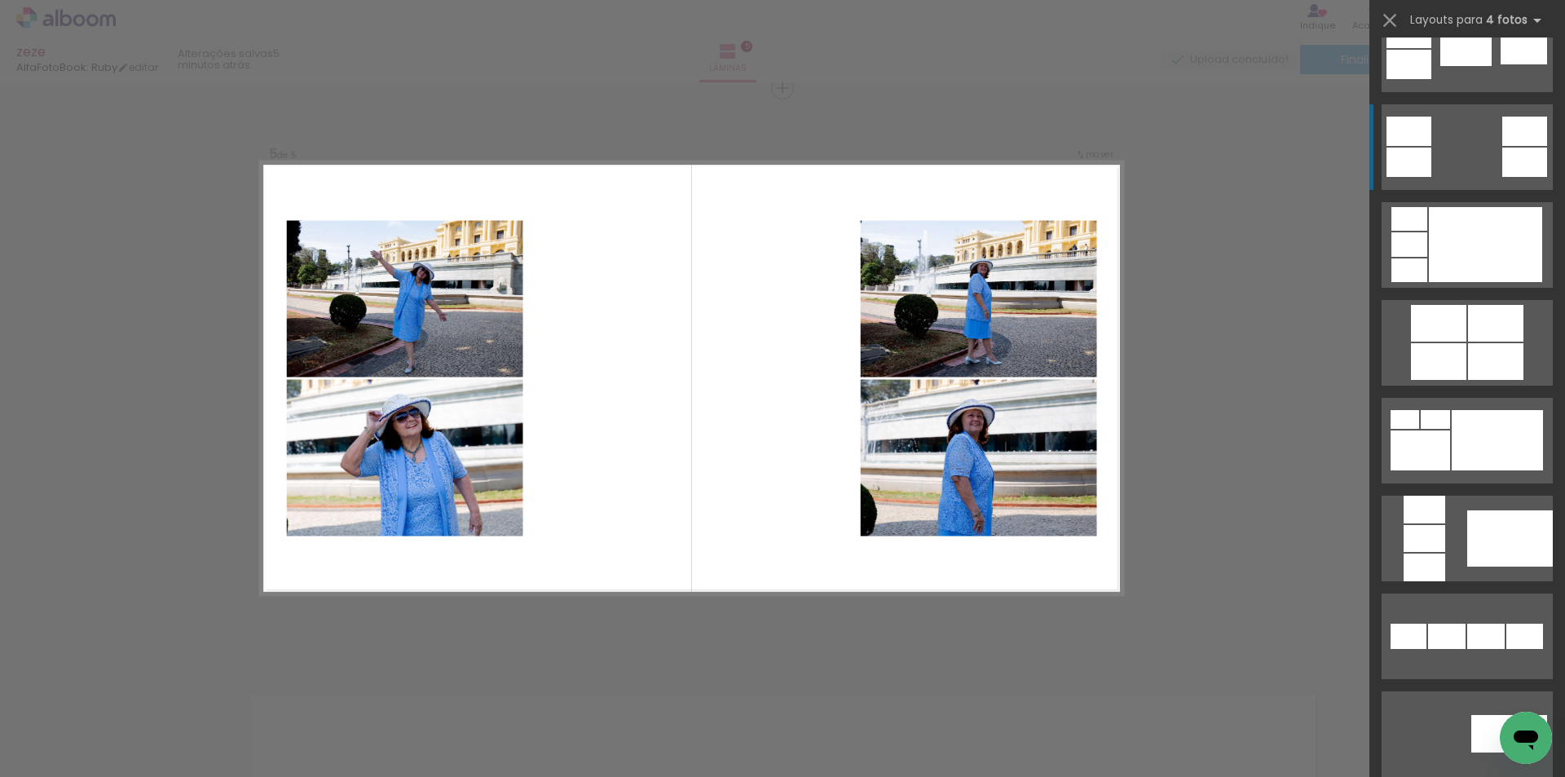
click at [1506, 154] on div at bounding box center [1524, 162] width 45 height 29
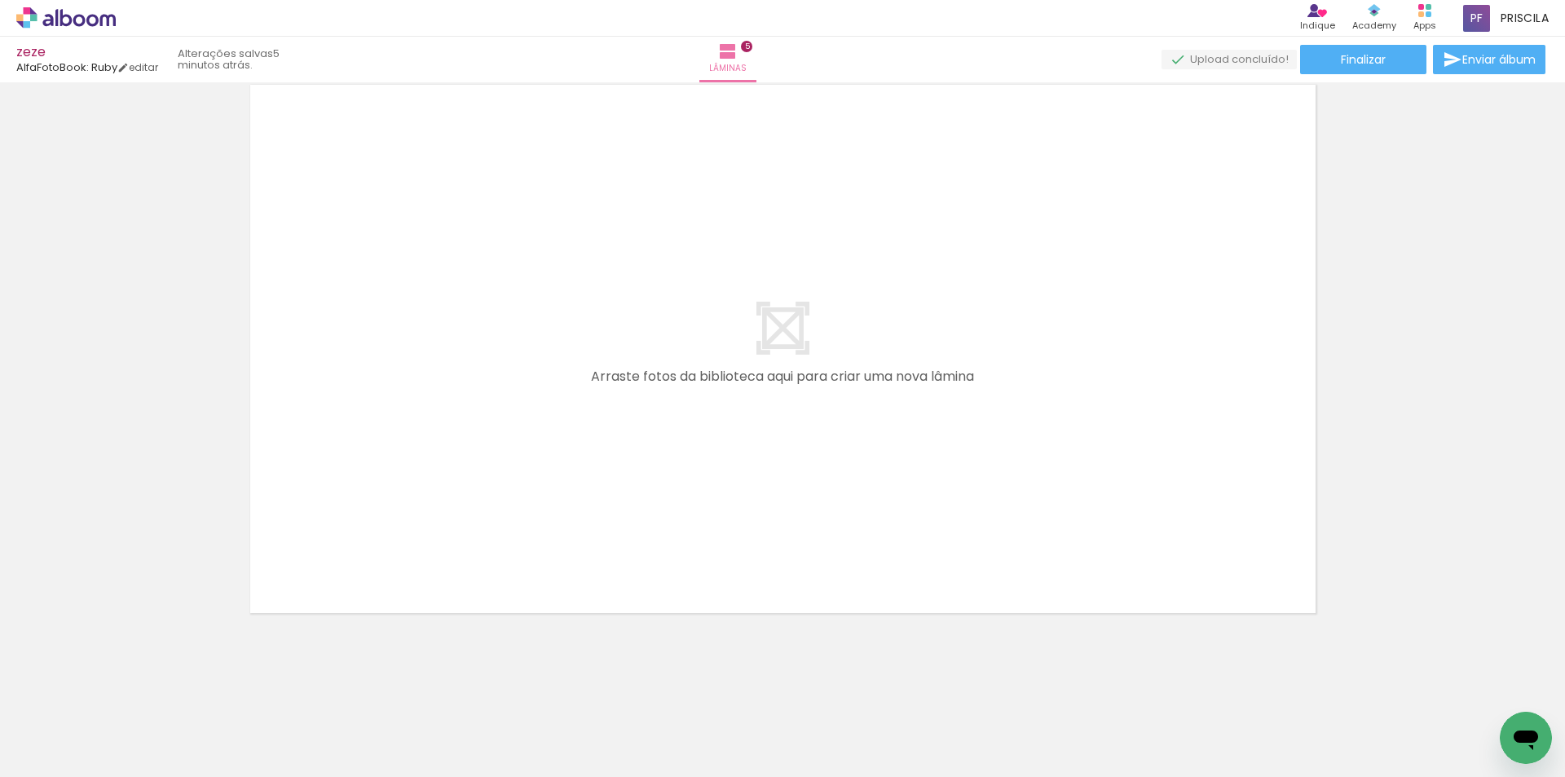
scroll to position [2953, 0]
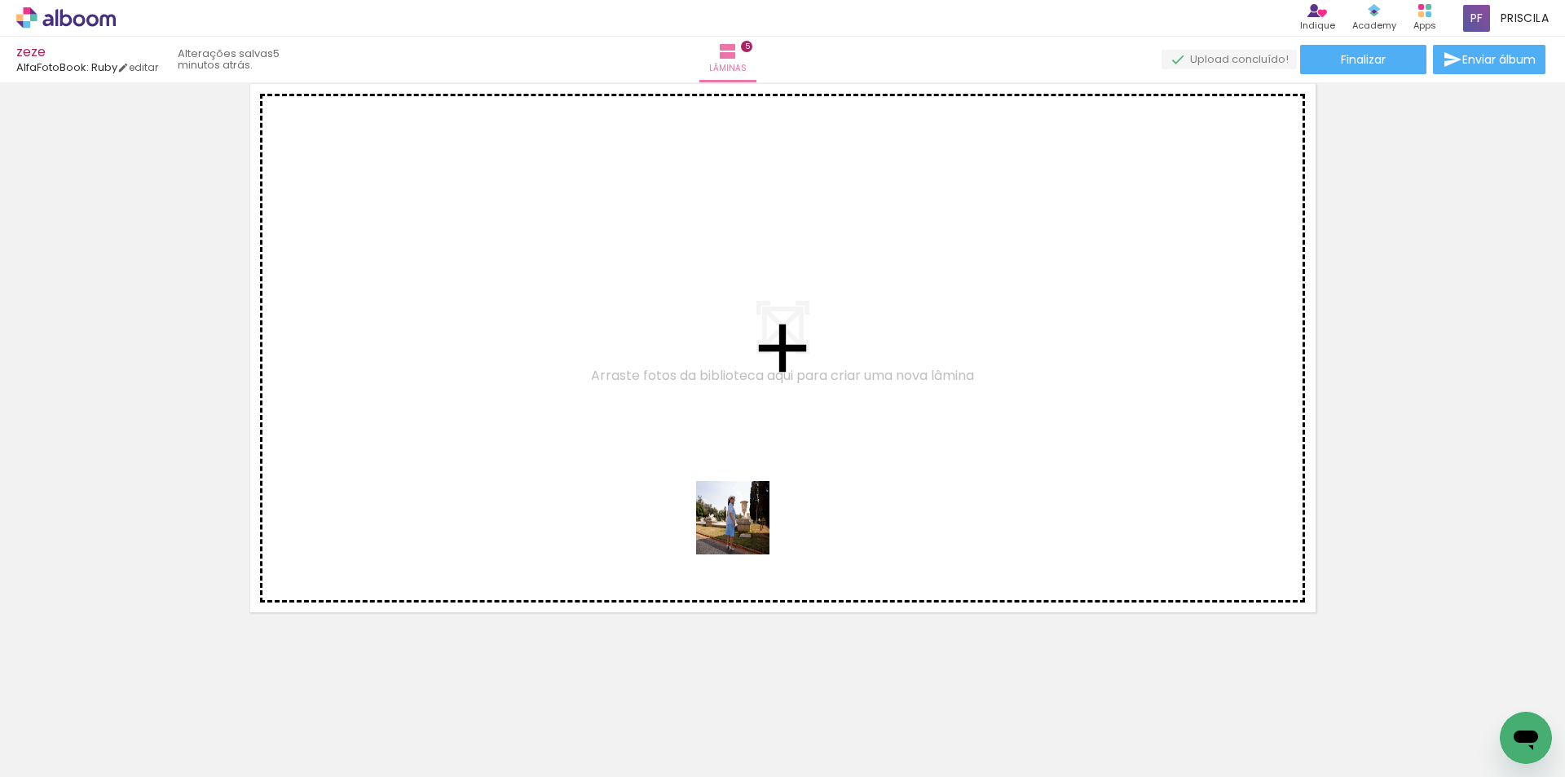
drag, startPoint x: 740, startPoint y: 598, endPoint x: 739, endPoint y: 493, distance: 105.2
click at [739, 493] on quentale-workspace at bounding box center [782, 388] width 1565 height 777
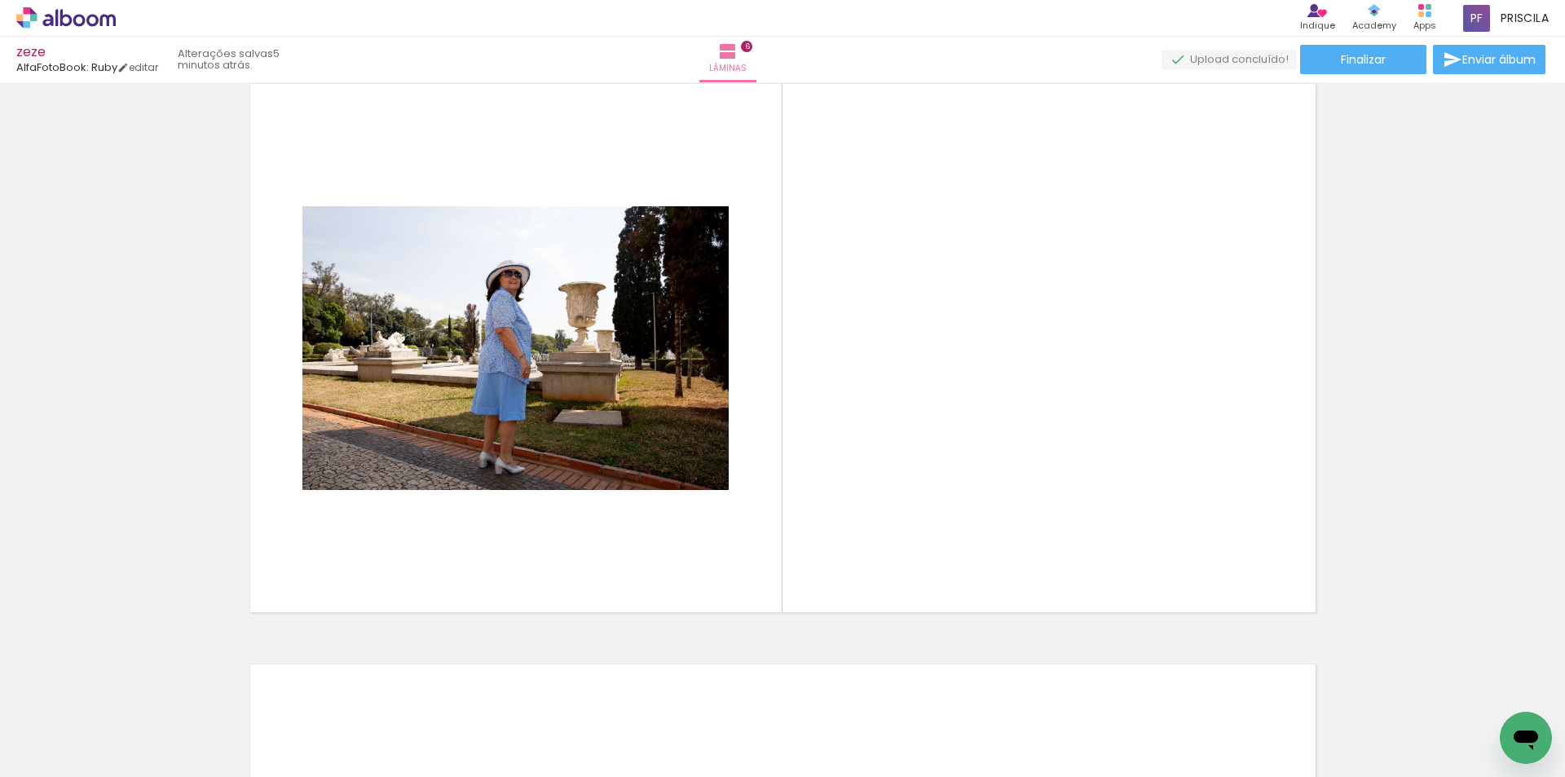
scroll to position [2923, 0]
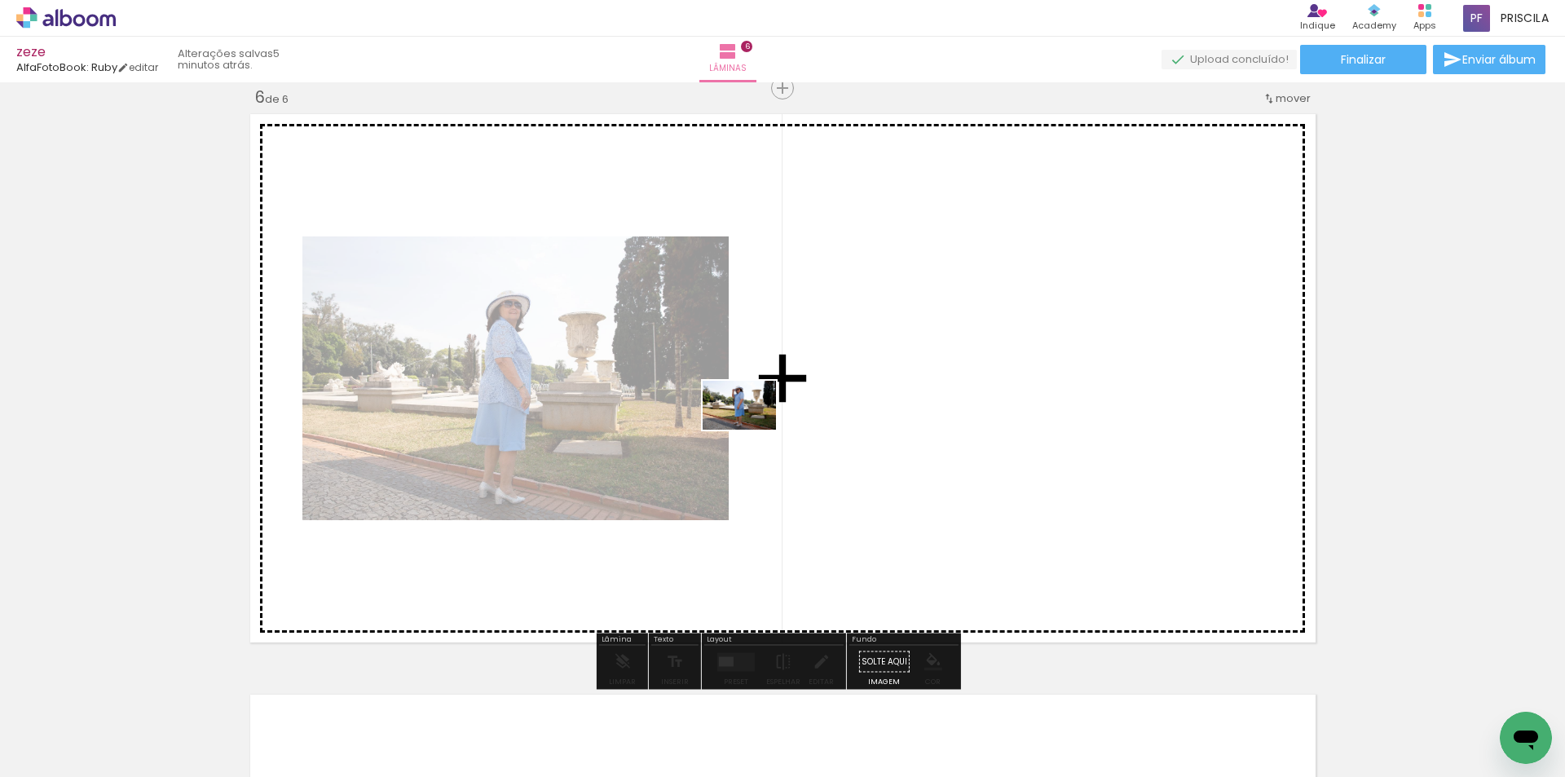
drag, startPoint x: 708, startPoint y: 721, endPoint x: 732, endPoint y: 688, distance: 40.9
click at [746, 448] on quentale-workspace at bounding box center [782, 388] width 1565 height 777
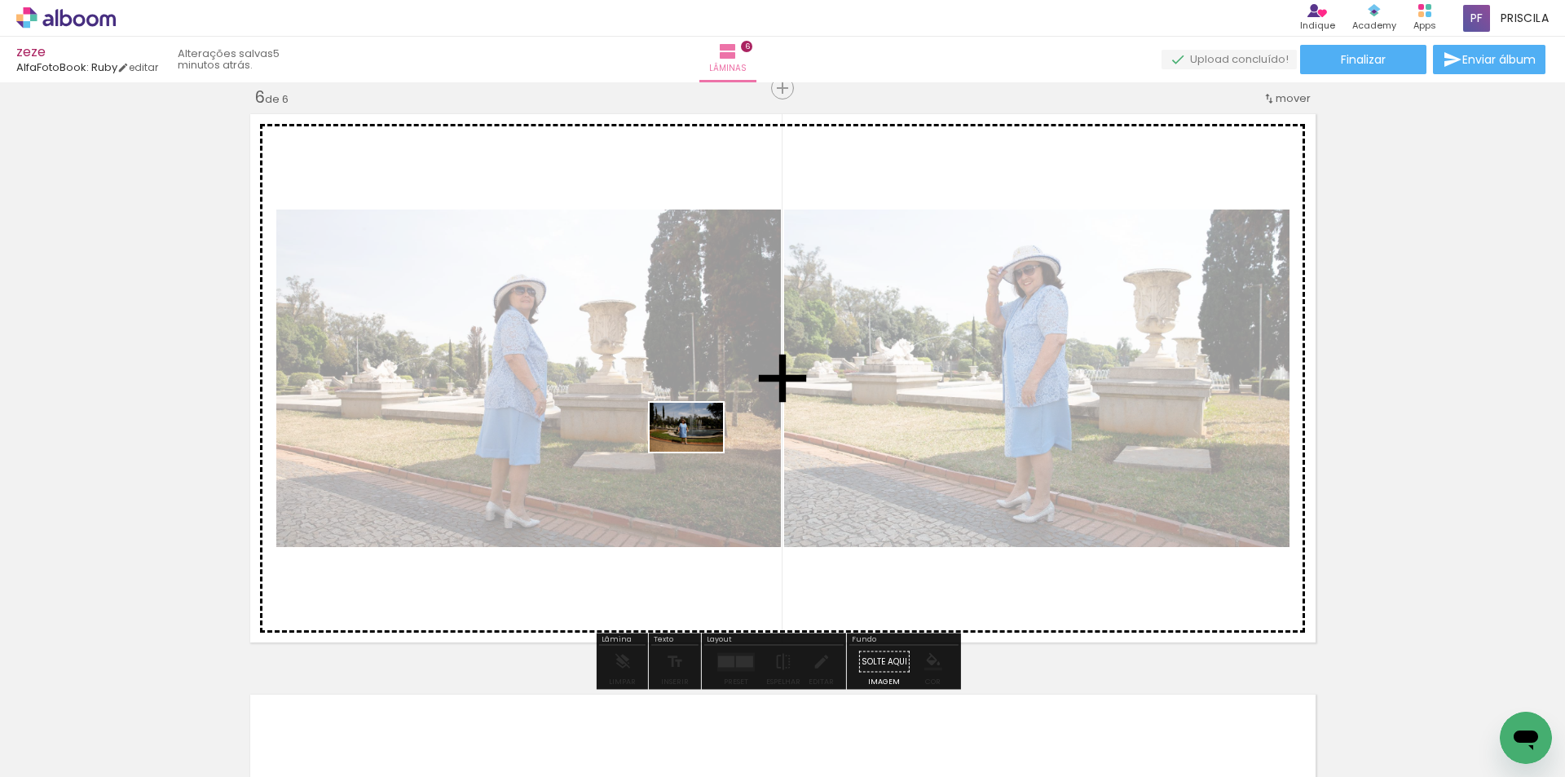
drag, startPoint x: 727, startPoint y: 704, endPoint x: 696, endPoint y: 448, distance: 257.0
click at [696, 448] on quentale-workspace at bounding box center [782, 388] width 1565 height 777
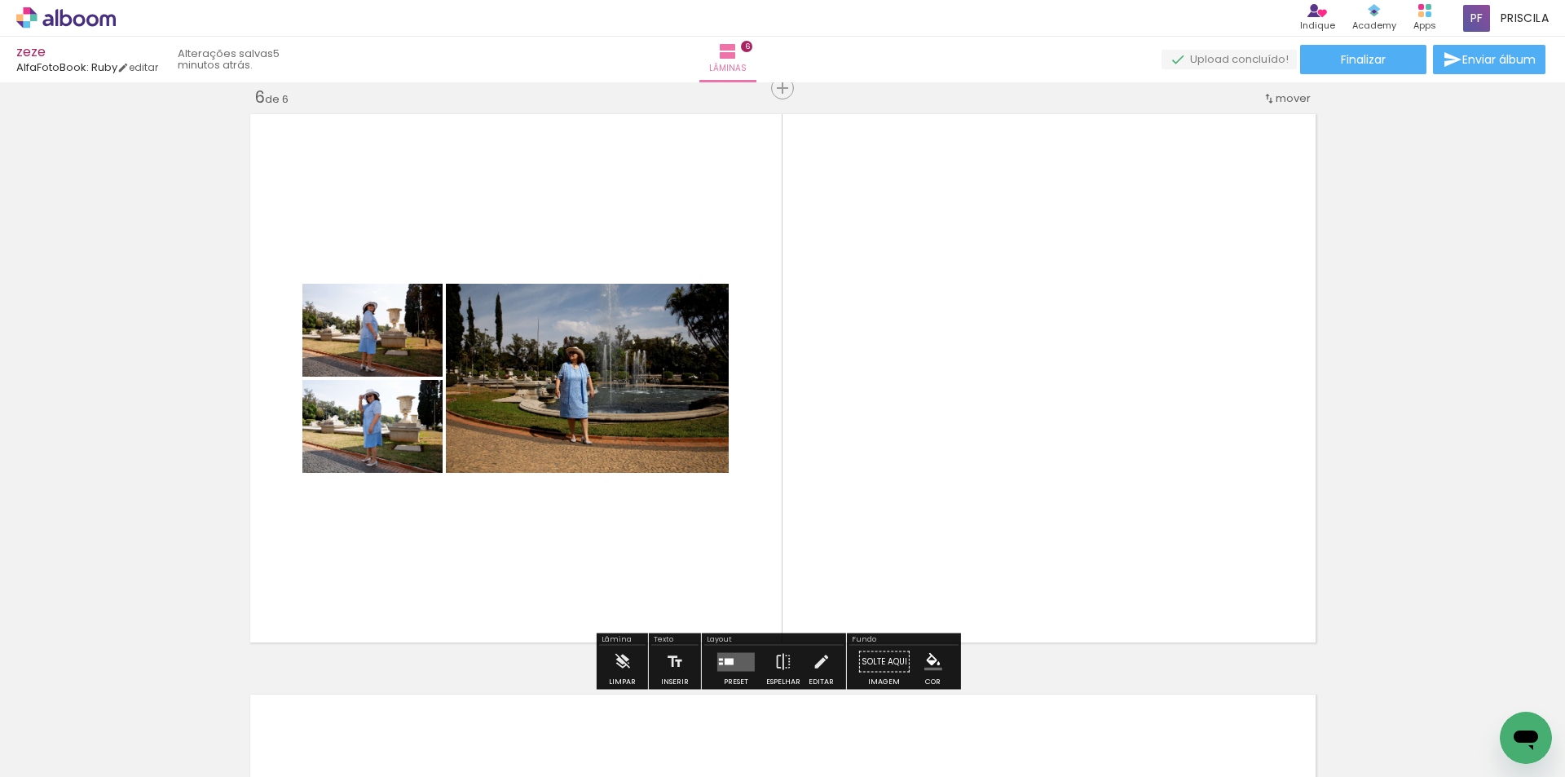
drag, startPoint x: 721, startPoint y: 742, endPoint x: 704, endPoint y: 382, distance: 359.9
click at [704, 382] on quentale-workspace at bounding box center [782, 388] width 1565 height 777
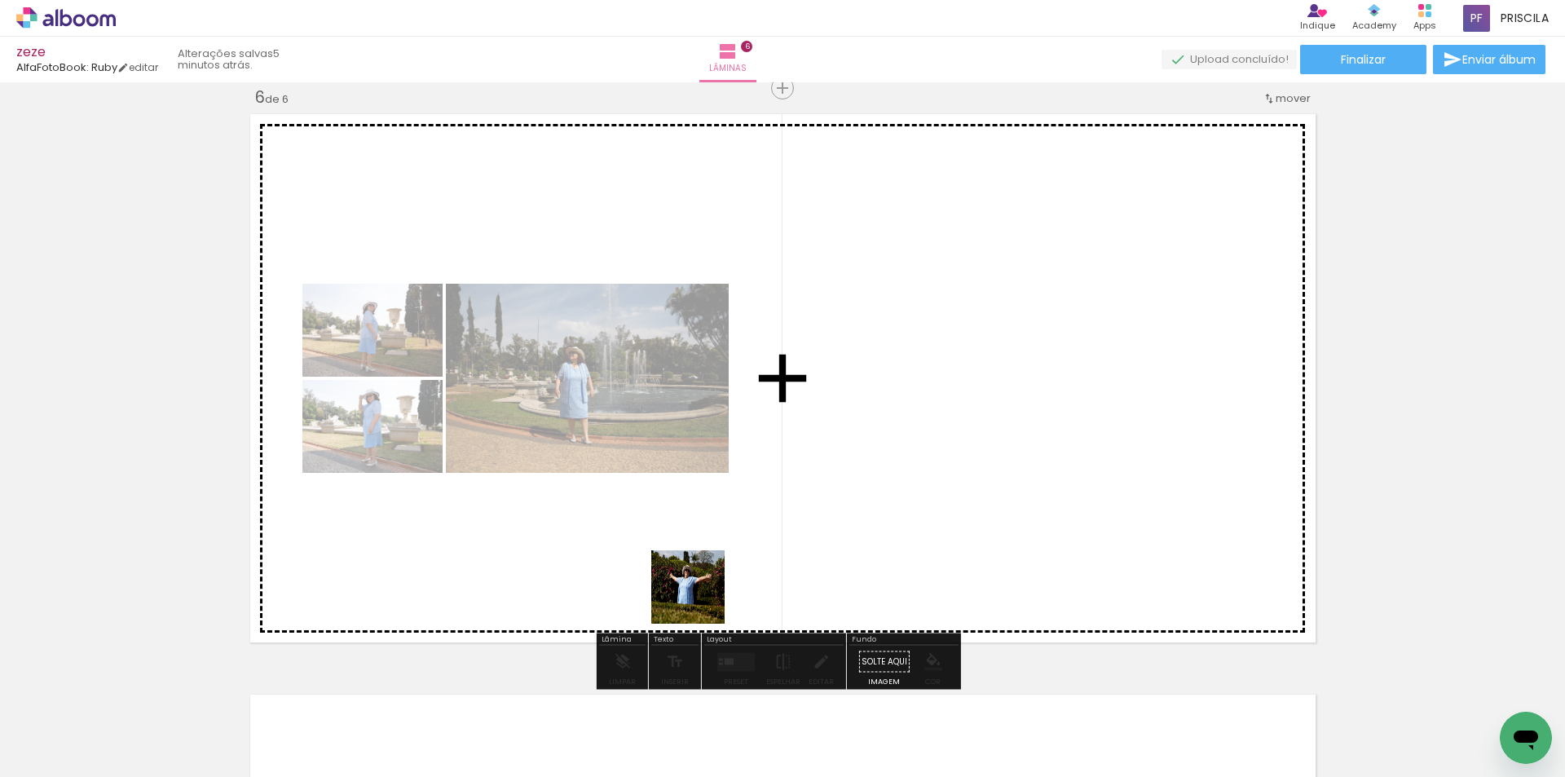
drag, startPoint x: 700, startPoint y: 599, endPoint x: 707, endPoint y: 651, distance: 52.6
click at [702, 603] on quentale-workspace at bounding box center [782, 388] width 1565 height 777
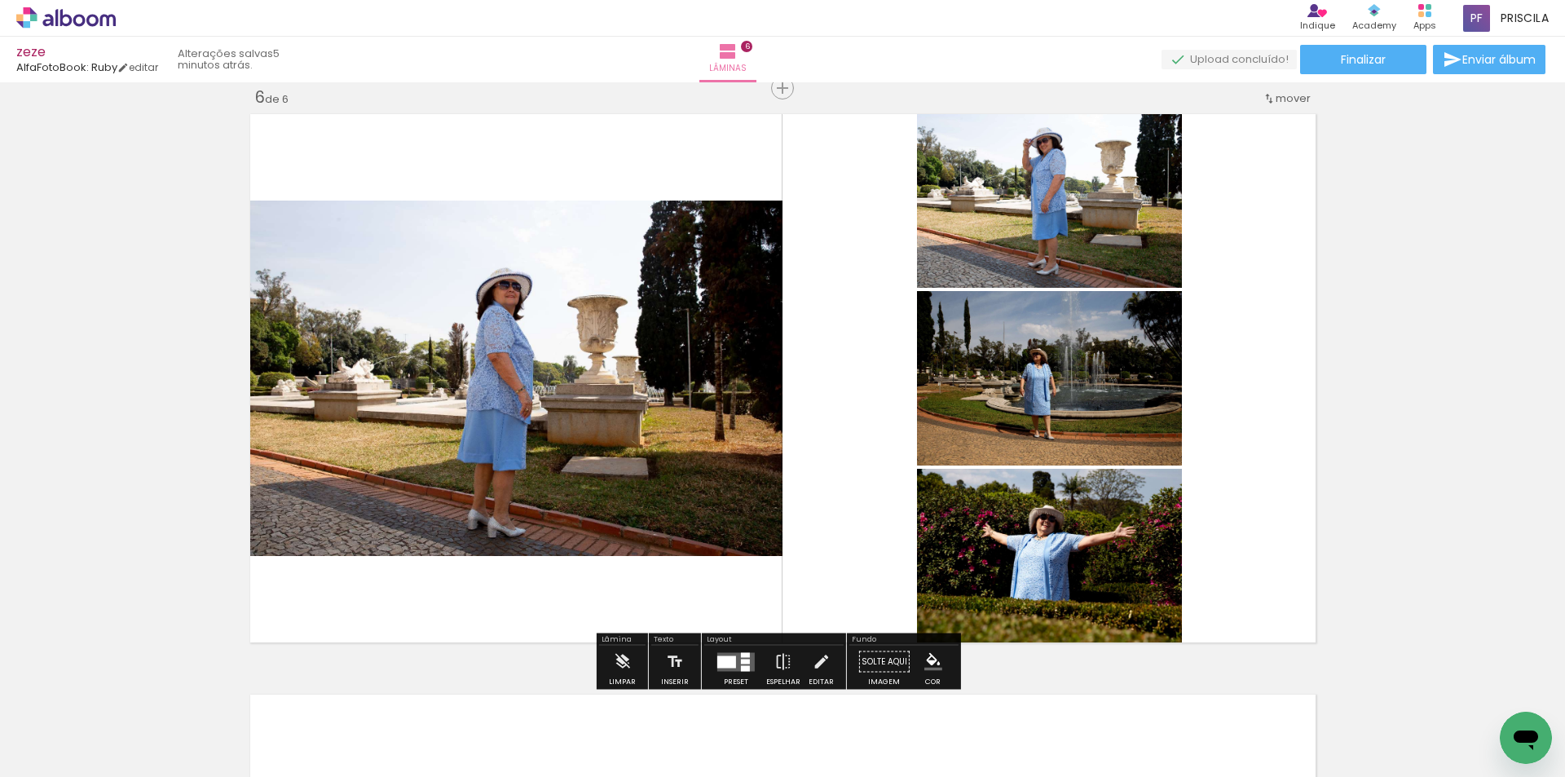
drag, startPoint x: 737, startPoint y: 719, endPoint x: 738, endPoint y: 388, distance: 331.0
click at [739, 387] on quentale-workspace at bounding box center [782, 388] width 1565 height 777
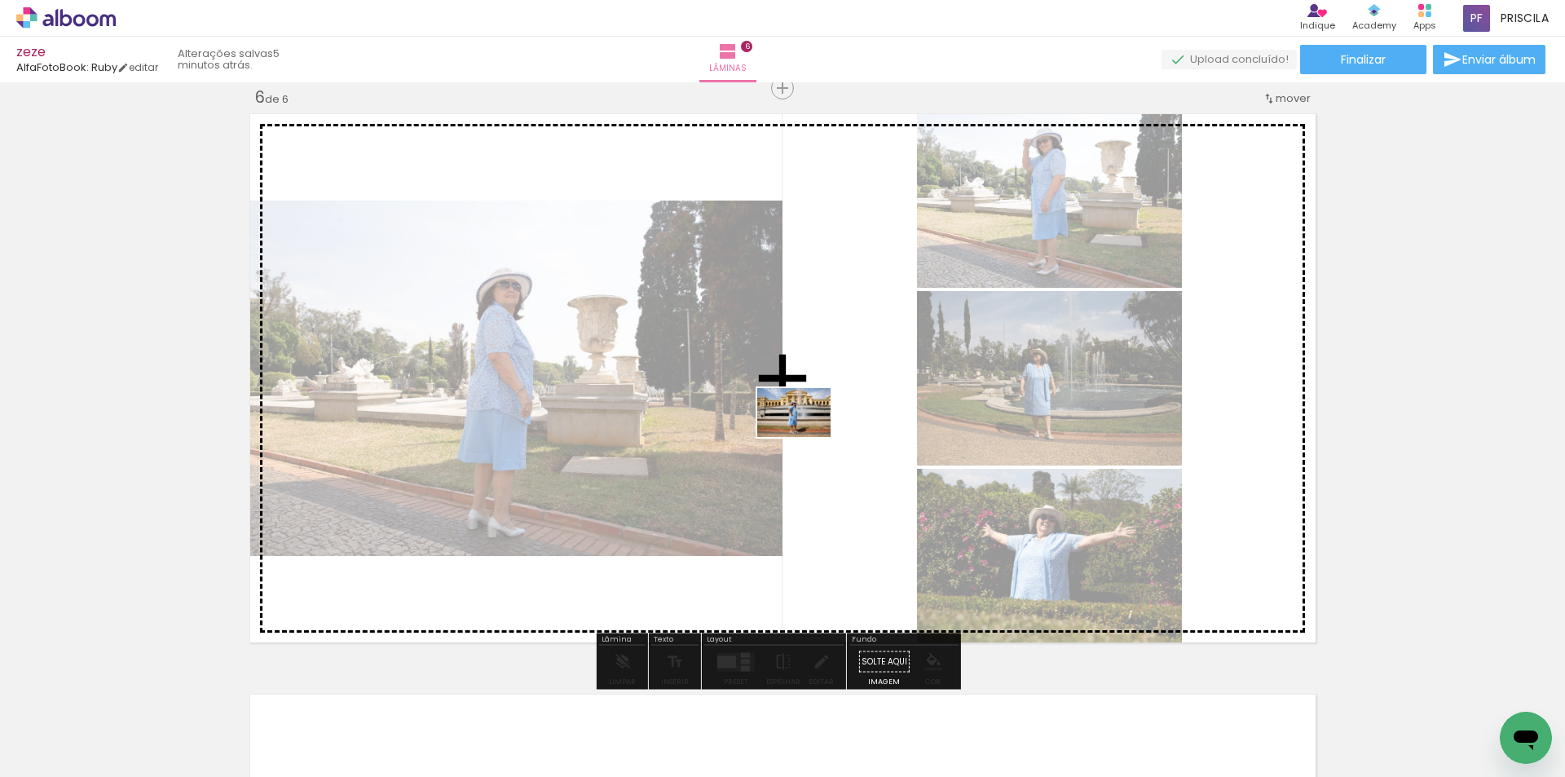
drag, startPoint x: 719, startPoint y: 715, endPoint x: 806, endPoint y: 437, distance: 291.3
click at [806, 437] on quentale-workspace at bounding box center [782, 388] width 1565 height 777
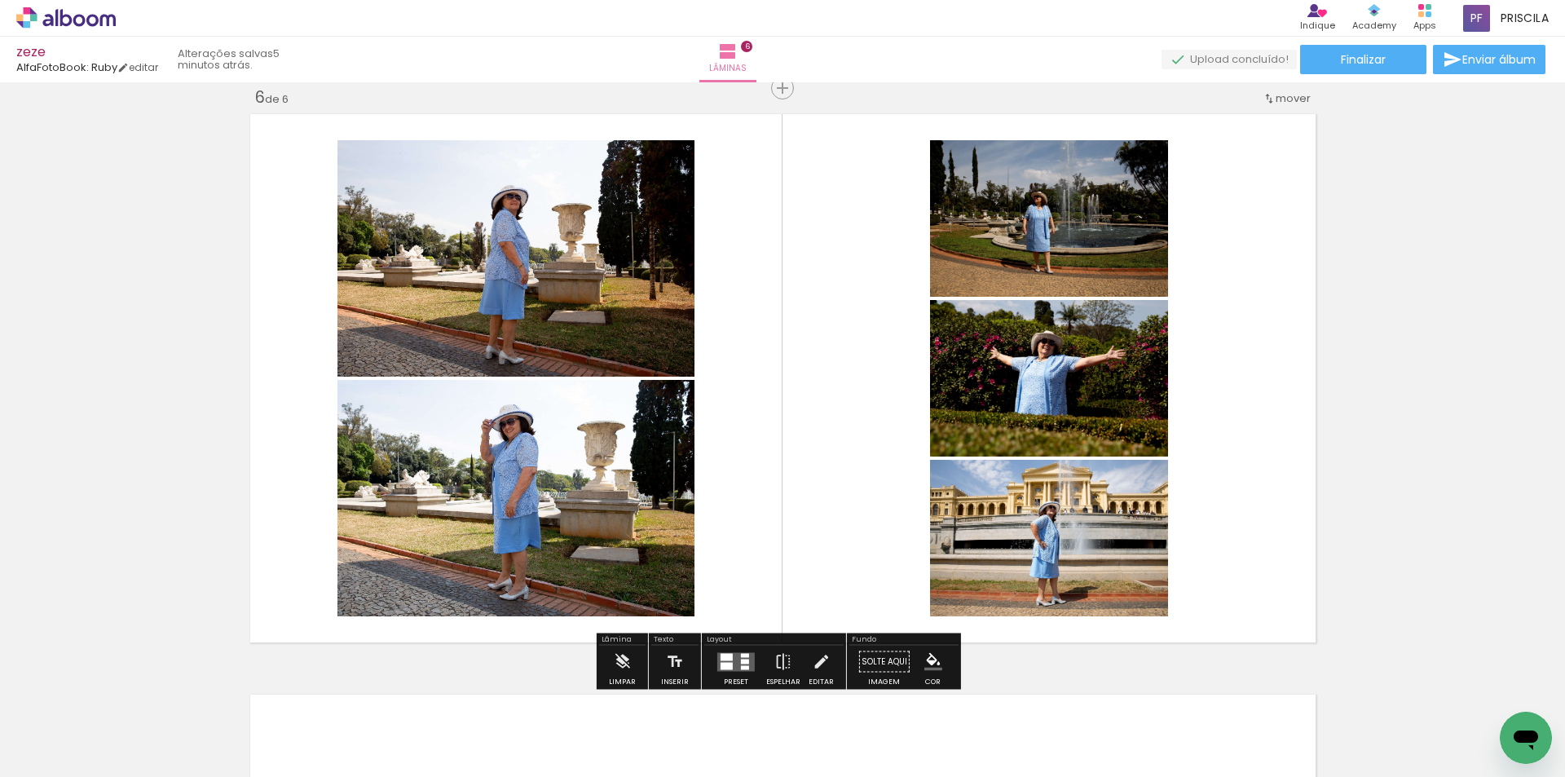
click at [743, 659] on div at bounding box center [745, 661] width 8 height 5
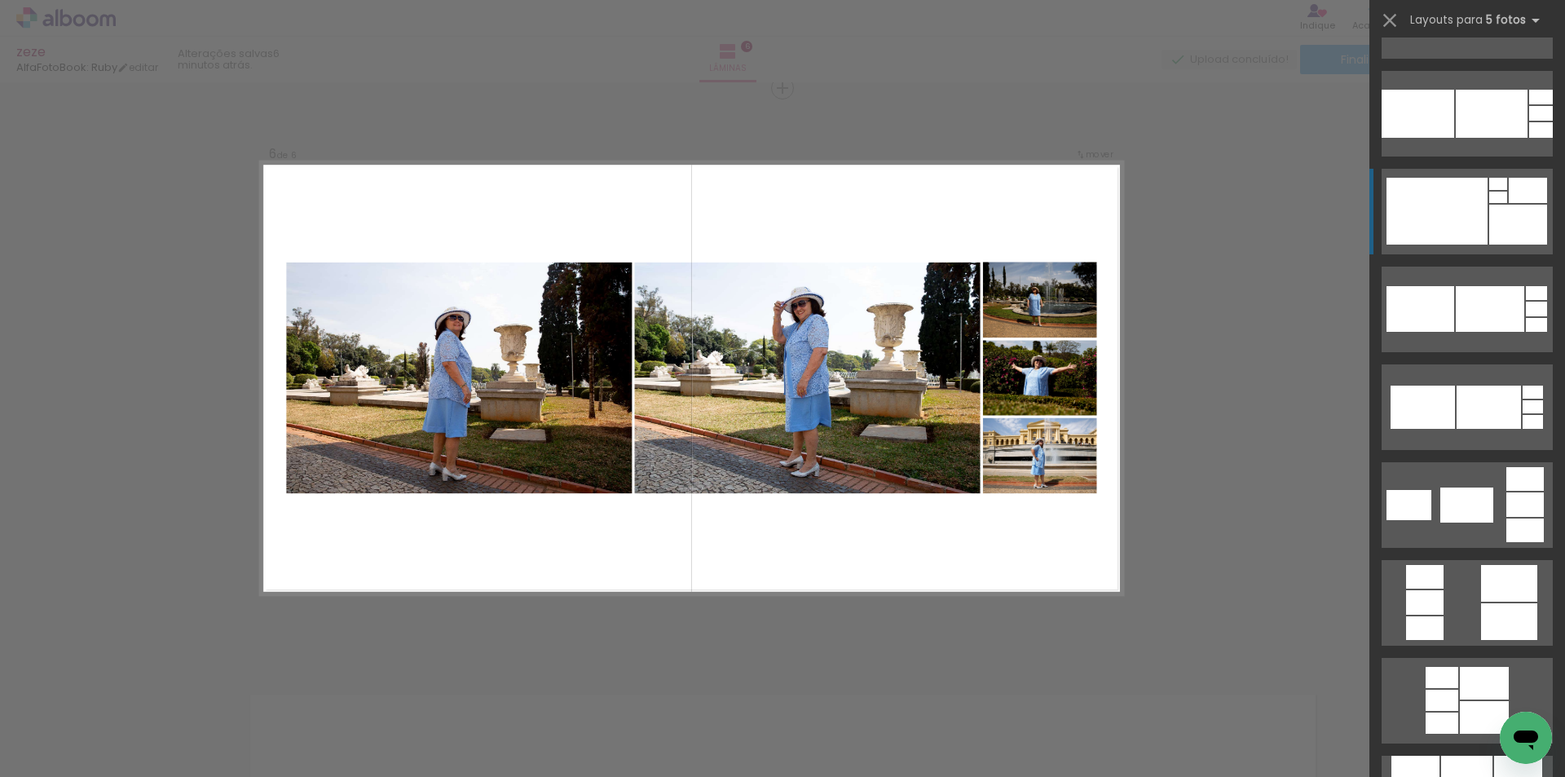
scroll to position [7174, 0]
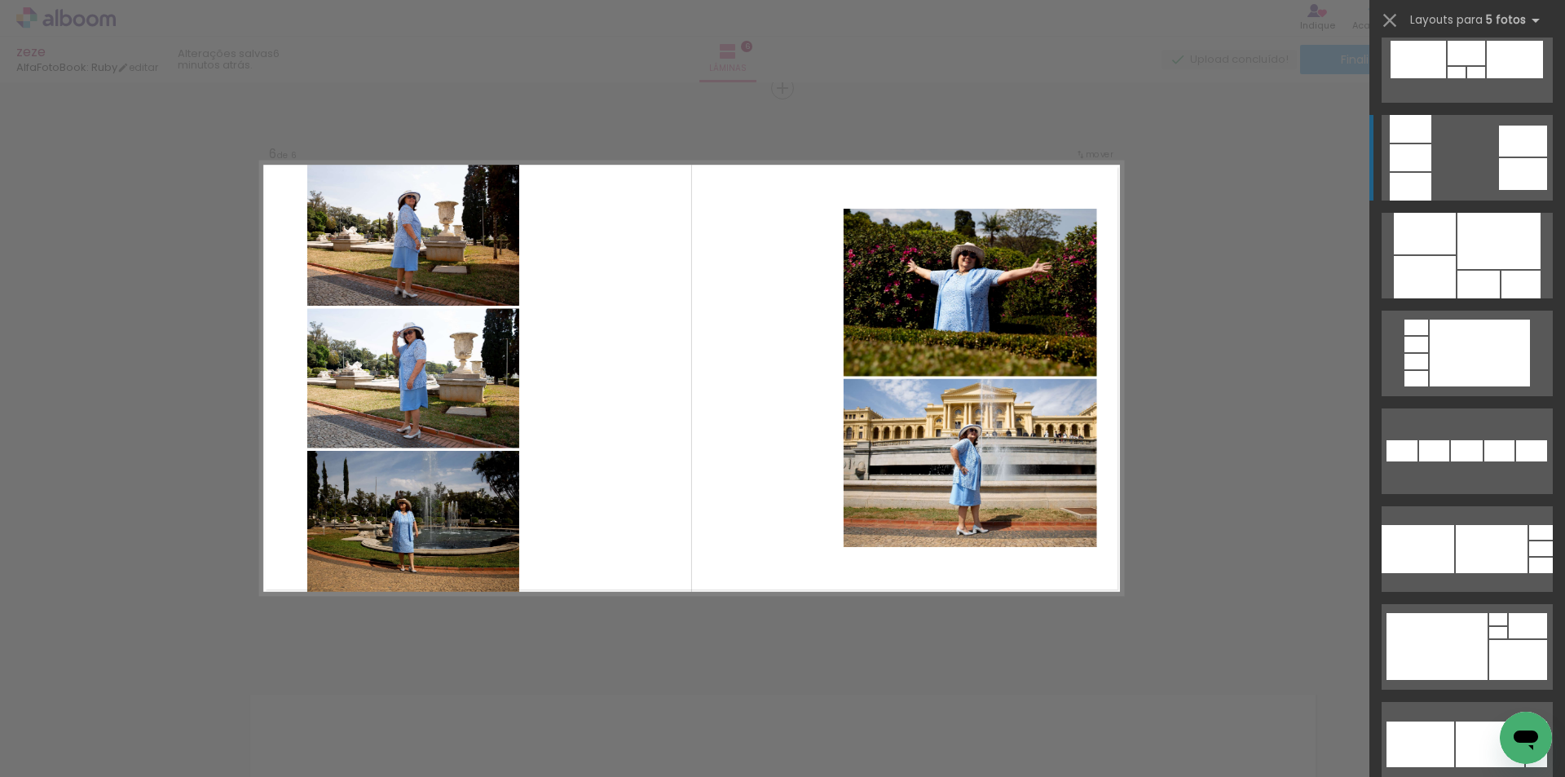
click at [1501, 173] on div at bounding box center [1523, 174] width 48 height 32
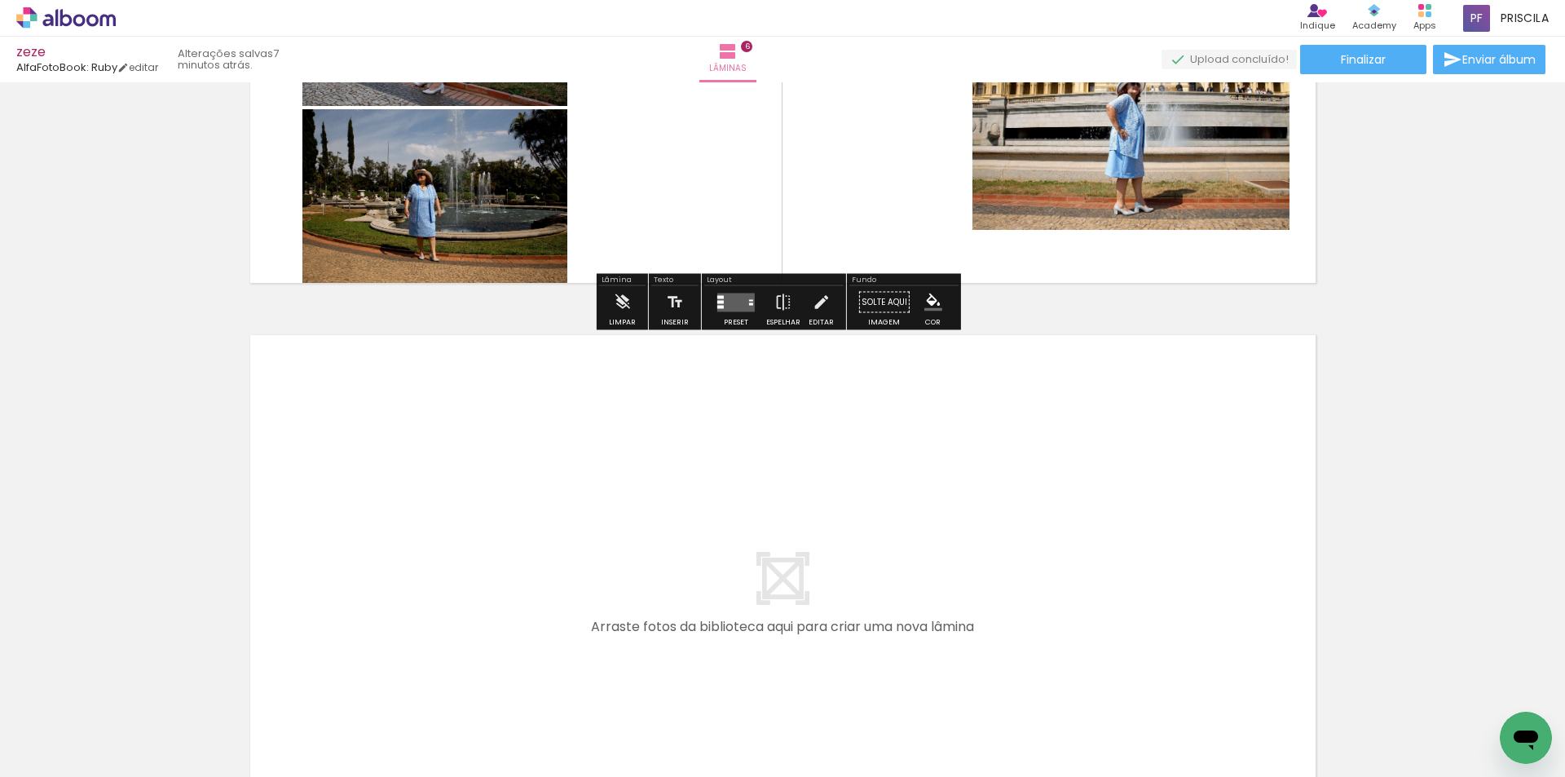
scroll to position [3478, 0]
